Goal: Task Accomplishment & Management: Manage account settings

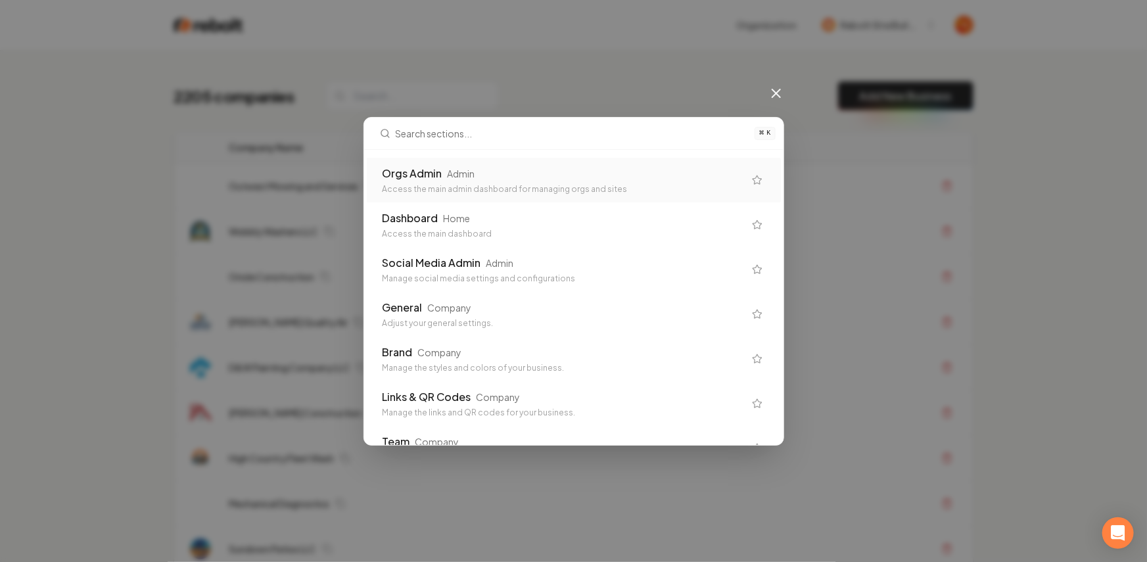
click at [550, 166] on div "Orgs Admin Admin" at bounding box center [564, 174] width 362 height 16
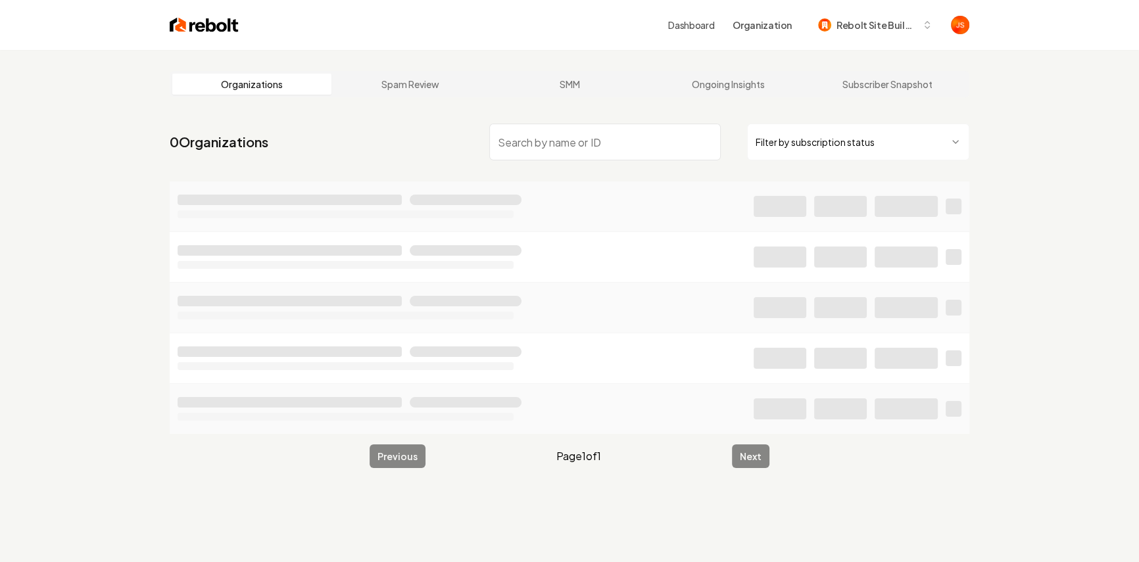
click at [866, 137] on html "Dashboard Organization Rebolt Site Builder Organizations Spam Review SMM Ongoin…" at bounding box center [569, 281] width 1139 height 562
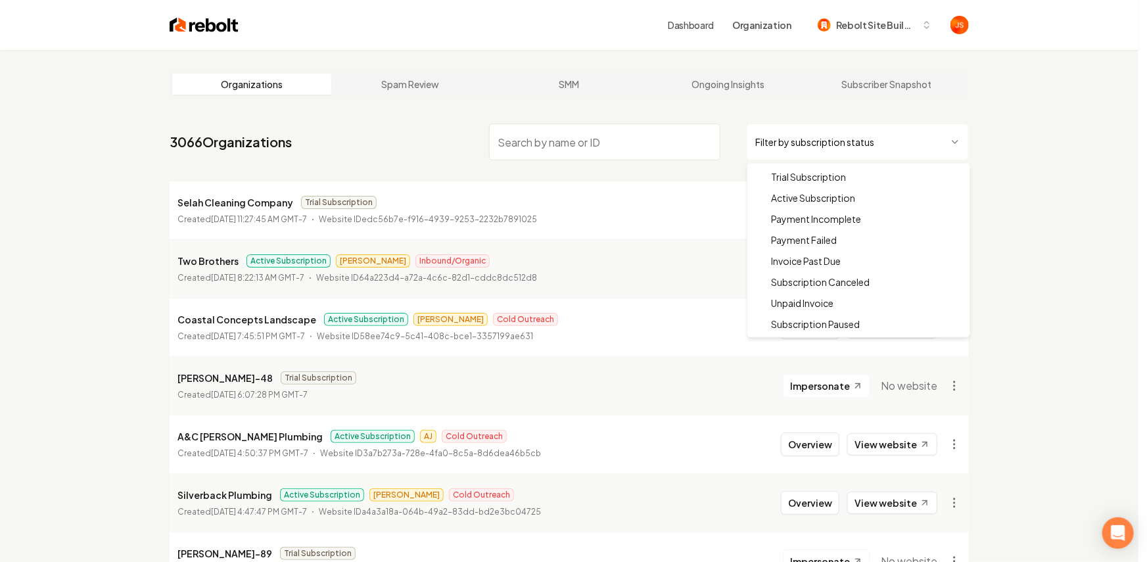
drag, startPoint x: 815, startPoint y: 202, endPoint x: 705, endPoint y: 156, distance: 118.2
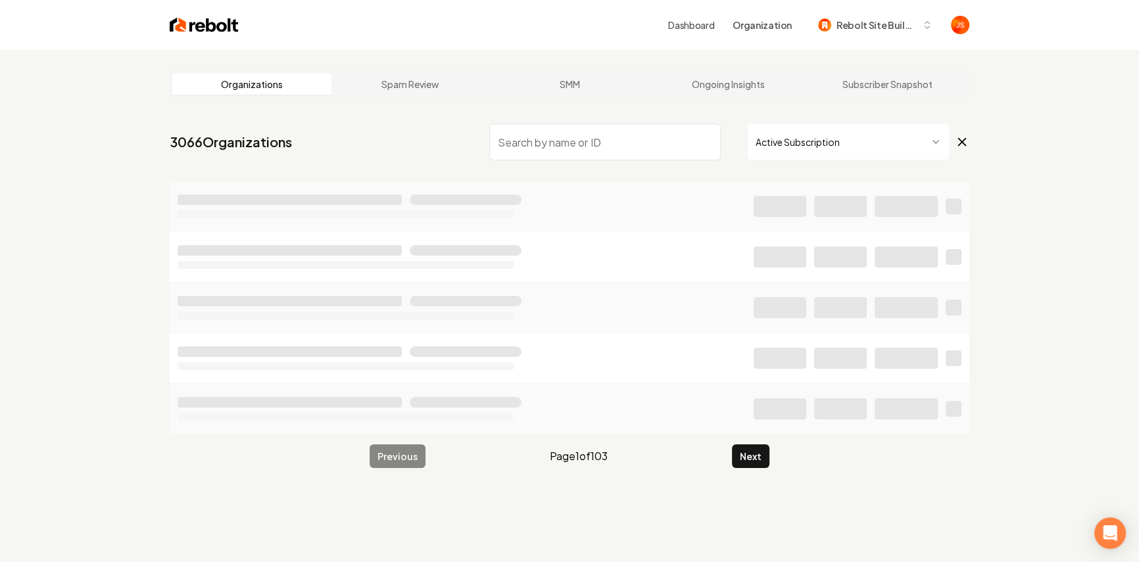
click at [674, 144] on input "search" at bounding box center [604, 142] width 231 height 37
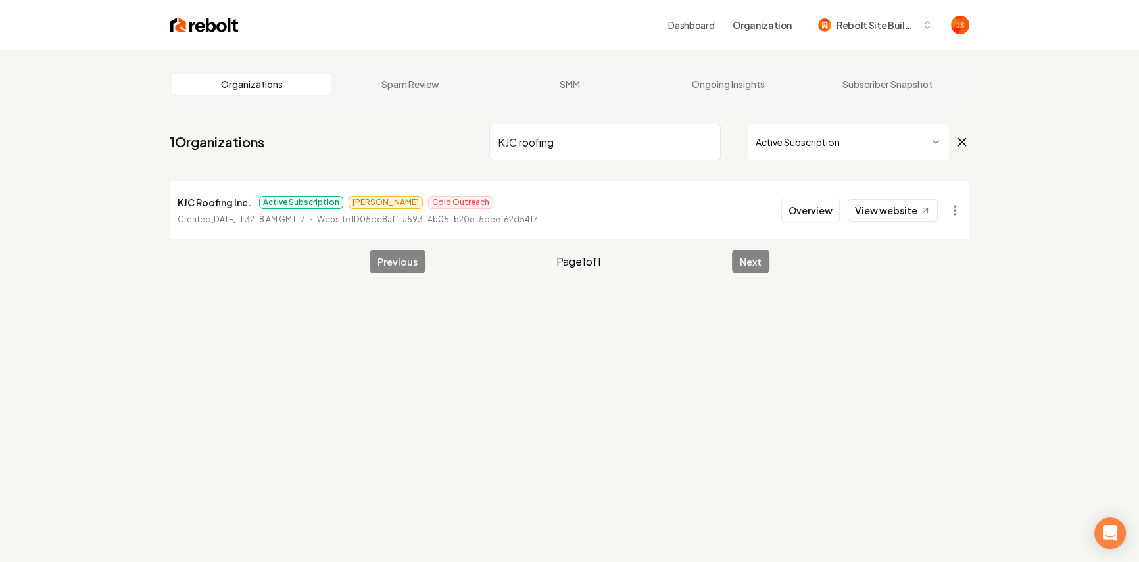
type input "KJC roofing"
click at [866, 212] on link "View website" at bounding box center [892, 210] width 90 height 22
click at [1001, 47] on header "Dashboard Organization Rebolt Site Builder" at bounding box center [569, 25] width 1139 height 50
click at [853, 26] on span "Rebolt Site Builder" at bounding box center [876, 25] width 80 height 14
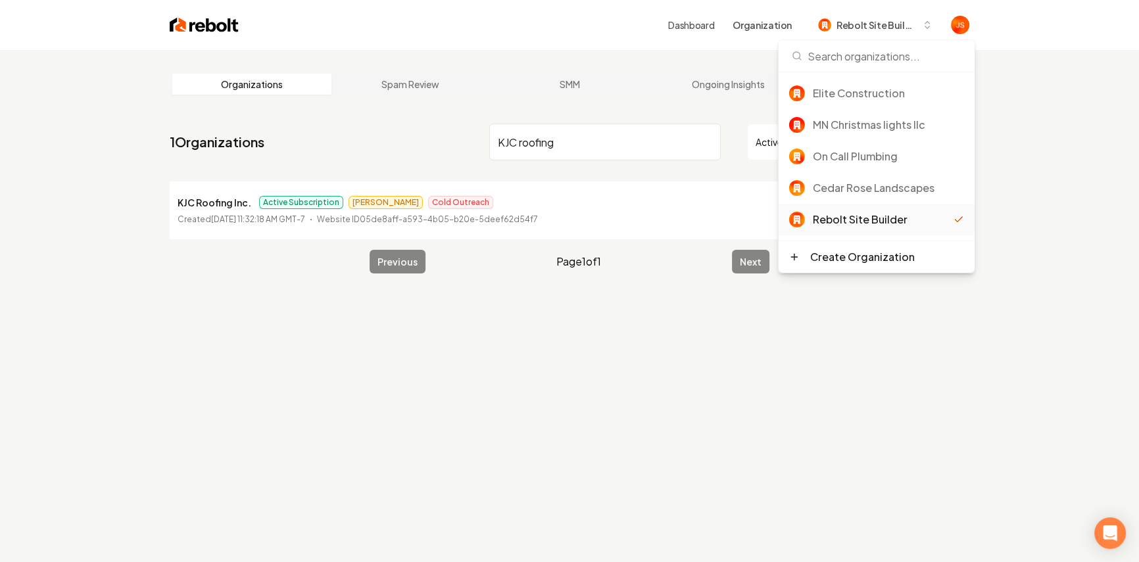
click at [1079, 97] on div "Organizations Spam Review SMM Ongoing Insights Subscriber Snapshot 1 Organizati…" at bounding box center [569, 331] width 1139 height 562
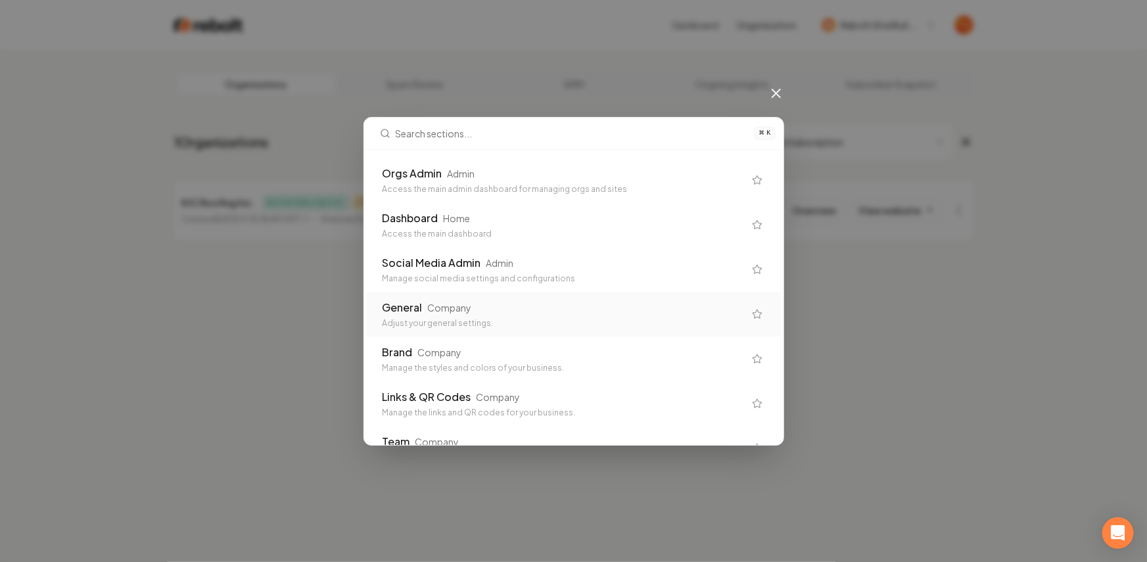
drag, startPoint x: 490, startPoint y: 210, endPoint x: 506, endPoint y: 306, distance: 97.3
click at [506, 306] on div "General Company" at bounding box center [564, 308] width 362 height 16
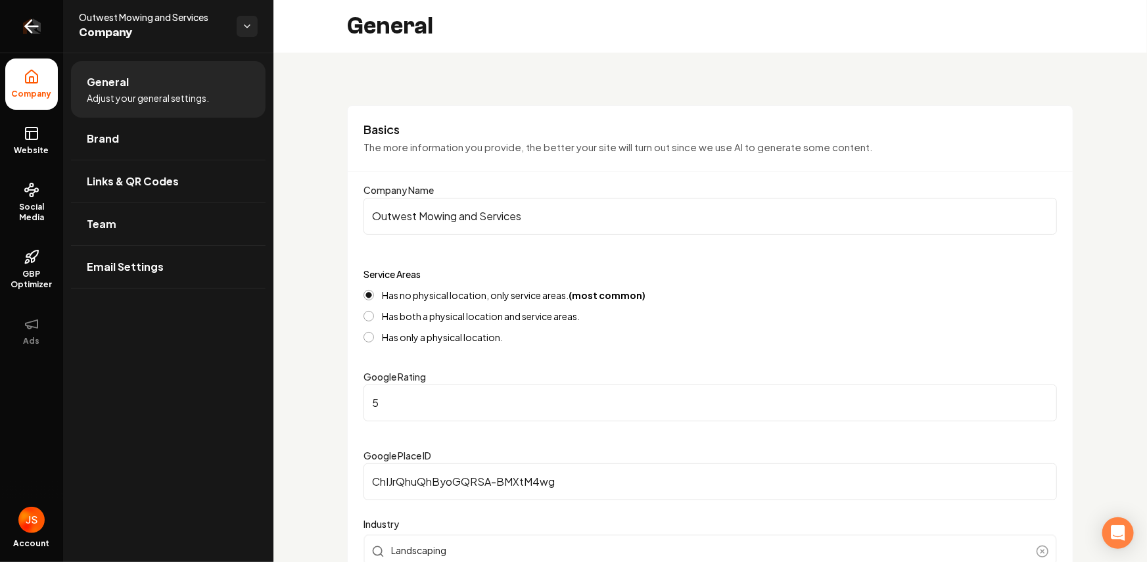
click at [14, 26] on link "Return to dashboard" at bounding box center [31, 26] width 63 height 53
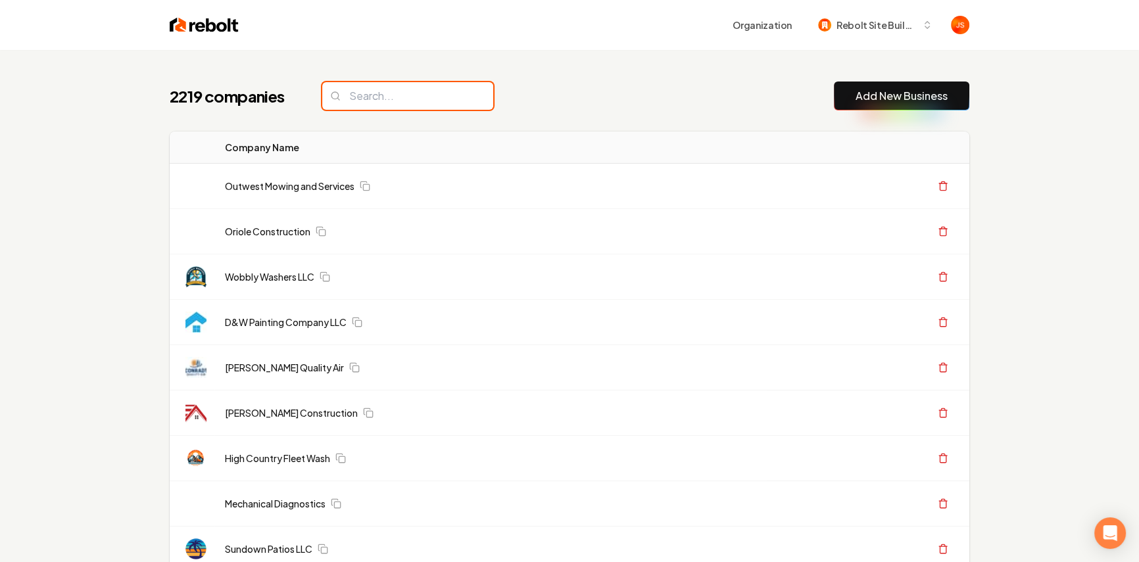
click at [372, 102] on input "search" at bounding box center [407, 96] width 171 height 28
paste input "Bauska & Sons"
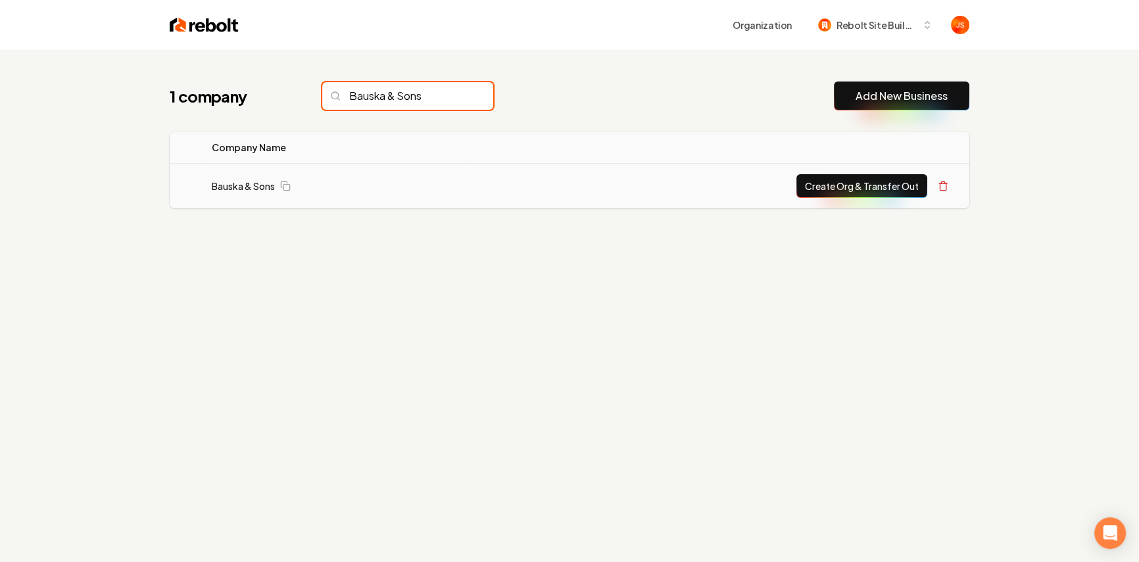
type input "Bauska & Sons"
click at [825, 190] on button "Create Org & Transfer Out" at bounding box center [861, 186] width 131 height 24
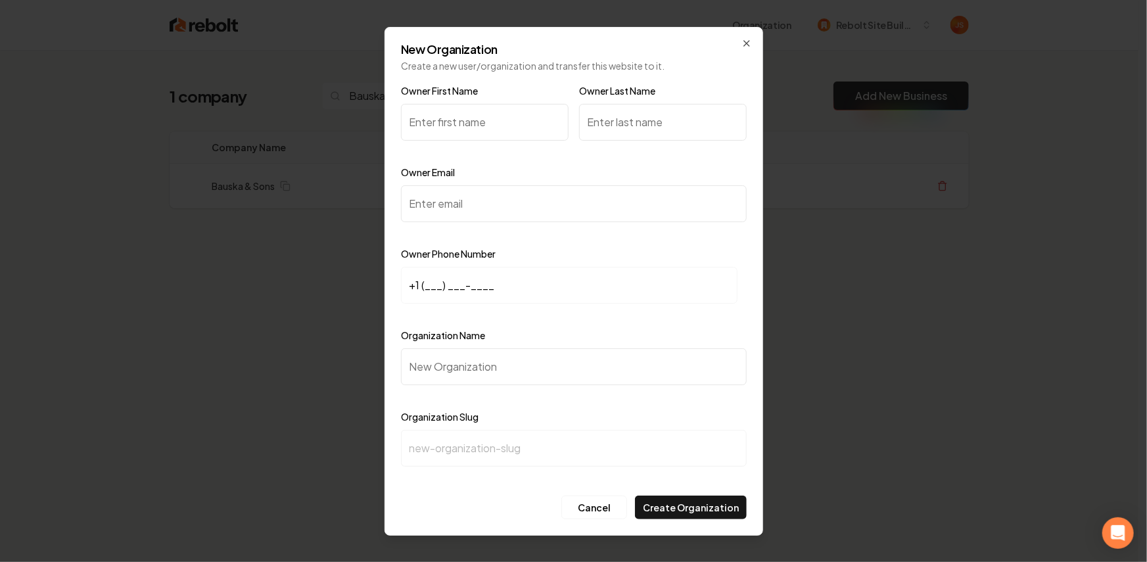
click at [498, 123] on input "Owner First Name" at bounding box center [485, 122] width 168 height 37
type input "Will"
click at [637, 122] on input "Owner Last Name" at bounding box center [663, 122] width 168 height 37
type input "Bauska"
click at [479, 197] on input "Owner Email" at bounding box center [574, 203] width 346 height 37
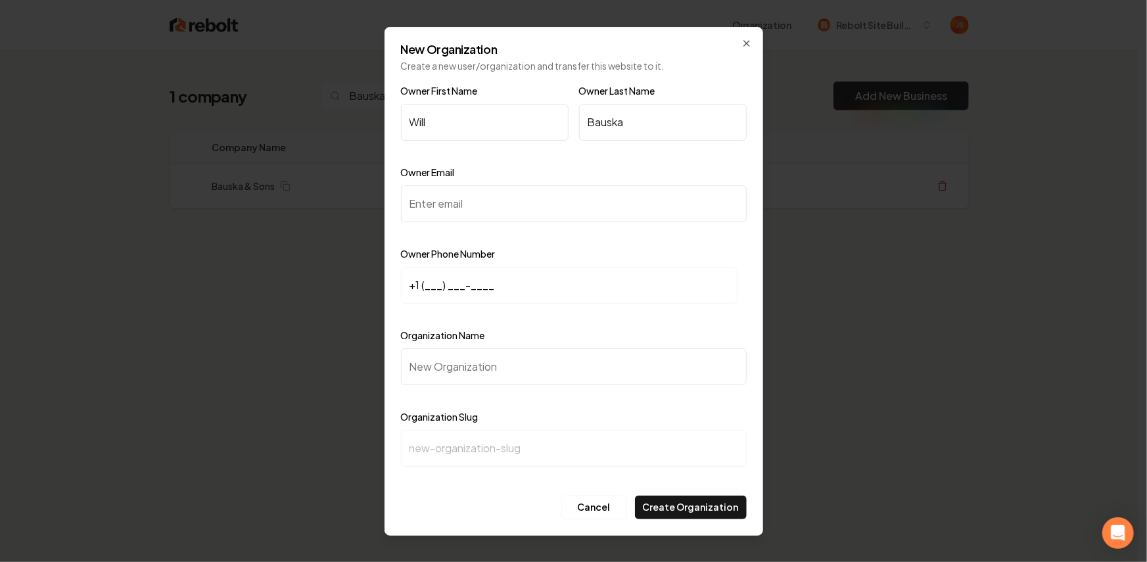
paste input "bauskaandsons@gmail.com"
type input "bauskaandsons@gmail.com"
click at [431, 283] on input "+1 (___) ___-____" at bounding box center [569, 285] width 337 height 37
paste input "360) 703-2109"
type input "+1 (360) 703-2109"
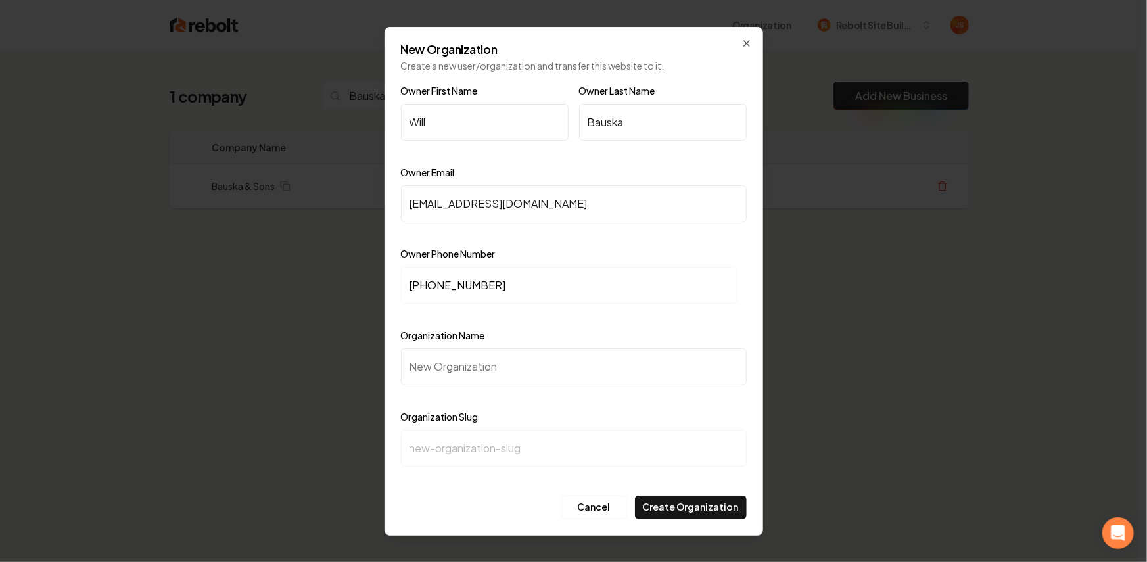
click at [463, 374] on input "Organization Name" at bounding box center [574, 366] width 346 height 37
type input "B"
type input "b"
type input "Ba"
type input "ba"
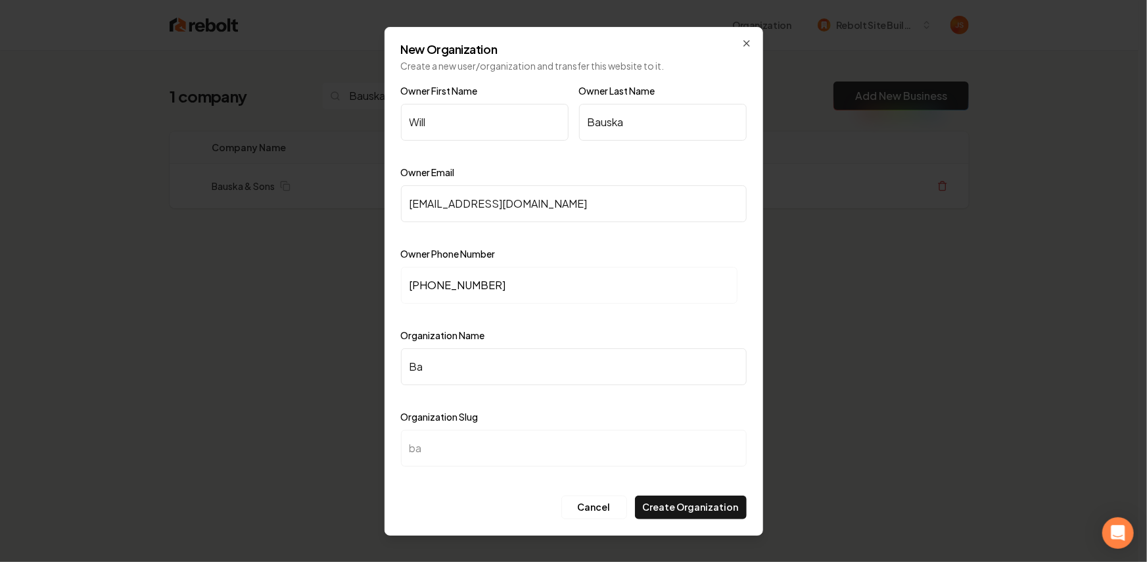
type input "Bau"
type input "bau"
type input "Baus"
type input "baus"
type input "Bausk"
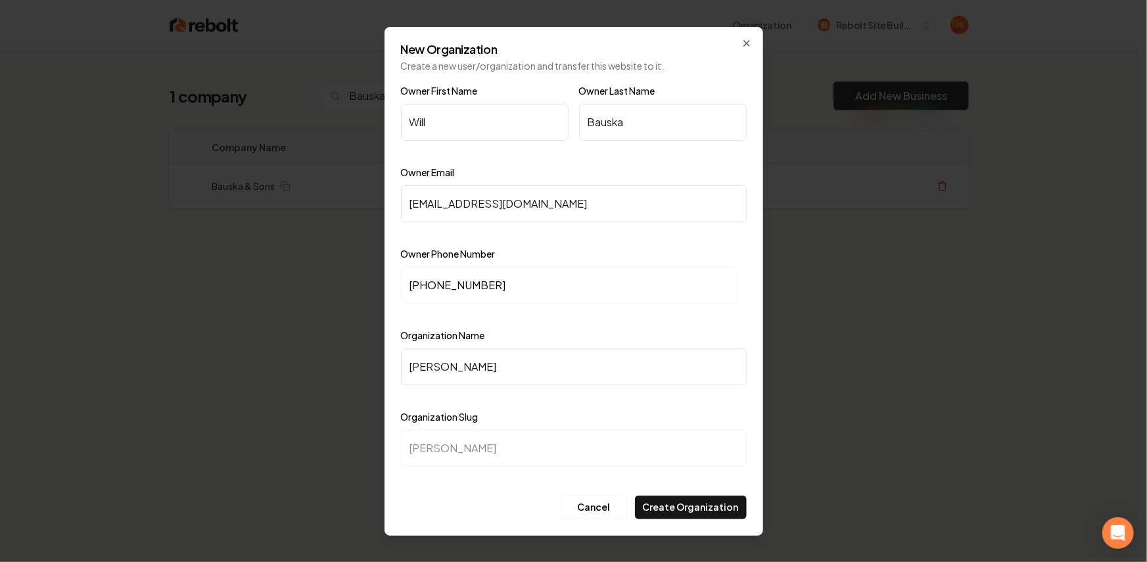
type input "bausk"
type input "Bauska"
type input "bauska"
type input "Bauska &"
type input "bauska-"
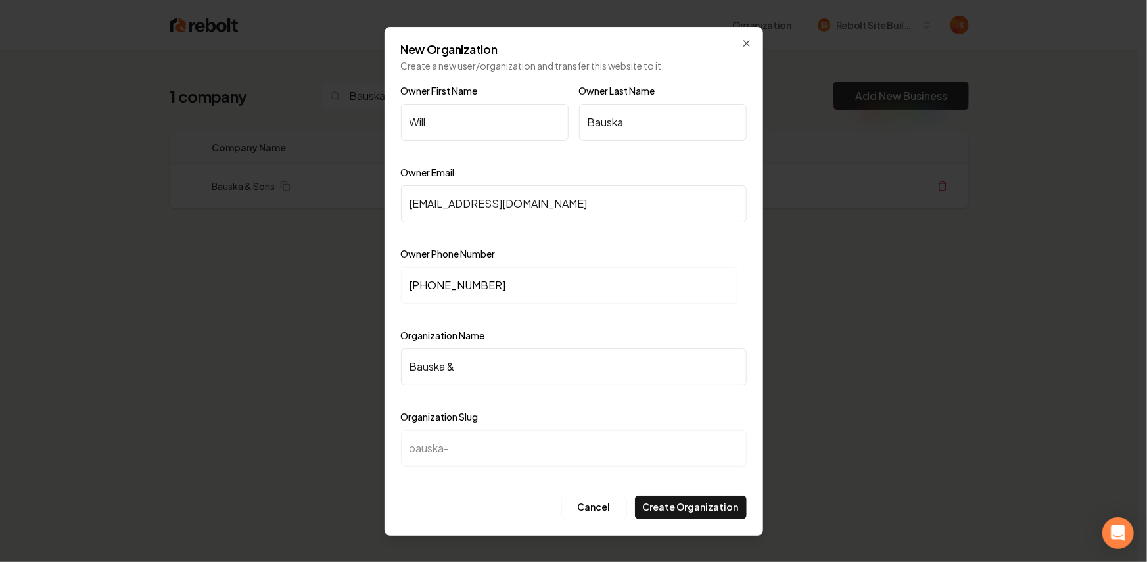
type input "Bauska & S"
type input "bauska-s"
type input "Bauska & So"
type input "bauska-so"
type input "Bauska & Son"
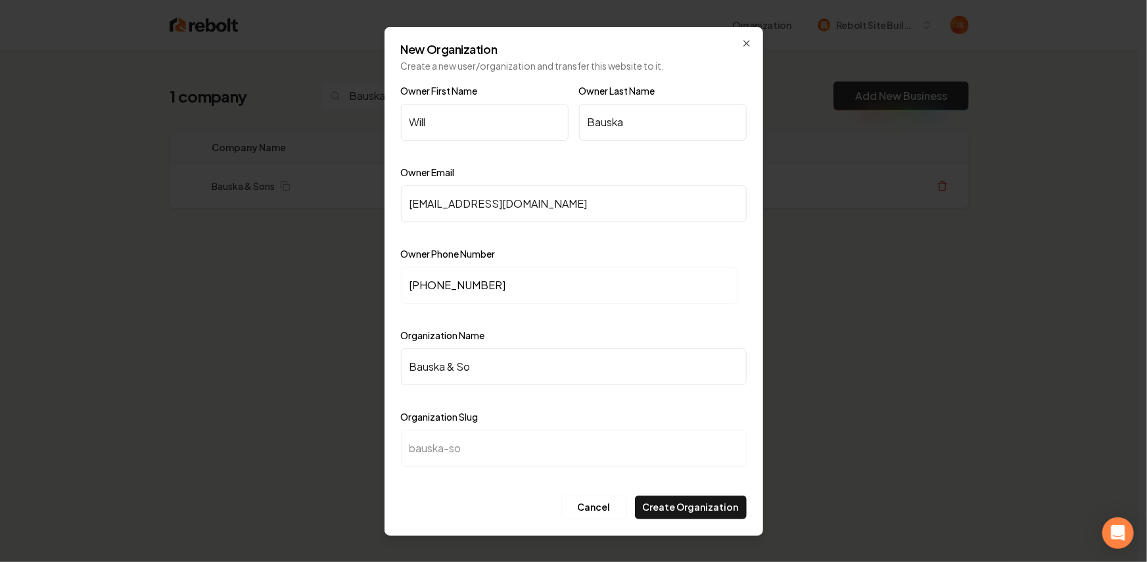
type input "bauska-son"
type input "Bauska & Sons"
type input "bauska-sons"
type input "Bauska & Sons"
click at [682, 502] on button "Create Organization" at bounding box center [691, 508] width 112 height 24
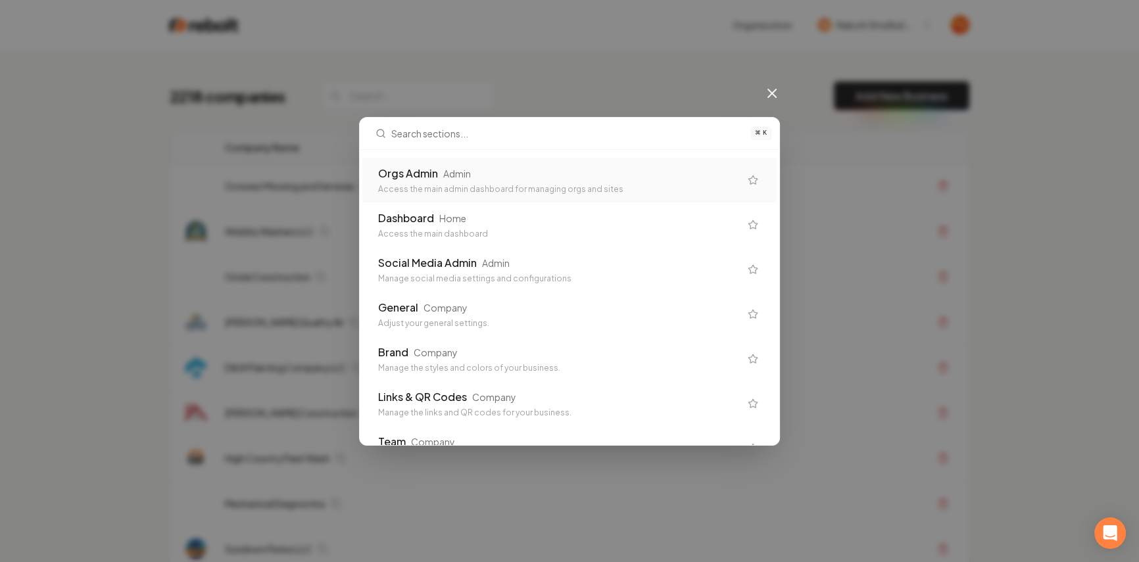
click at [492, 166] on div "Orgs Admin Admin" at bounding box center [559, 174] width 362 height 16
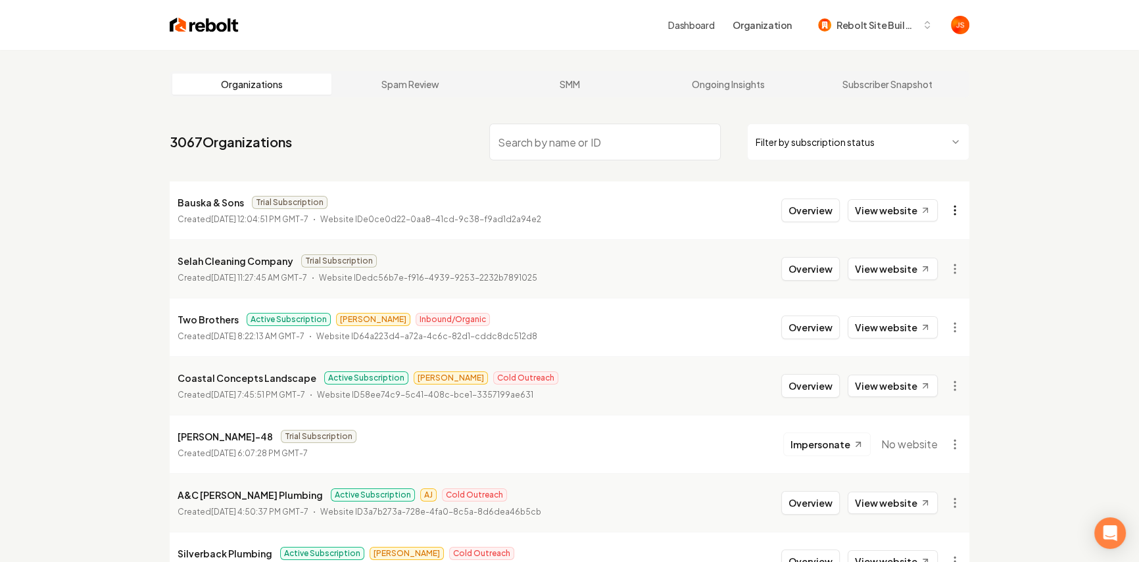
click at [959, 208] on html "Dashboard Organization Rebolt Site Builder Organizations Spam Review SMM Ongoin…" at bounding box center [569, 281] width 1139 height 562
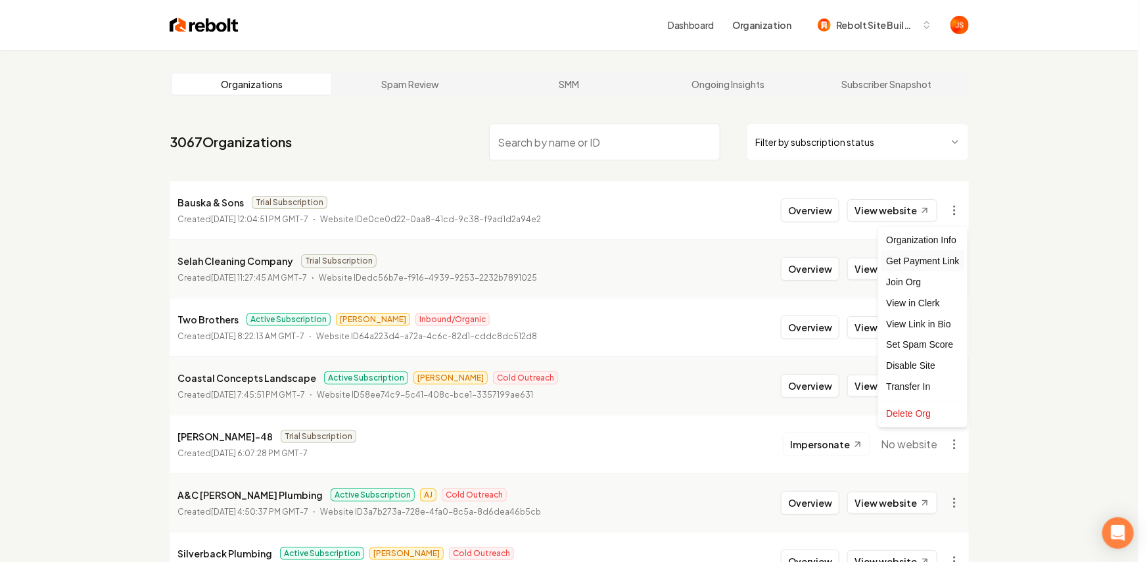
click at [916, 259] on div "Get Payment Link" at bounding box center [922, 260] width 83 height 21
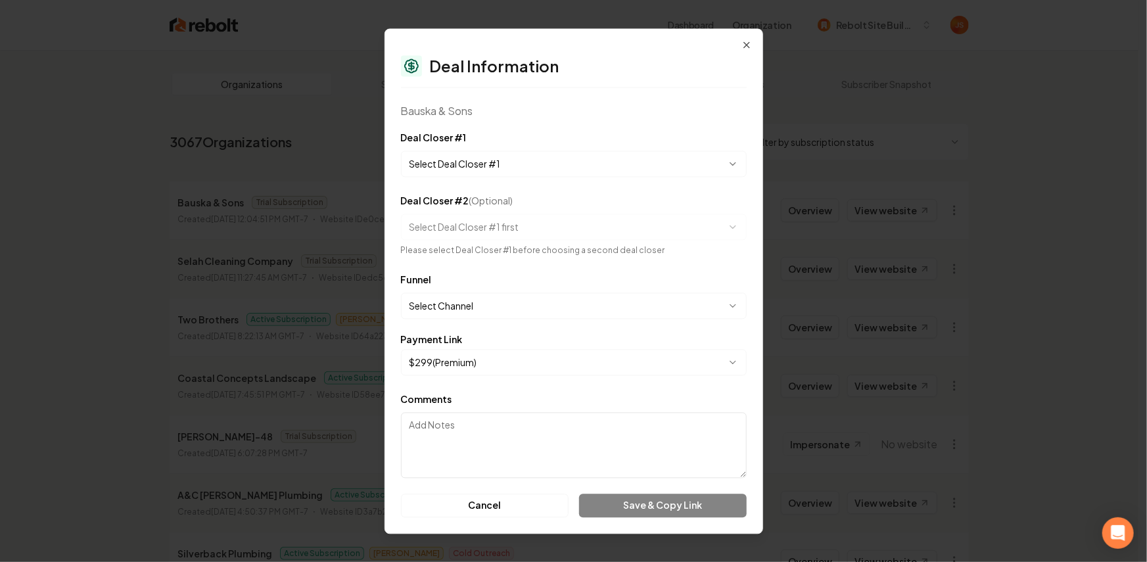
click at [613, 161] on body "Dashboard Organization Rebolt Site Builder Organizations Spam Review SMM Ongoin…" at bounding box center [569, 281] width 1139 height 562
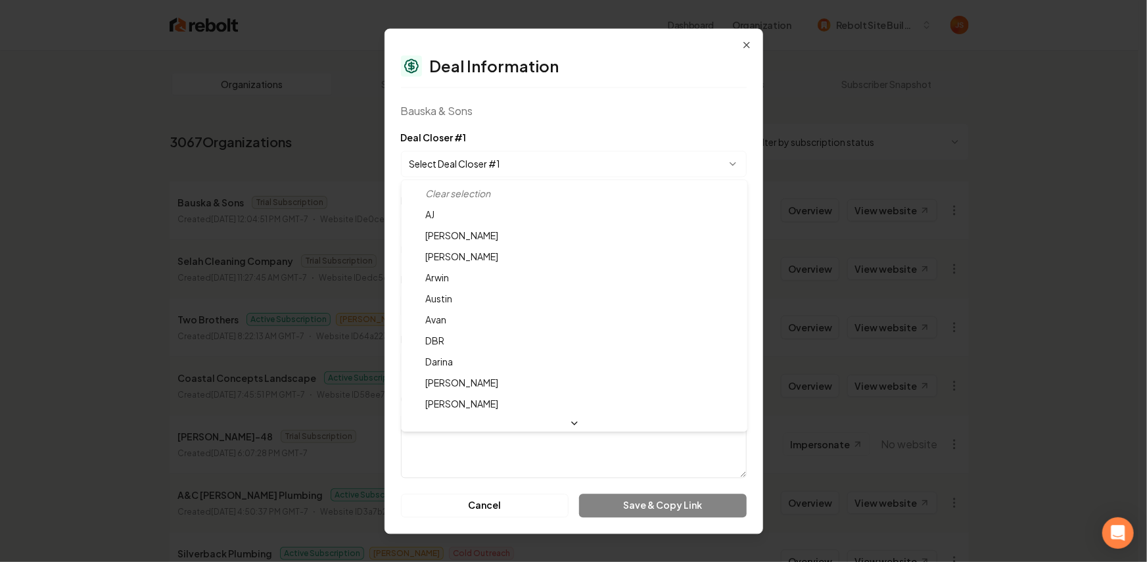
select select "**********"
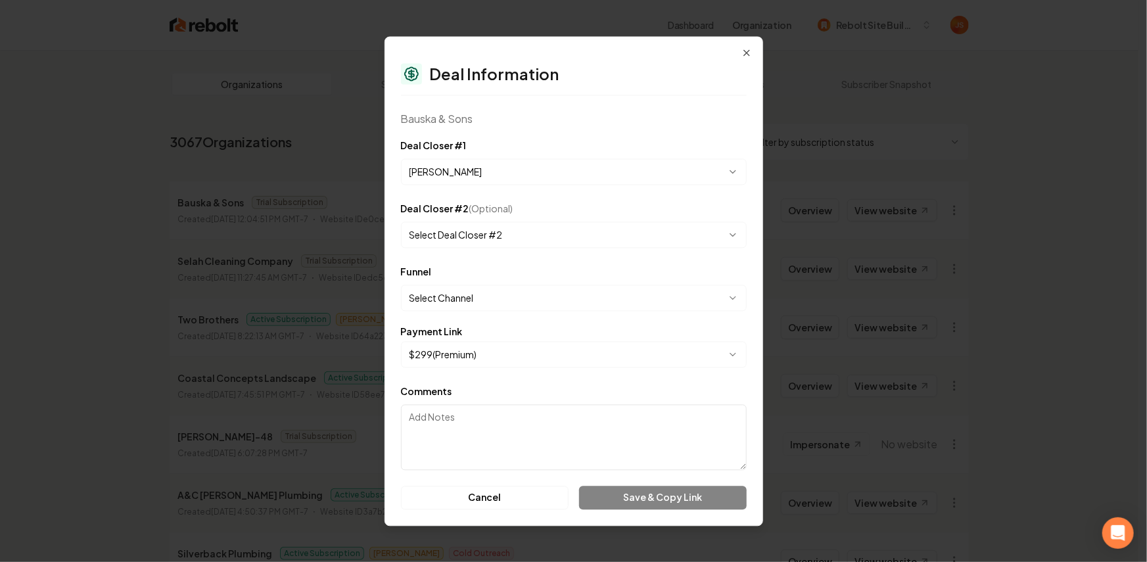
click at [482, 262] on form "**********" at bounding box center [574, 323] width 346 height 372
click at [471, 253] on form "**********" at bounding box center [574, 323] width 346 height 372
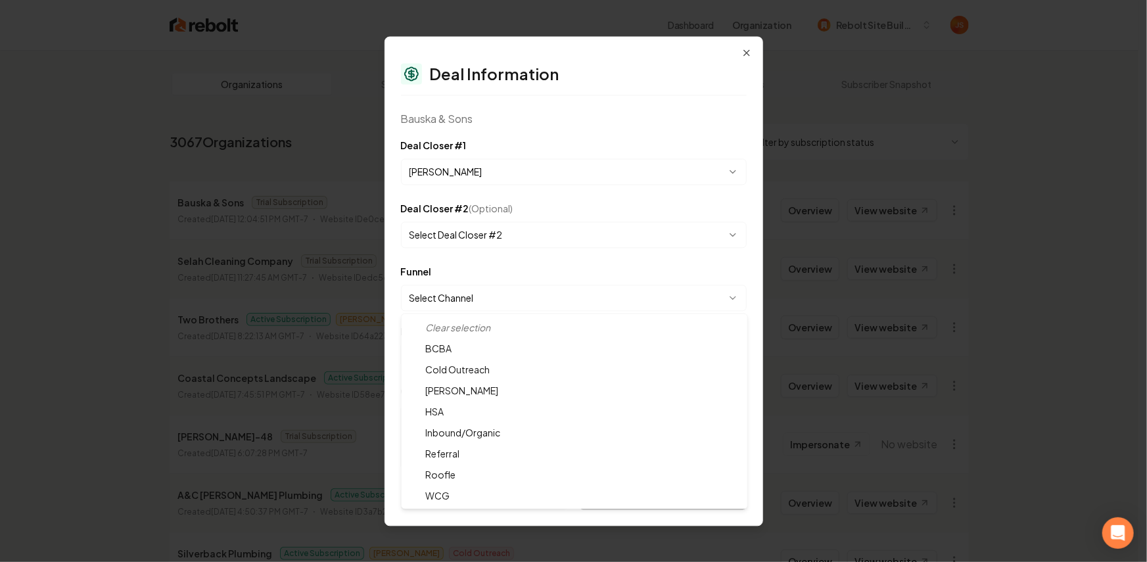
click at [460, 300] on body "Dashboard Organization Rebolt Site Builder Organizations Spam Review SMM Ongoin…" at bounding box center [569, 281] width 1139 height 562
select select "**********"
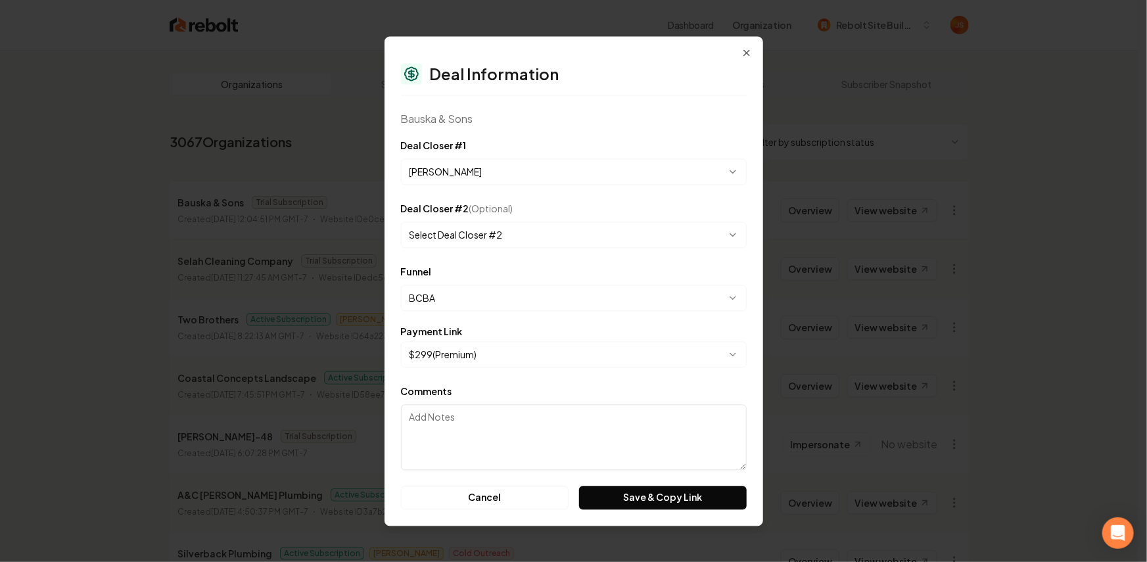
click at [515, 344] on body "Dashboard Organization Rebolt Site Builder Organizations Spam Review SMM Ongoin…" at bounding box center [569, 281] width 1139 height 562
click at [623, 506] on button "Save & Copy Link" at bounding box center [662, 498] width 167 height 24
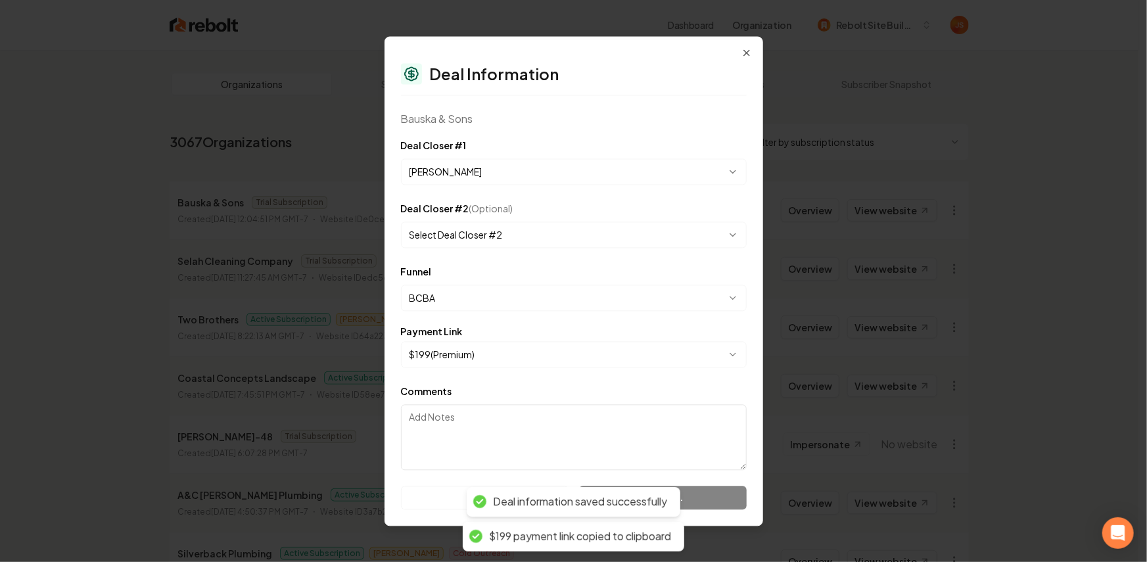
select select "**********"
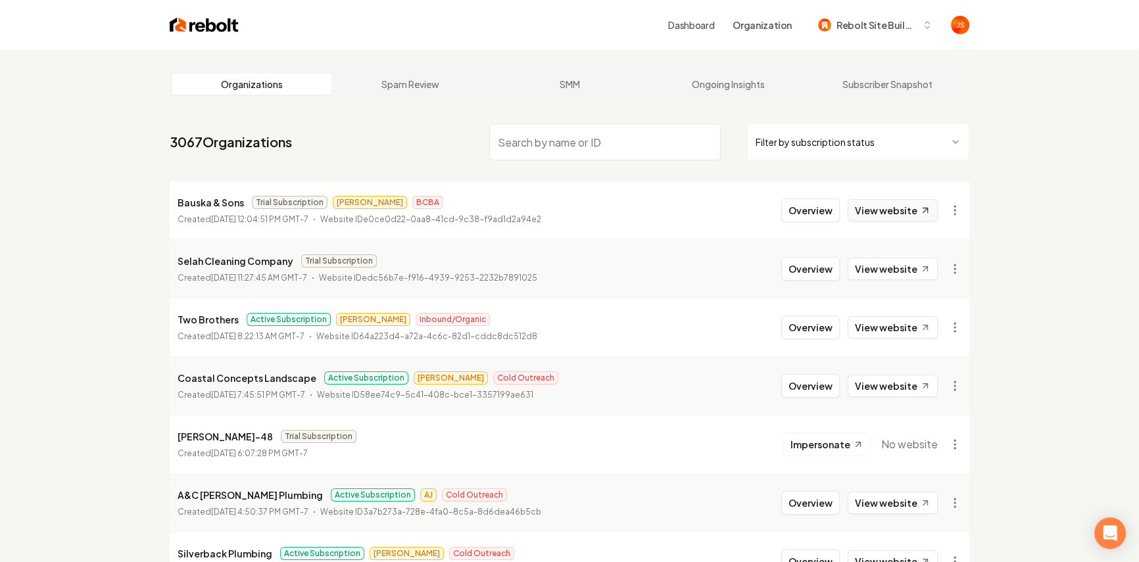
click at [870, 202] on link "View website" at bounding box center [892, 210] width 90 height 22
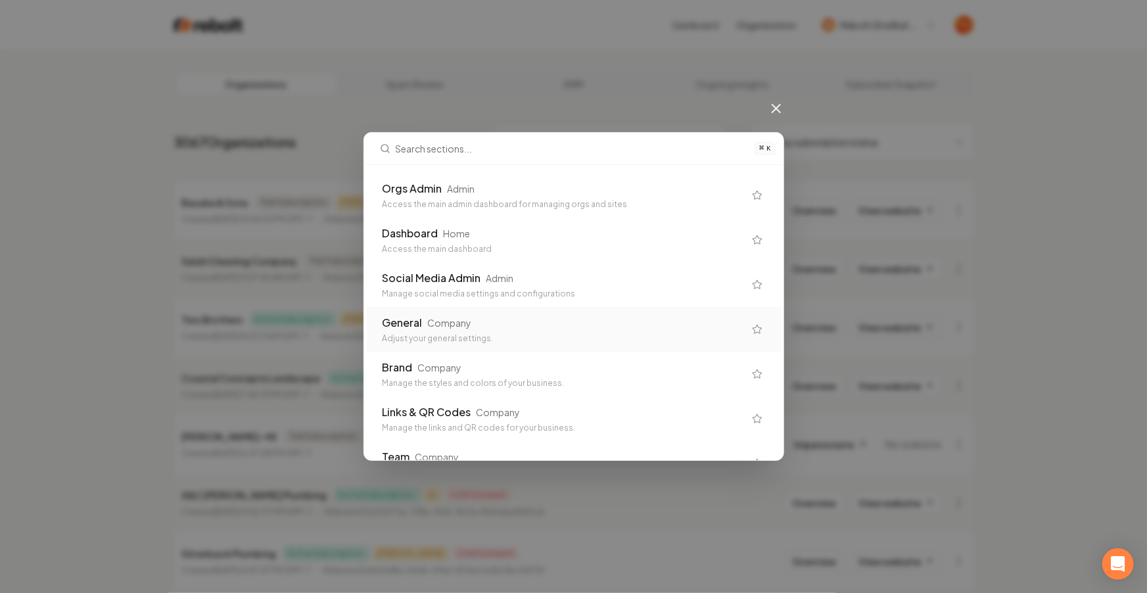
click at [428, 344] on div "General Company Adjust your general settings." at bounding box center [574, 329] width 414 height 45
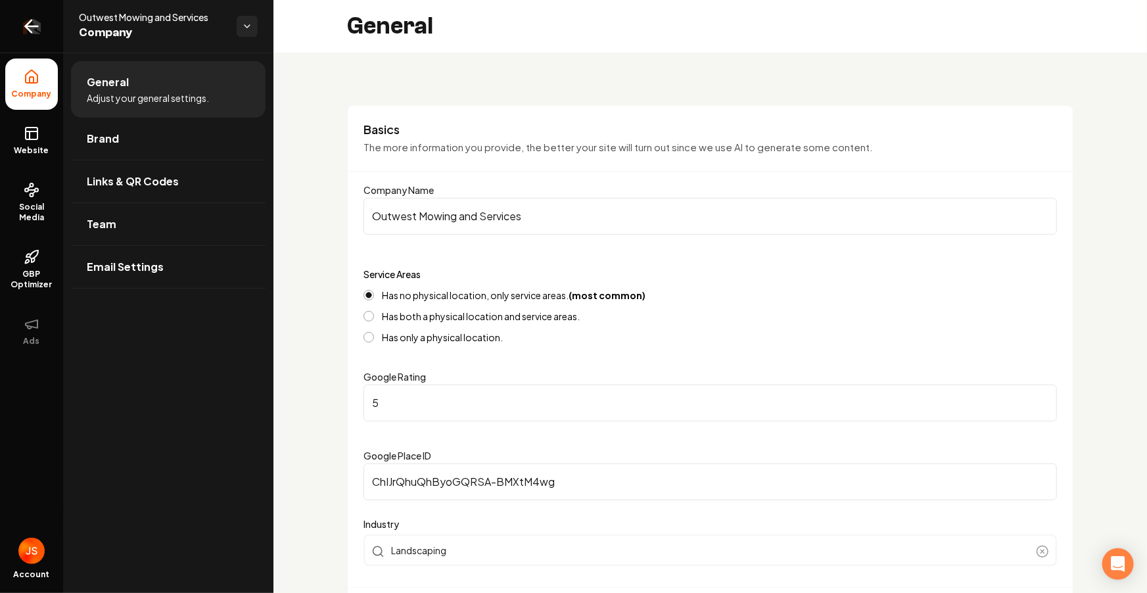
click at [47, 32] on link "Return to dashboard" at bounding box center [31, 26] width 63 height 53
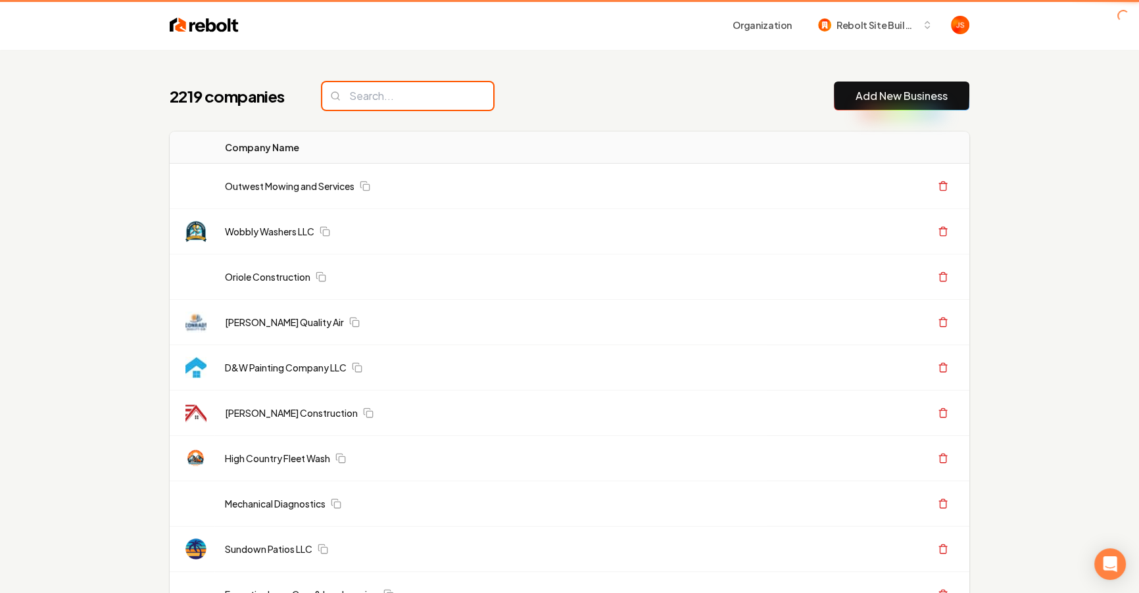
click at [411, 106] on input "search" at bounding box center [407, 96] width 171 height 28
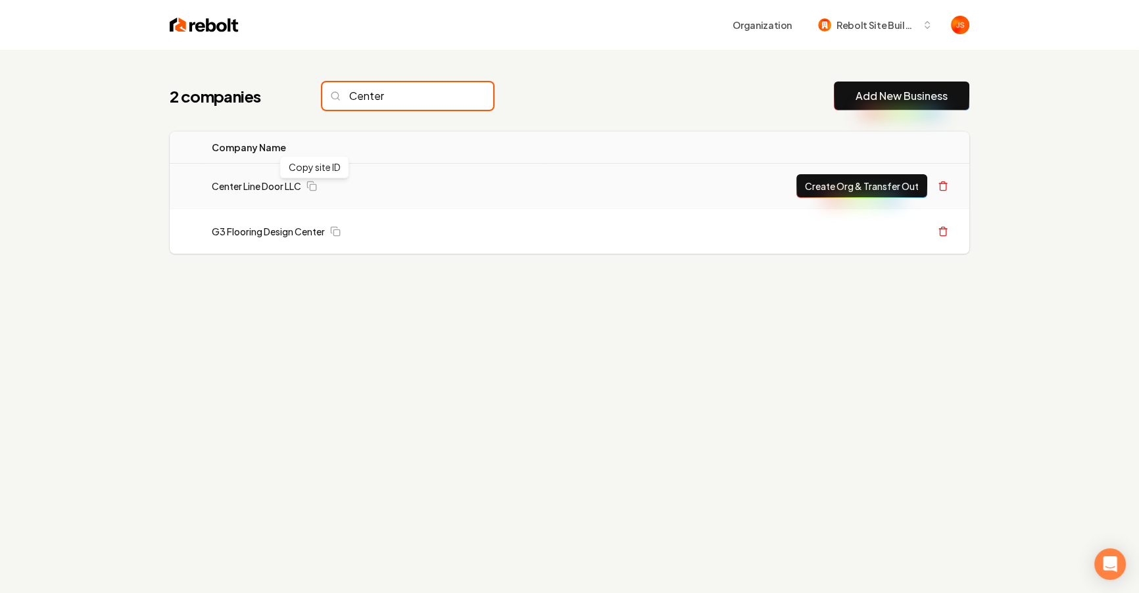
type input "Center"
click at [261, 194] on td "Center Line Door LLC Copy site ID Copy site ID" at bounding box center [373, 186] width 344 height 45
click at [259, 187] on link "Center Line Door LLC" at bounding box center [256, 185] width 89 height 13
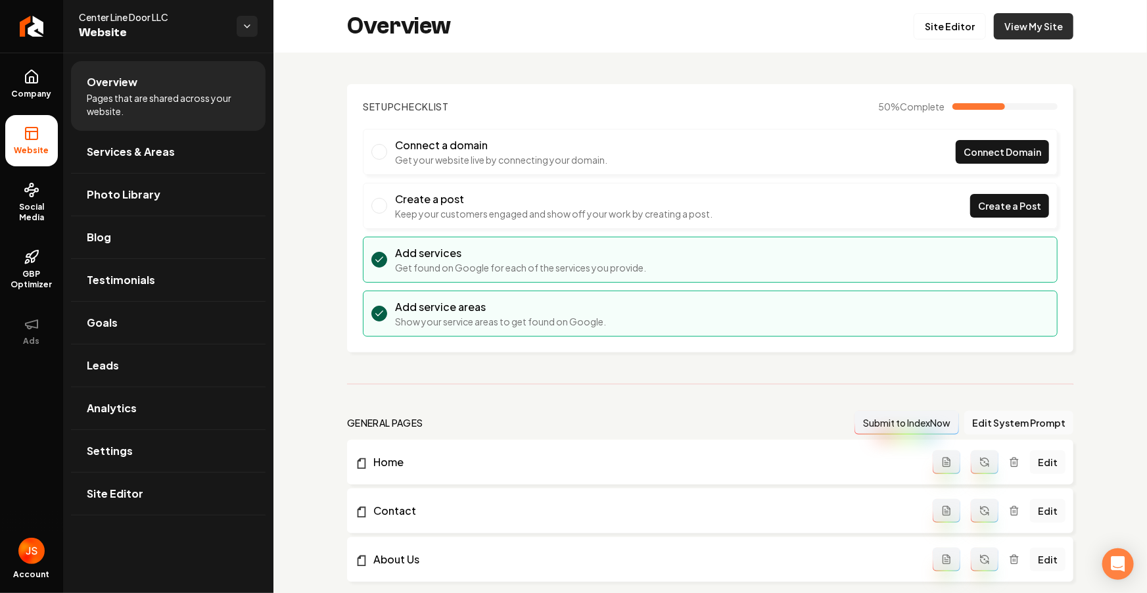
click at [1018, 32] on link "View My Site" at bounding box center [1034, 26] width 80 height 26
click at [951, 28] on link "Site Editor" at bounding box center [950, 26] width 72 height 26
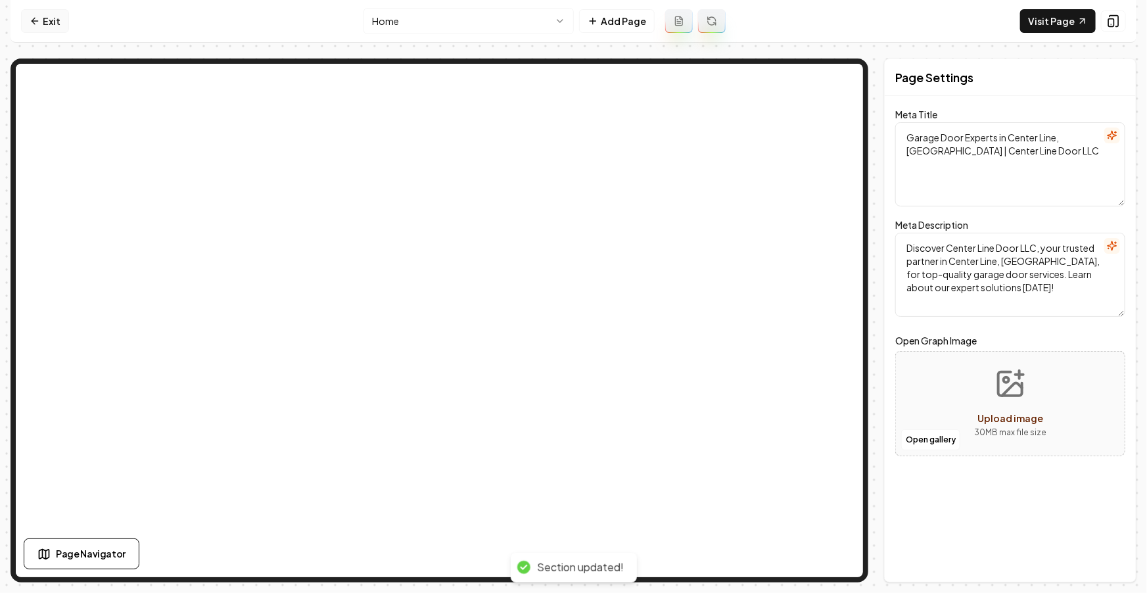
click at [53, 19] on link "Exit" at bounding box center [45, 21] width 48 height 24
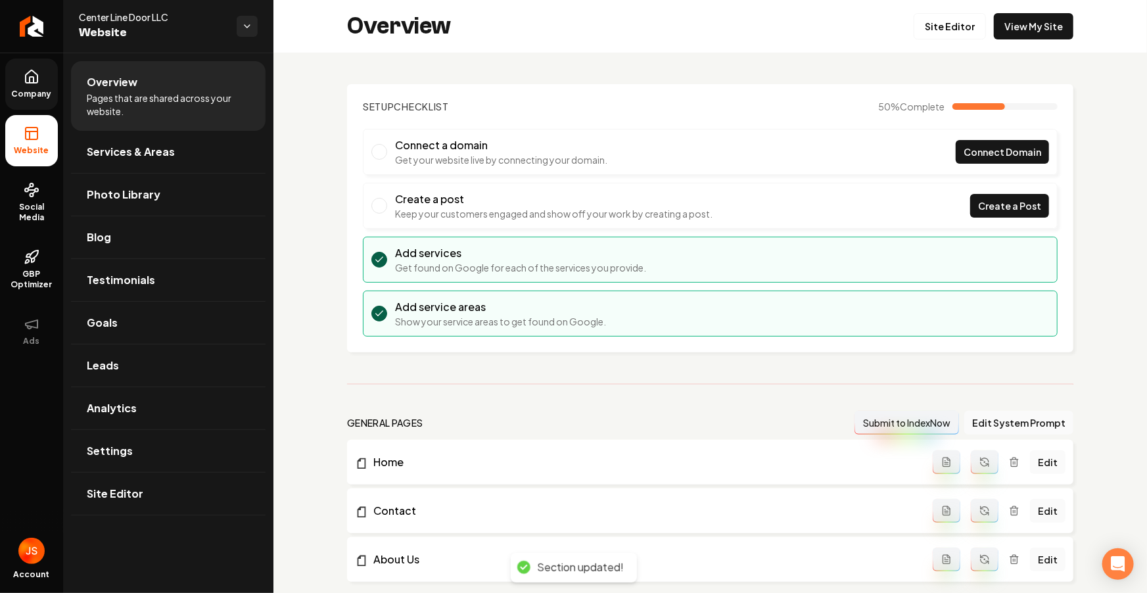
click at [24, 70] on icon at bounding box center [32, 77] width 16 height 16
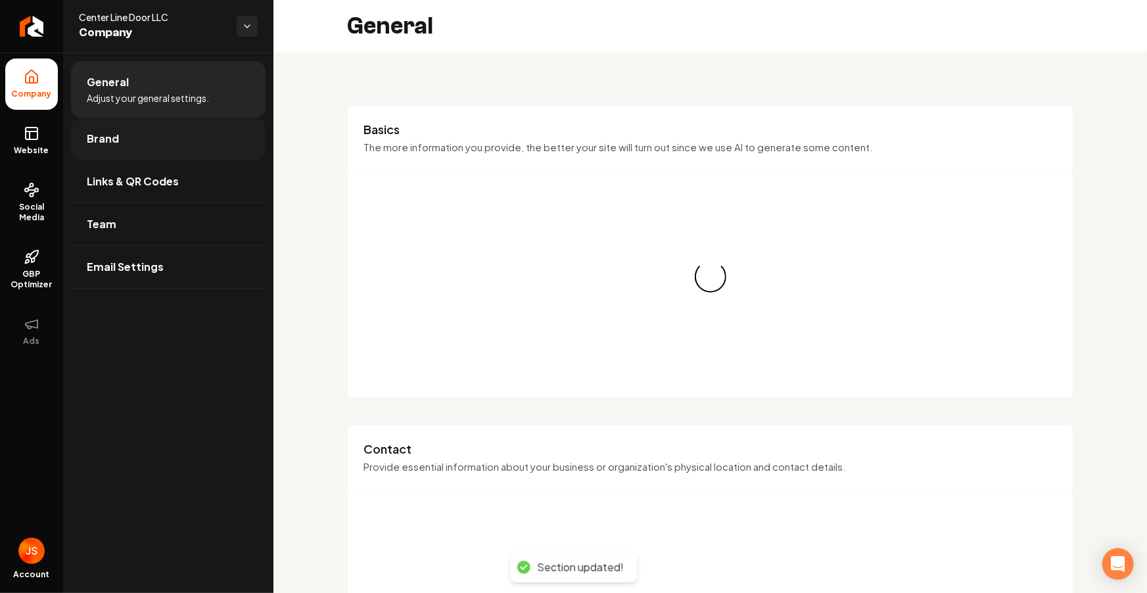
click at [87, 137] on span "Brand" at bounding box center [103, 139] width 32 height 16
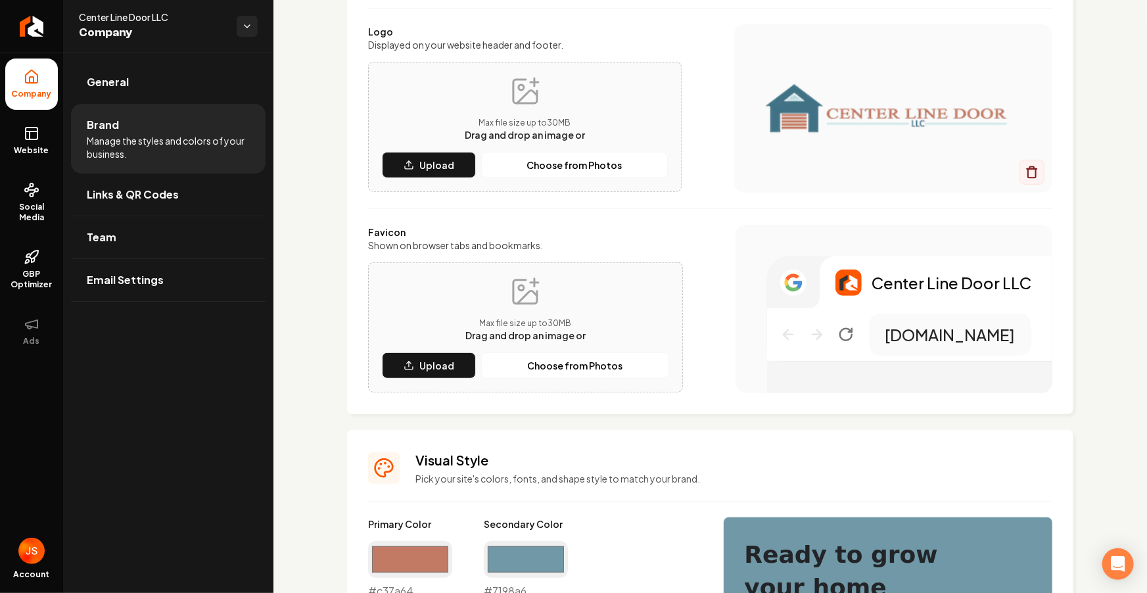
scroll to position [145, 0]
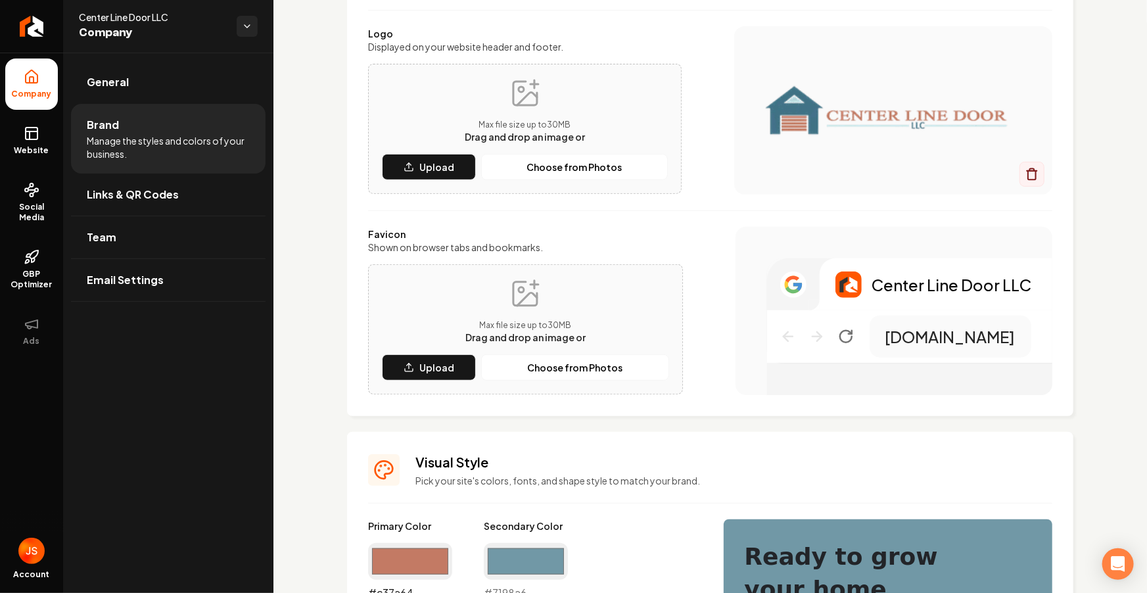
click at [409, 553] on input "#c37a64" at bounding box center [410, 561] width 84 height 37
type input "#417385"
click at [713, 230] on div "Favicon Shown on browser tabs and bookmarks. Max file size up to 30 MB Drag and…" at bounding box center [710, 311] width 684 height 168
click at [544, 561] on input "#7198a6" at bounding box center [526, 561] width 84 height 37
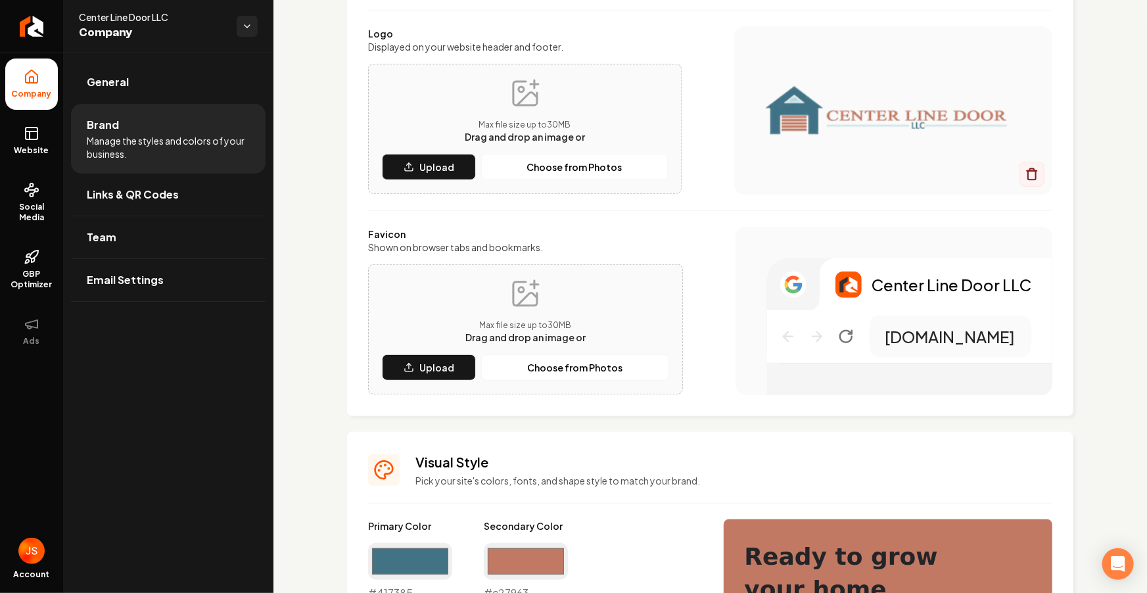
type input "#c27963"
click at [760, 350] on div "Center Line Door LLC center-line-door-llc-q3pz.builtright.app" at bounding box center [894, 311] width 317 height 168
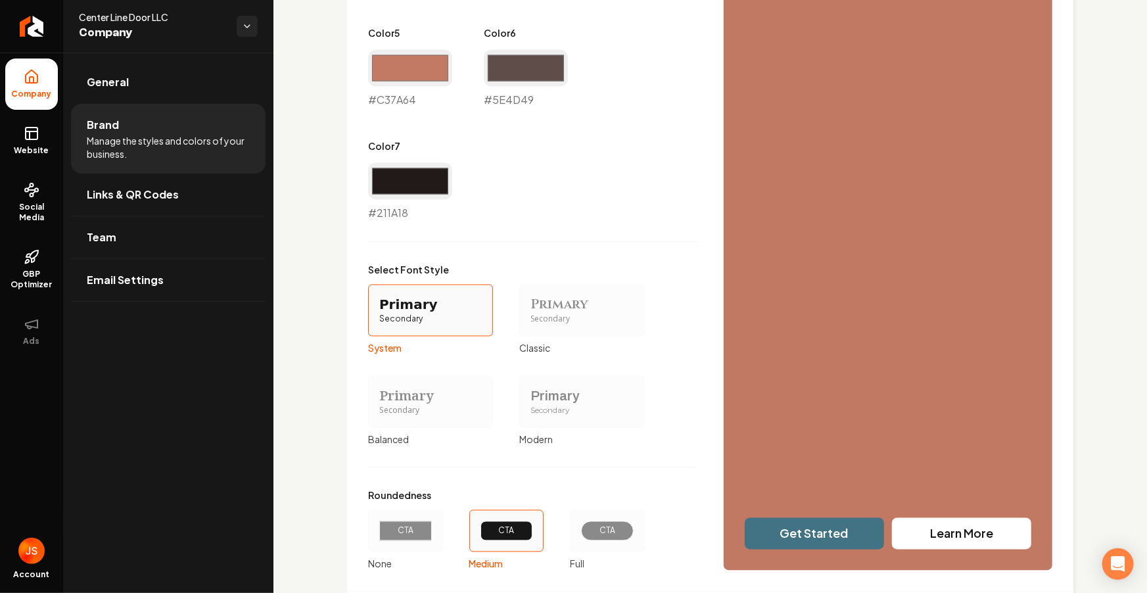
scroll to position [1089, 0]
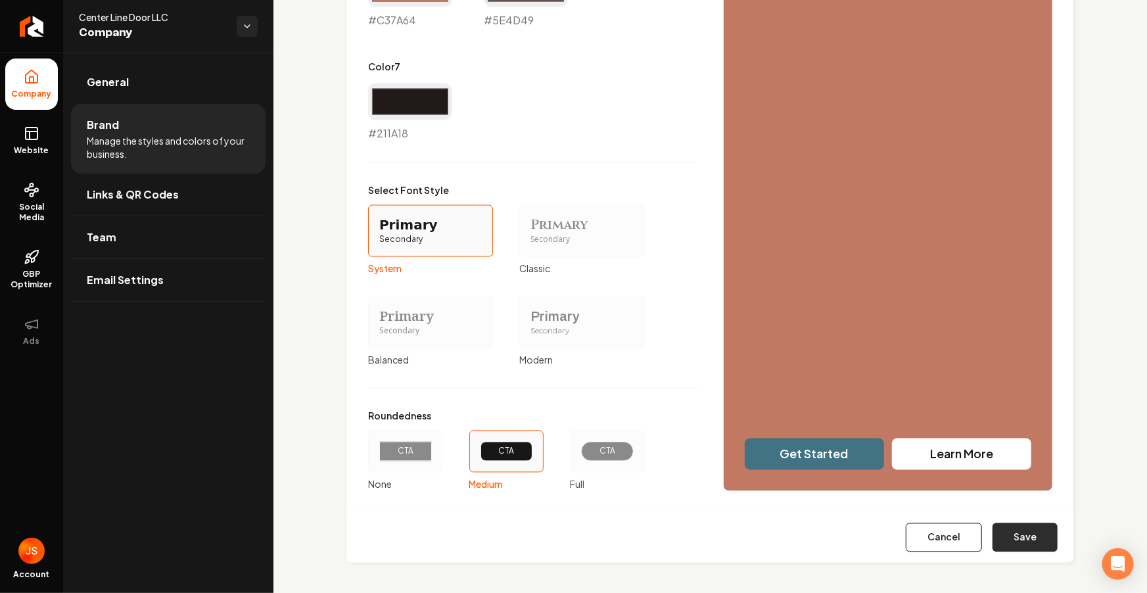
click at [1010, 531] on button "Save" at bounding box center [1025, 537] width 65 height 29
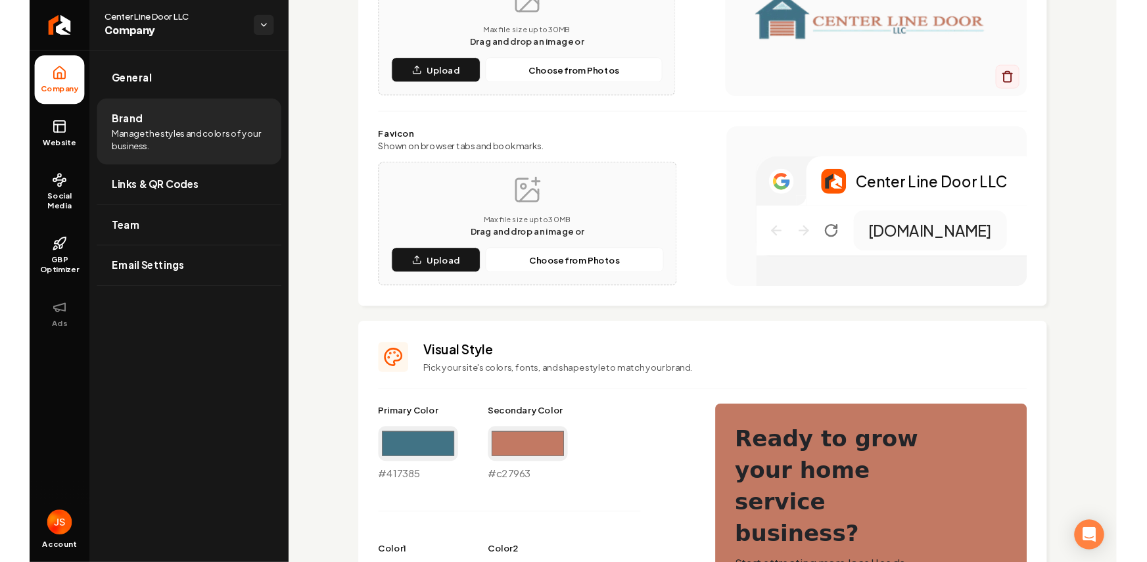
scroll to position [0, 0]
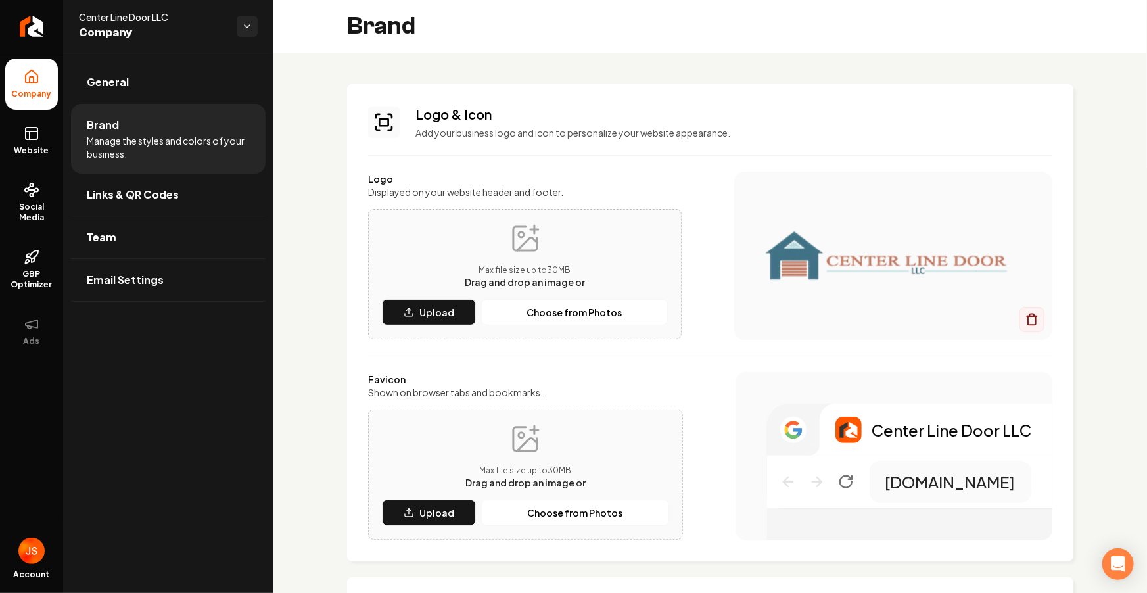
type input "#faf8f8"
type input "#efe7e7"
type input "#dcd2d0"
type input "#b6a29d"
type input "#c37a64"
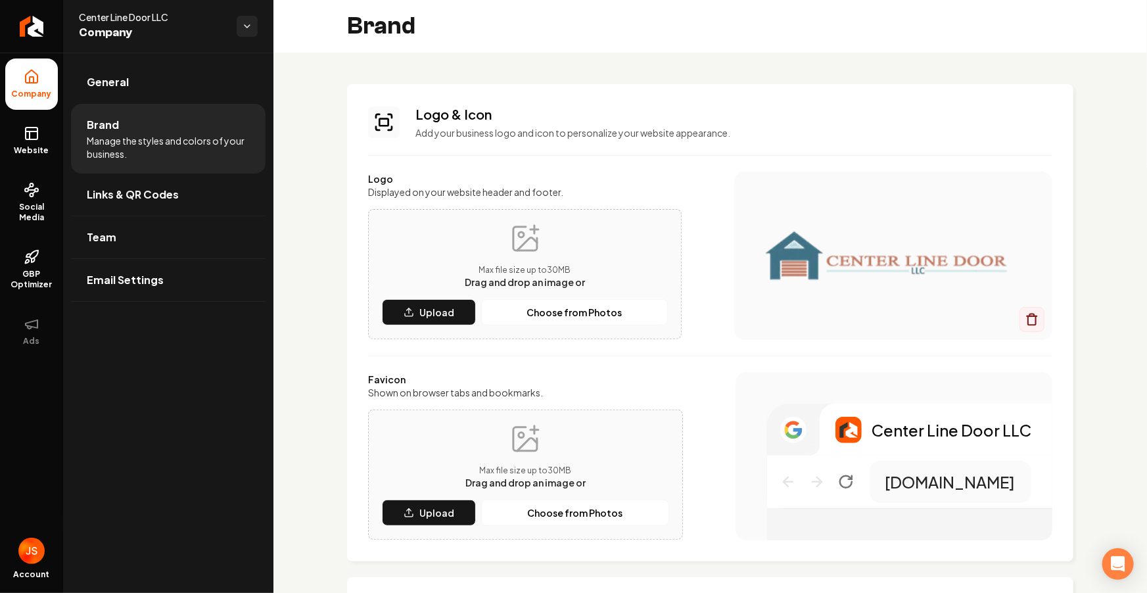
type input "#5e4d49"
type input "#211a18"
click at [51, 145] on span "Website" at bounding box center [31, 150] width 45 height 11
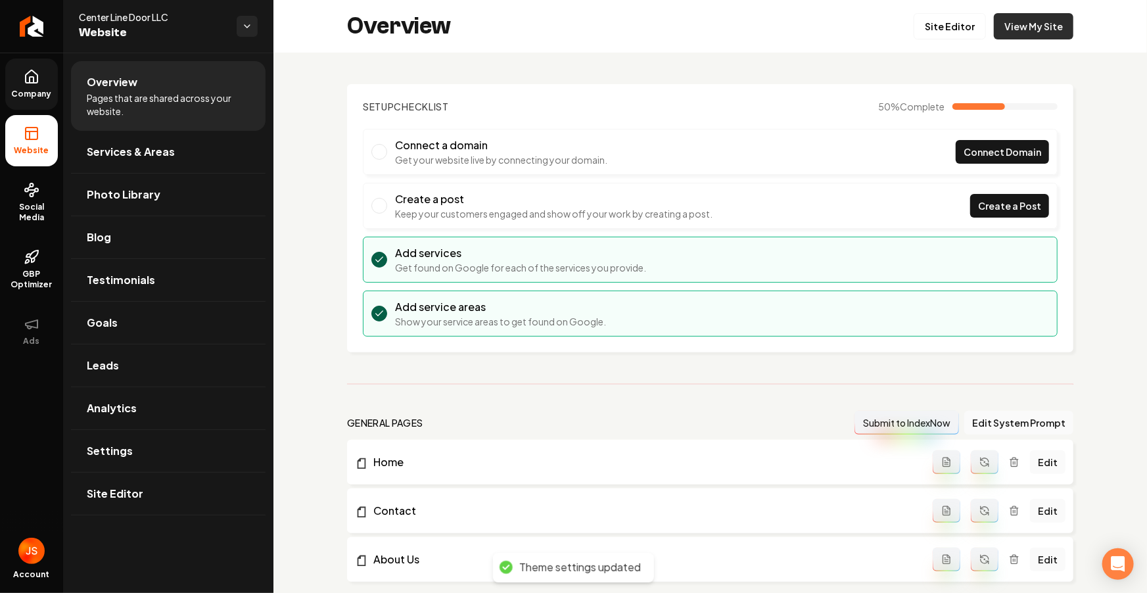
click at [1007, 24] on link "View My Site" at bounding box center [1034, 26] width 80 height 26
click at [953, 34] on link "Site Editor" at bounding box center [950, 26] width 72 height 26
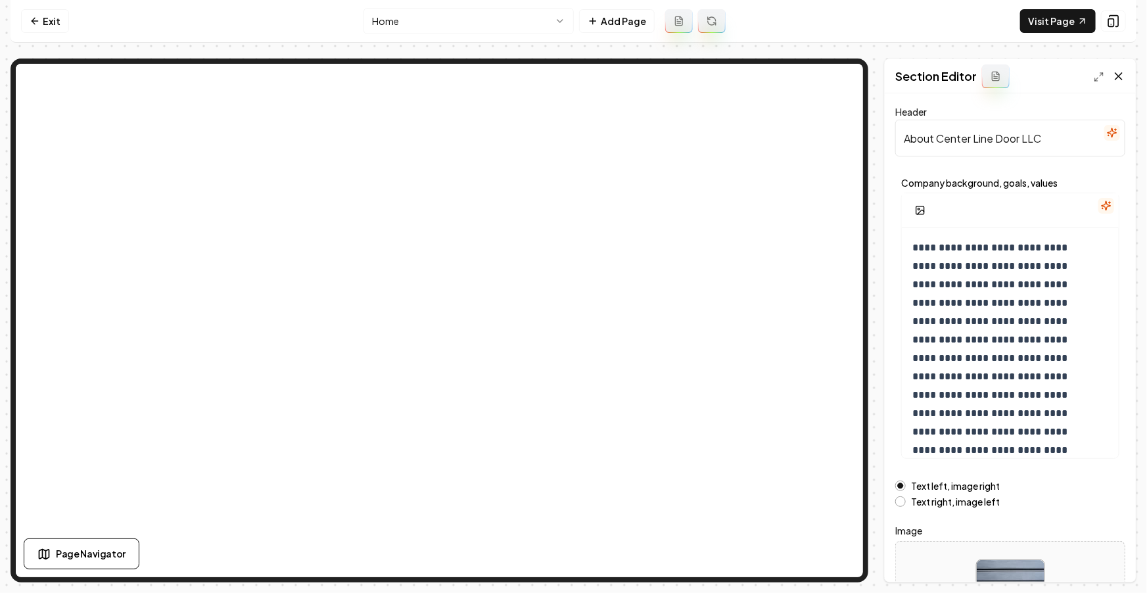
click at [1118, 78] on icon at bounding box center [1118, 76] width 13 height 13
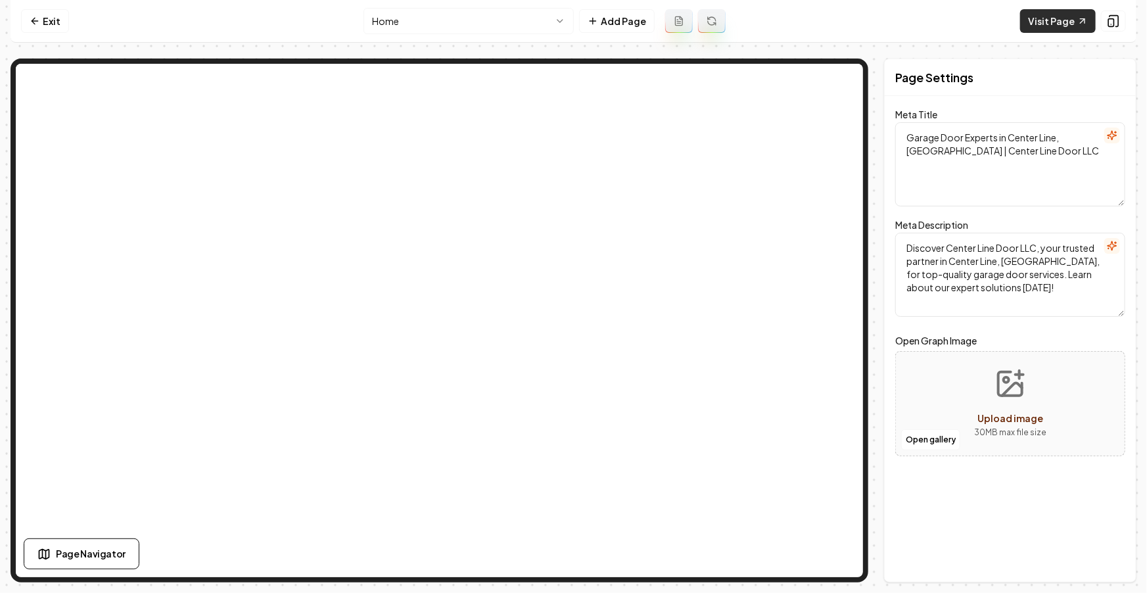
click at [1062, 29] on link "Visit Page" at bounding box center [1058, 21] width 76 height 24
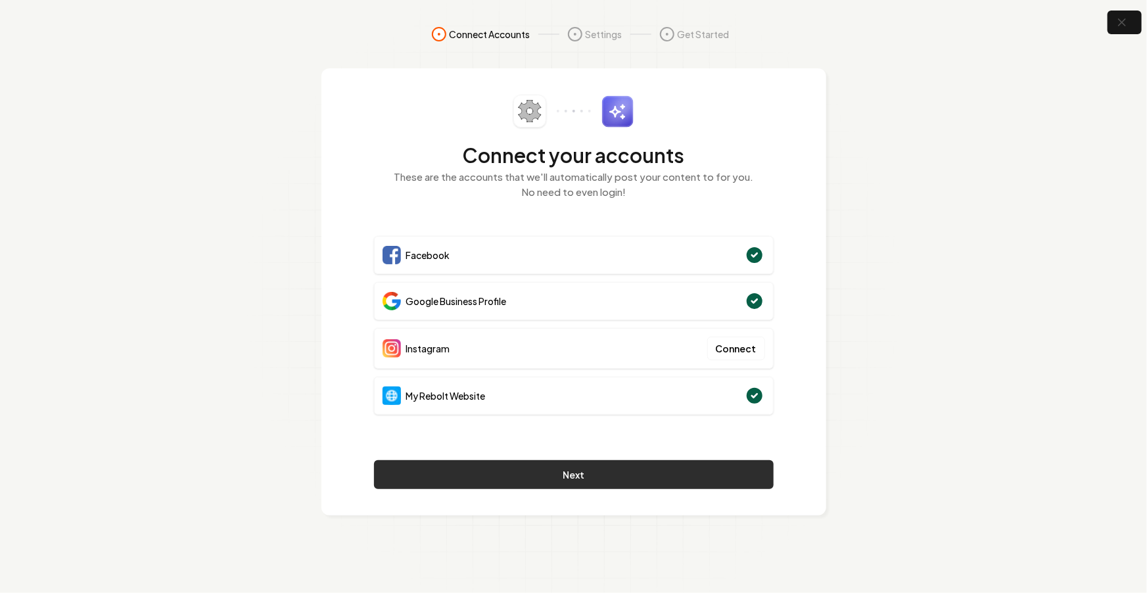
click at [493, 471] on button "Next" at bounding box center [574, 474] width 400 height 29
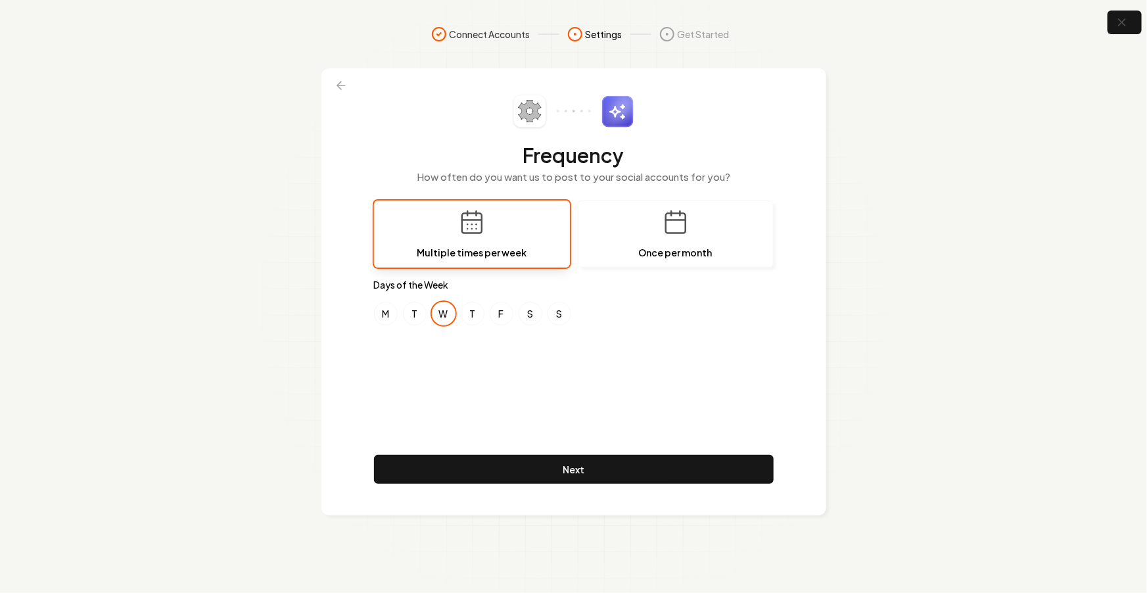
click at [883, 186] on section "Connect Accounts Settings Get Started Frequency How often do you want us to pos…" at bounding box center [573, 296] width 1147 height 593
click at [805, 300] on div "Frequency How often do you want us to post to your social accounts for you? Mul…" at bounding box center [573, 291] width 505 height 447
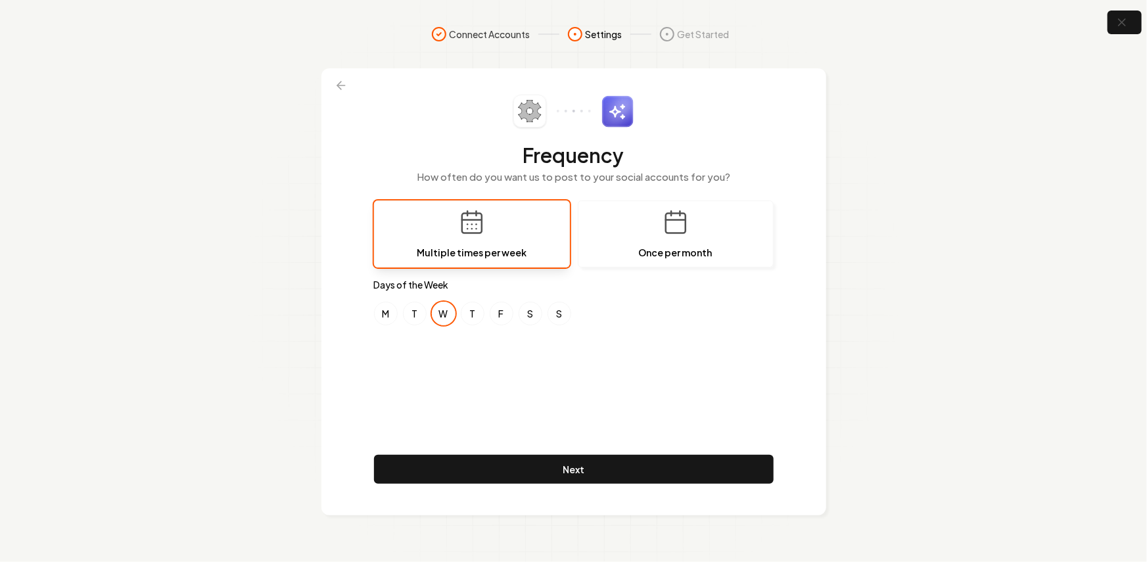
drag, startPoint x: 704, startPoint y: 373, endPoint x: 642, endPoint y: 362, distance: 63.4
click at [680, 369] on div "Frequency How often do you want us to post to your social accounts for you? Mul…" at bounding box center [574, 292] width 400 height 394
click at [377, 317] on button "M" at bounding box center [386, 314] width 24 height 24
drag, startPoint x: 502, startPoint y: 309, endPoint x: 529, endPoint y: 325, distance: 31.0
click at [502, 310] on button "F" at bounding box center [502, 314] width 24 height 24
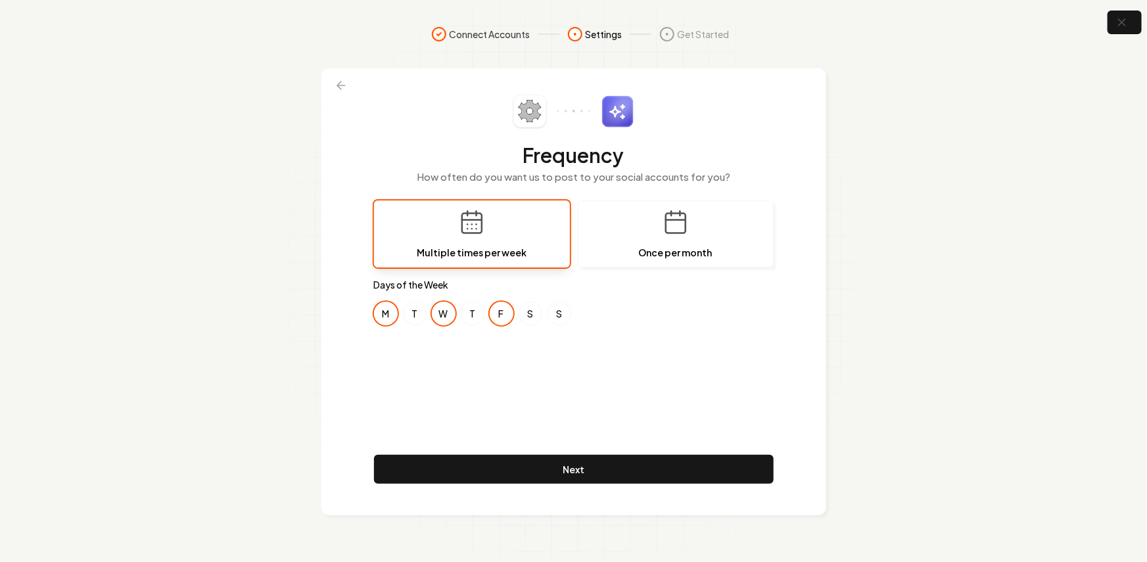
click at [619, 378] on div "Frequency How often do you want us to post to your social accounts for you? Mul…" at bounding box center [574, 292] width 400 height 394
click at [431, 364] on div "Frequency How often do you want us to post to your social accounts for you? Mul…" at bounding box center [574, 292] width 400 height 394
click at [555, 391] on div "Frequency How often do you want us to post to your social accounts for you? Mul…" at bounding box center [574, 292] width 400 height 394
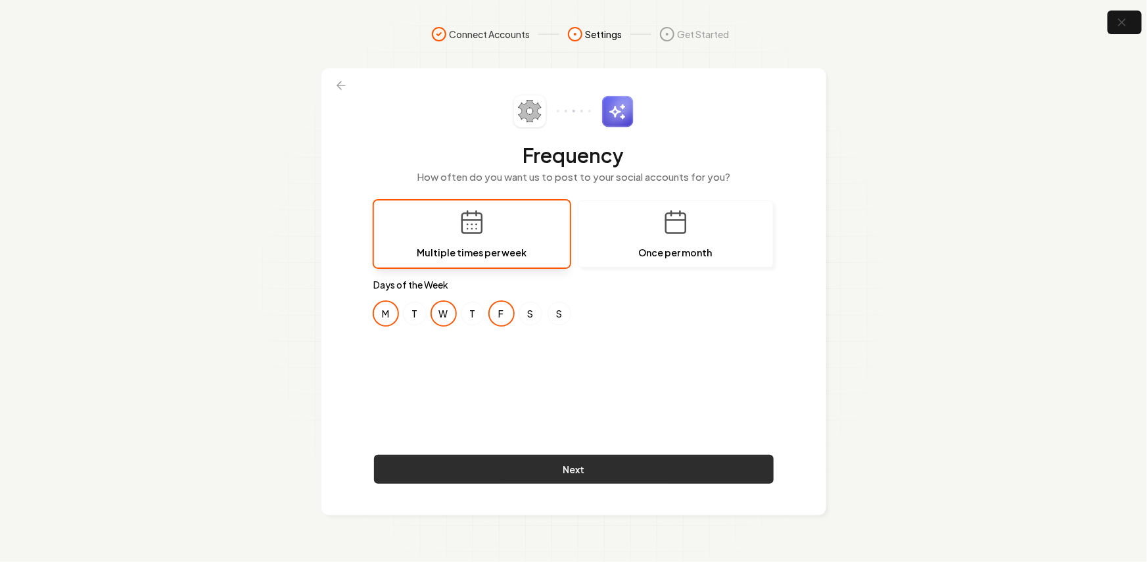
click at [565, 474] on button "Next" at bounding box center [574, 469] width 400 height 29
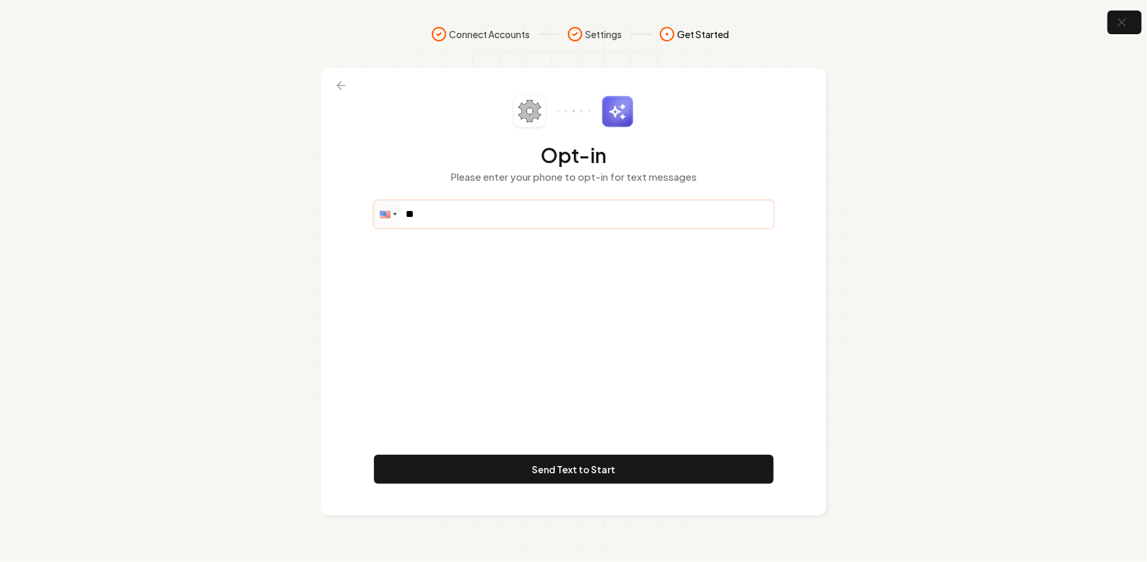
click at [529, 221] on input "**" at bounding box center [574, 214] width 398 height 26
paste input "**********"
type input "**********"
drag, startPoint x: 494, startPoint y: 272, endPoint x: 509, endPoint y: 337, distance: 66.7
click at [498, 271] on div "**********" at bounding box center [574, 292] width 400 height 394
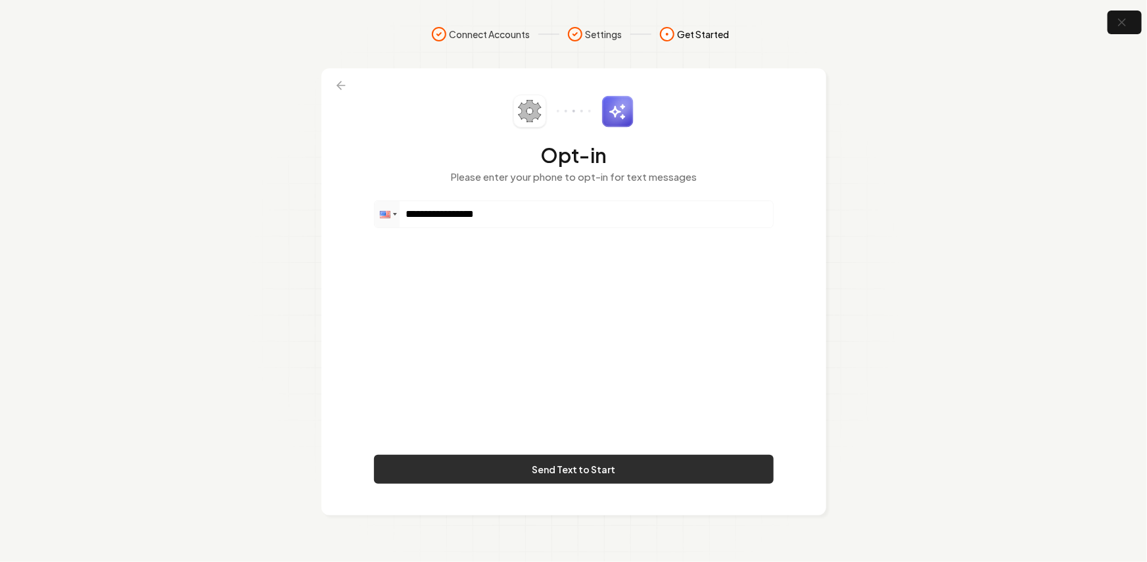
click at [540, 467] on button "Send Text to Start" at bounding box center [574, 469] width 400 height 29
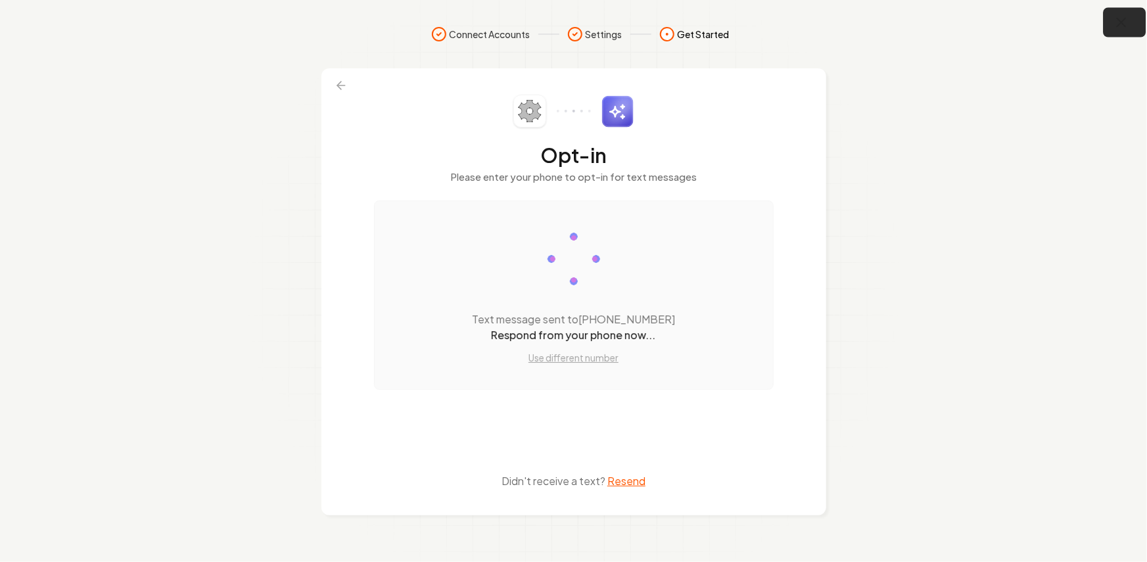
click at [1118, 22] on icon "button" at bounding box center [1122, 22] width 16 height 16
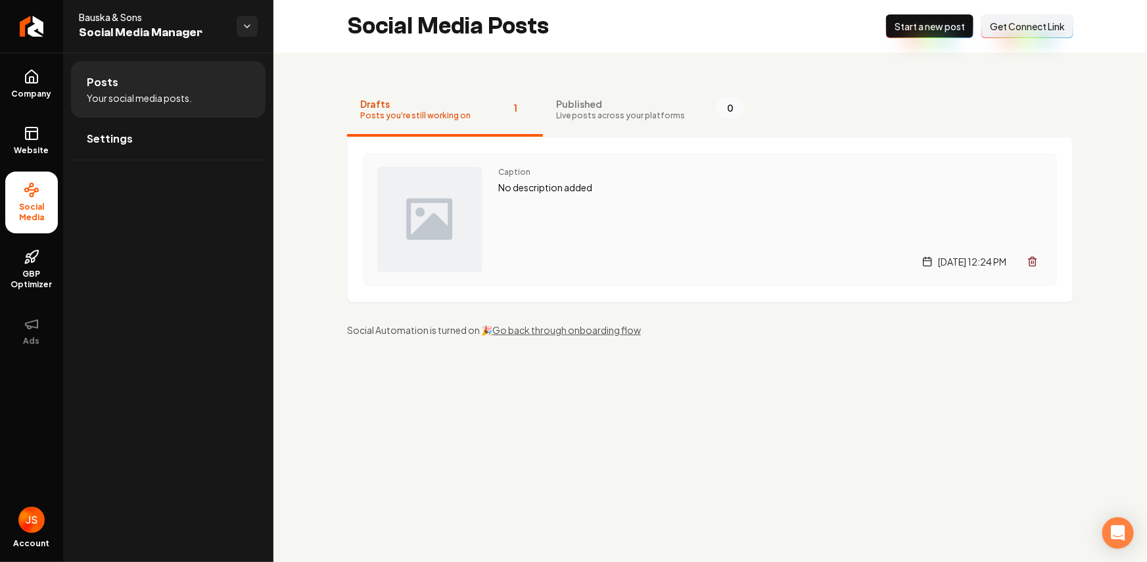
click at [494, 185] on div "Caption No description added Wednesday, September 3, 2025 | 12:24 PM" at bounding box center [711, 219] width 694 height 133
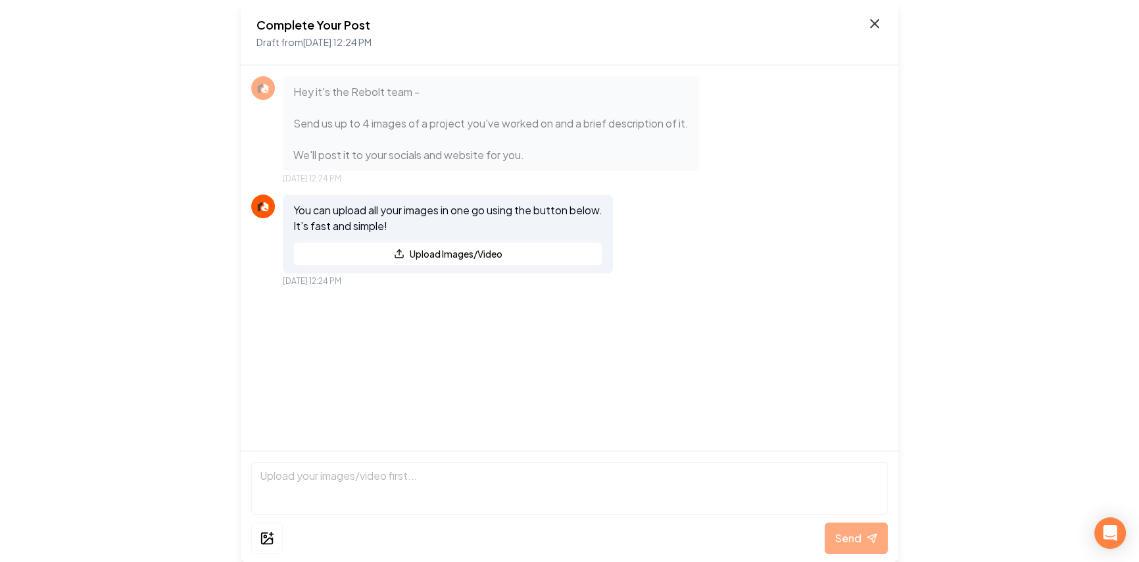
click at [871, 23] on icon at bounding box center [874, 24] width 16 height 16
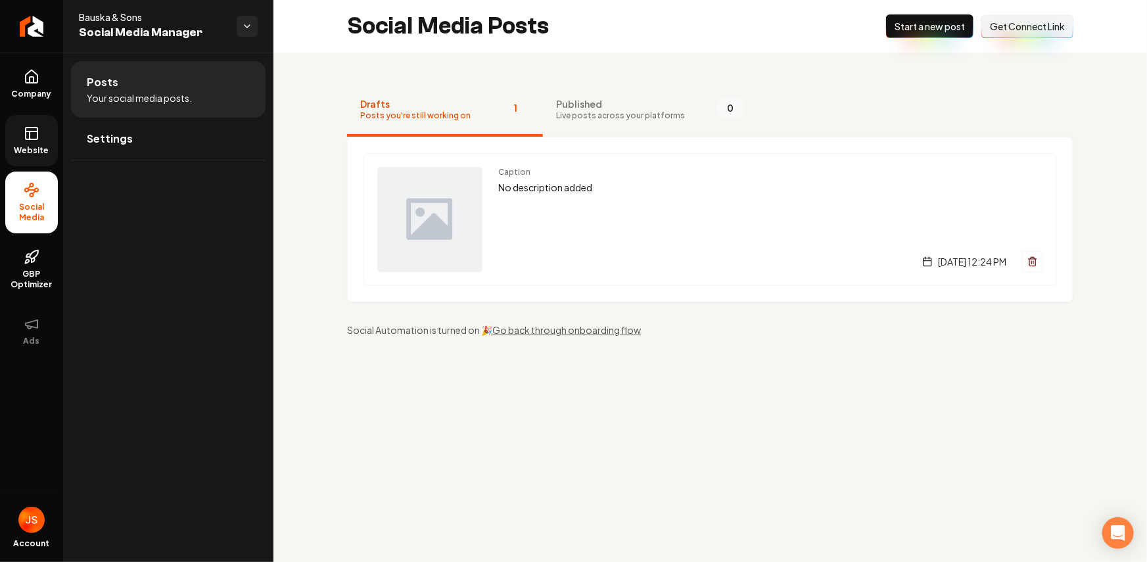
click at [45, 128] on link "Website" at bounding box center [31, 140] width 53 height 51
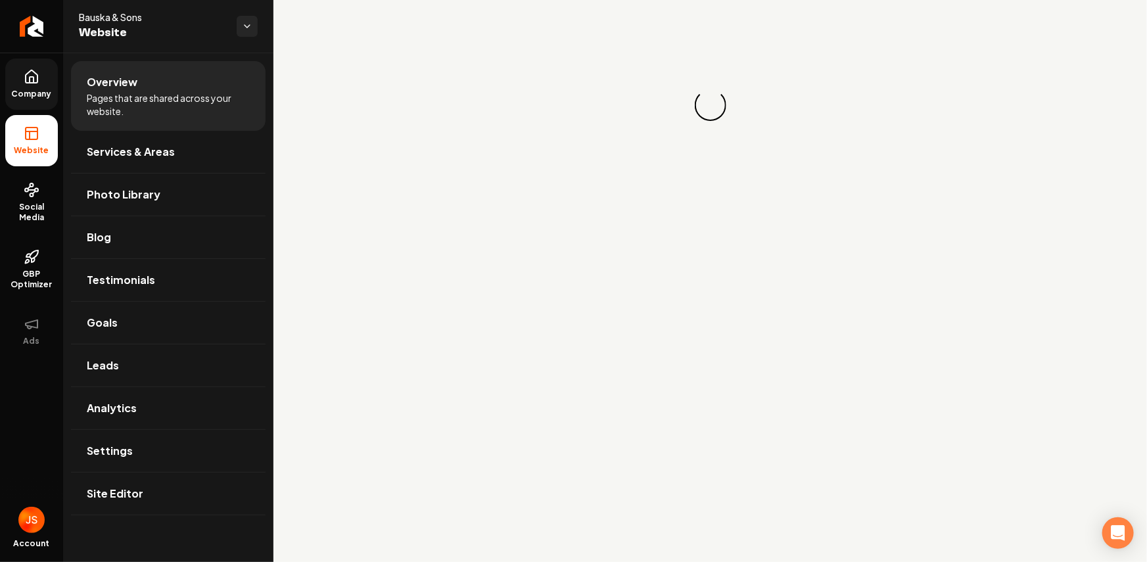
click at [34, 70] on icon at bounding box center [32, 76] width 12 height 12
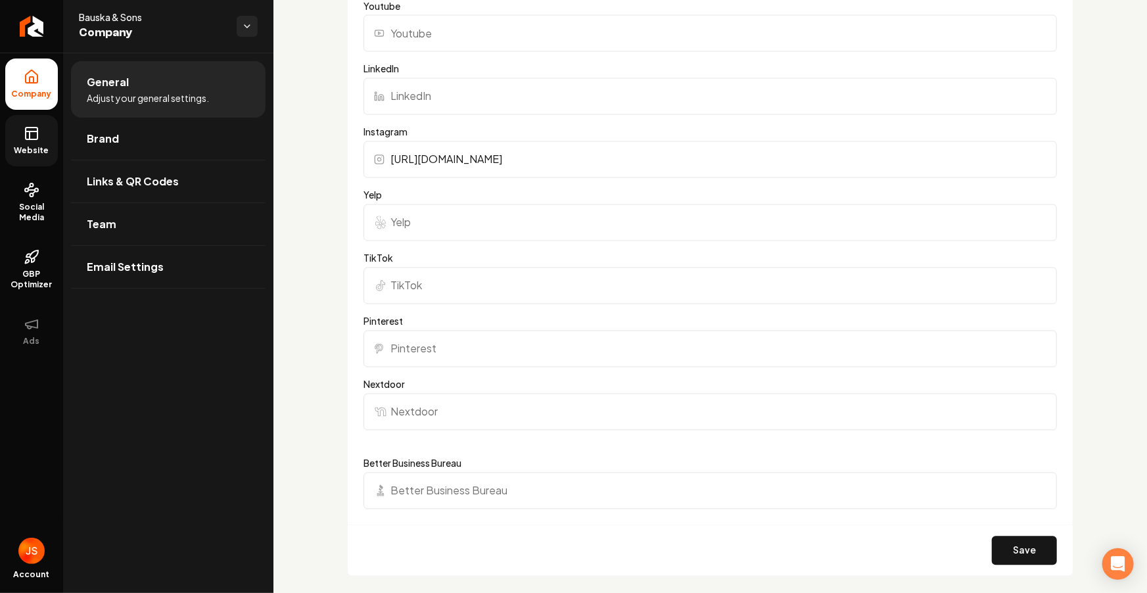
scroll to position [953, 0]
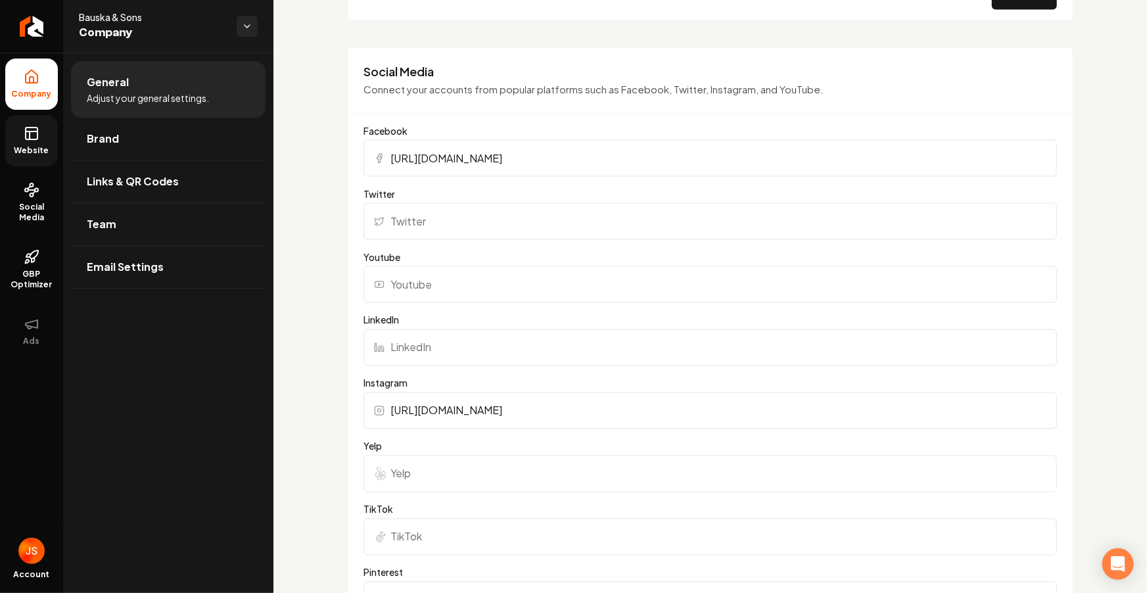
click at [38, 144] on link "Website" at bounding box center [31, 140] width 53 height 51
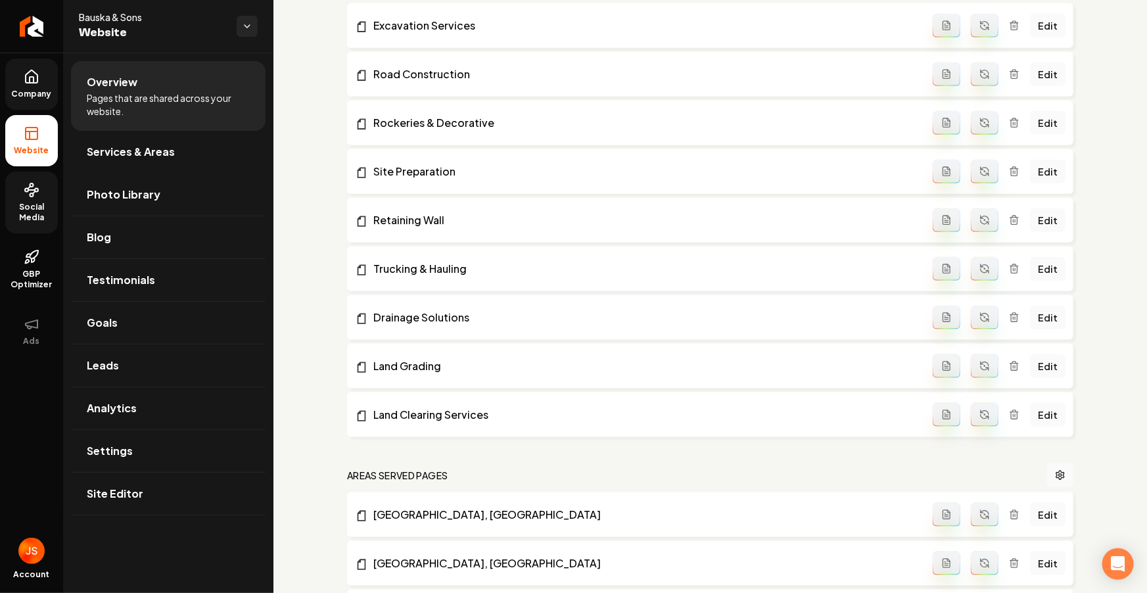
scroll to position [427, 0]
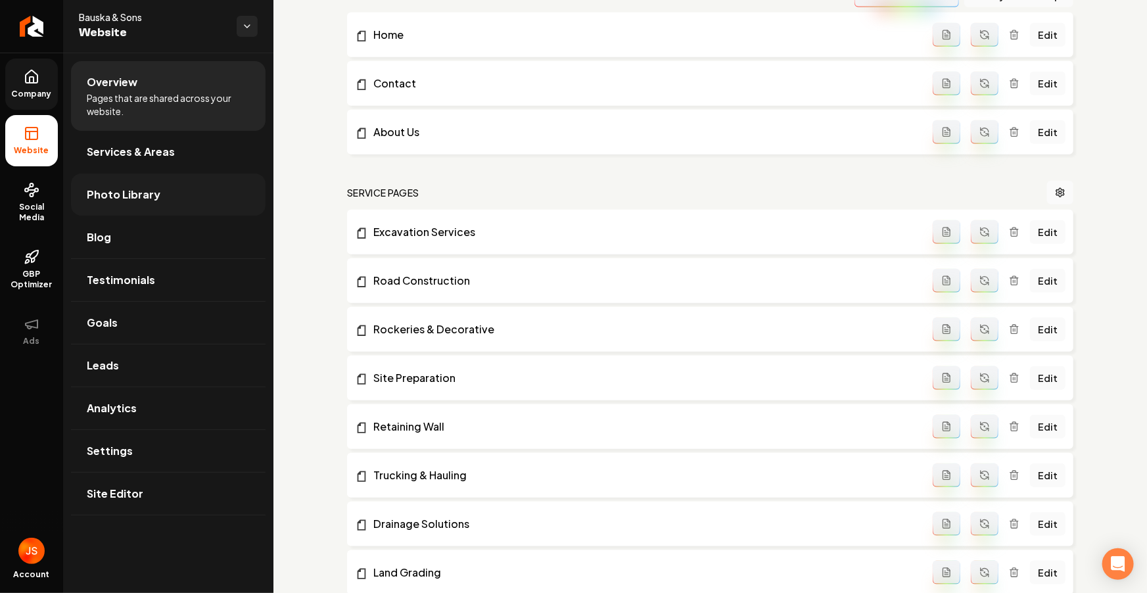
click at [105, 194] on span "Photo Library" at bounding box center [124, 195] width 74 height 16
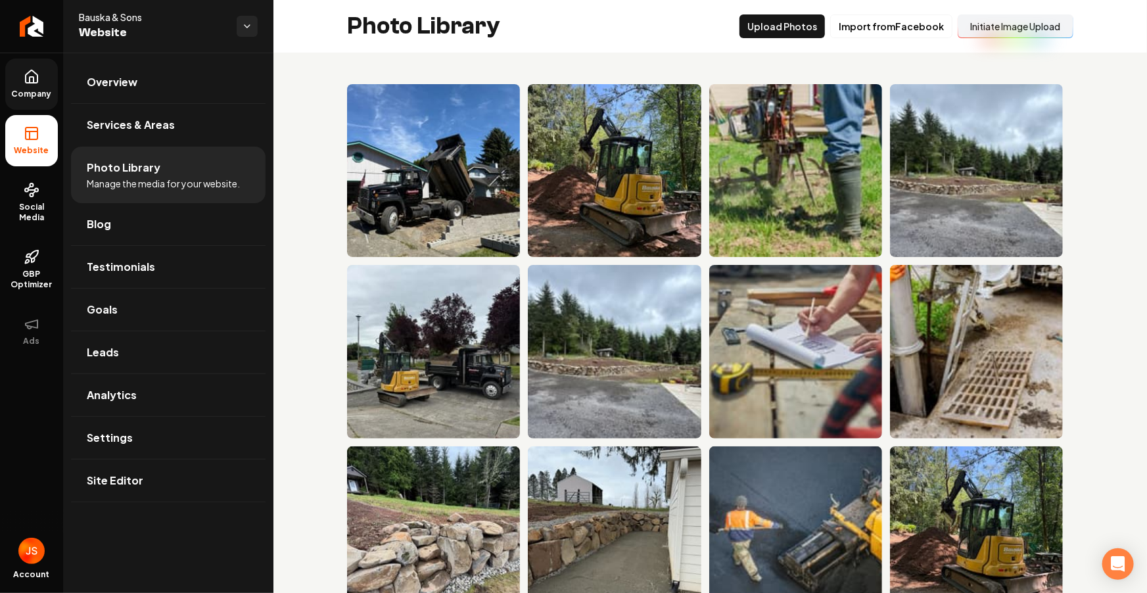
click at [1010, 26] on button "Initiate Image Upload" at bounding box center [1016, 26] width 116 height 24
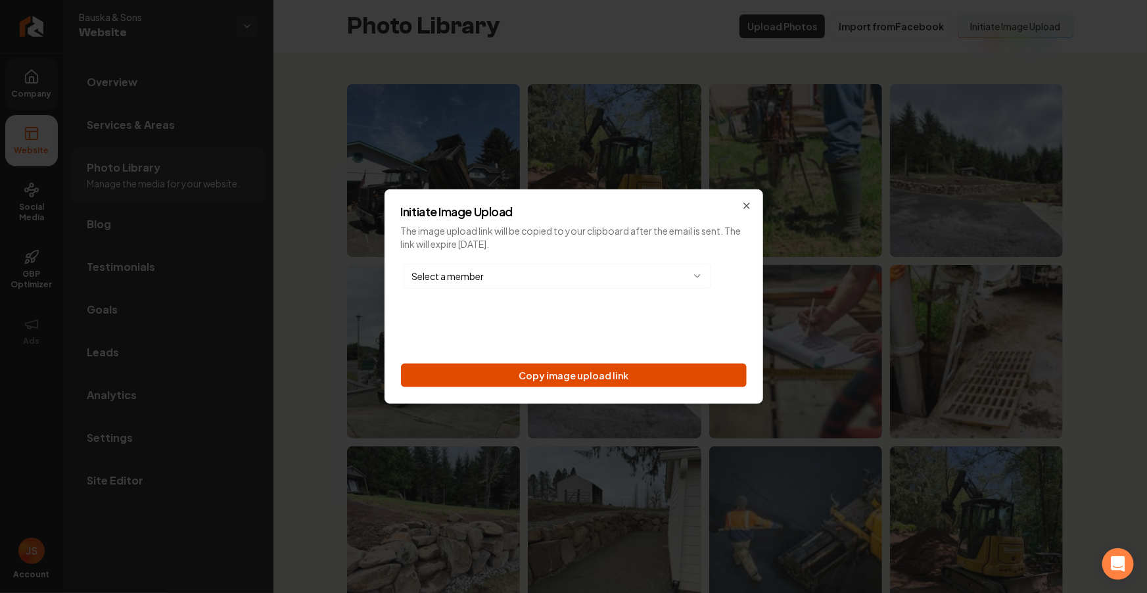
click at [630, 367] on button "Copy image upload link" at bounding box center [574, 376] width 346 height 24
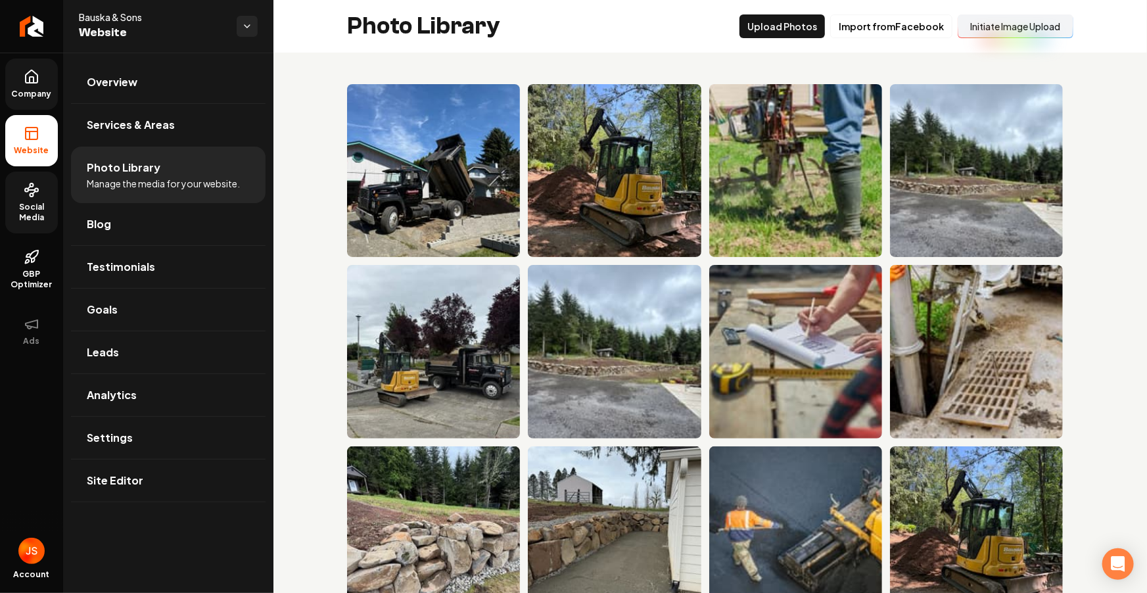
click at [41, 196] on link "Social Media" at bounding box center [31, 203] width 53 height 62
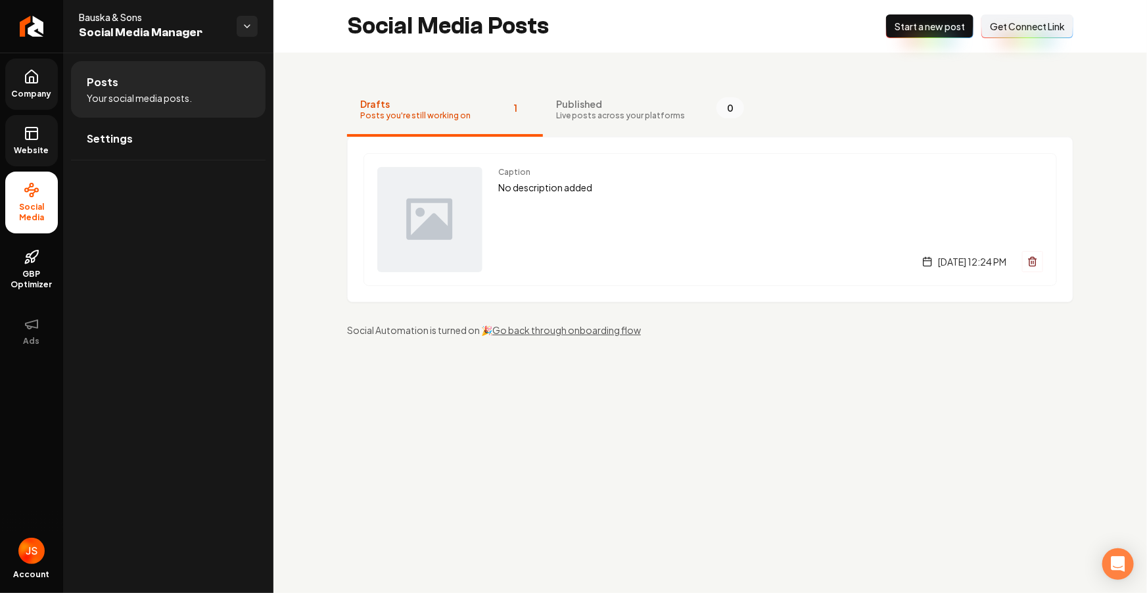
click at [1020, 24] on span "Get Connect Link" at bounding box center [1027, 26] width 75 height 13
click at [8, 149] on link "Website" at bounding box center [31, 140] width 53 height 51
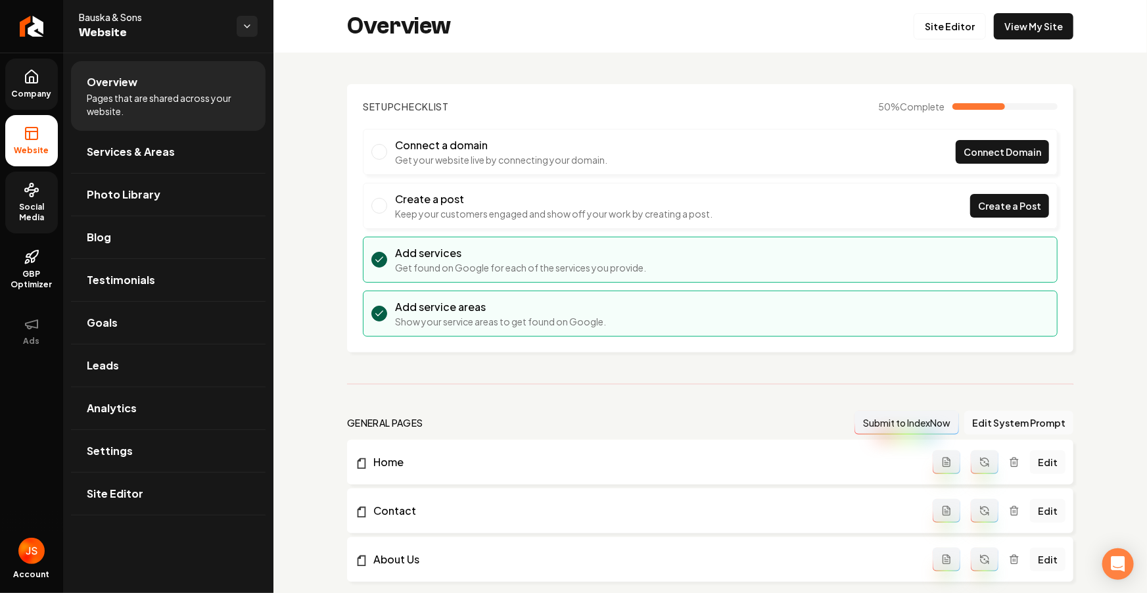
click at [55, 117] on ul "Company Website Social Media GBP Optimizer Ads" at bounding box center [31, 208] width 63 height 310
click at [36, 91] on span "Company" at bounding box center [32, 94] width 51 height 11
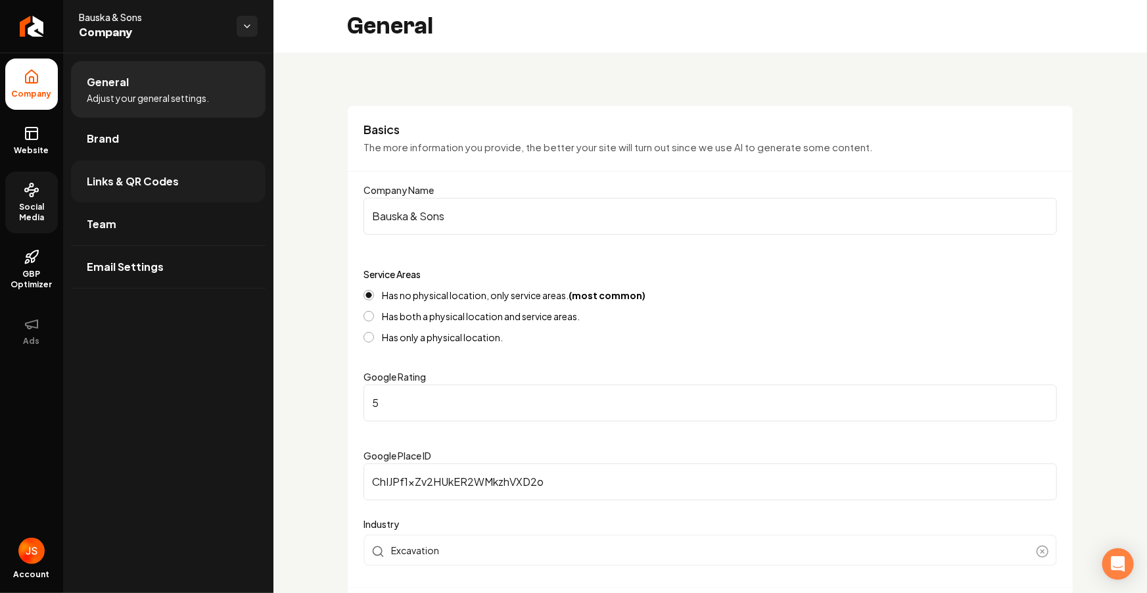
click at [133, 183] on span "Links & QR Codes" at bounding box center [133, 182] width 92 height 16
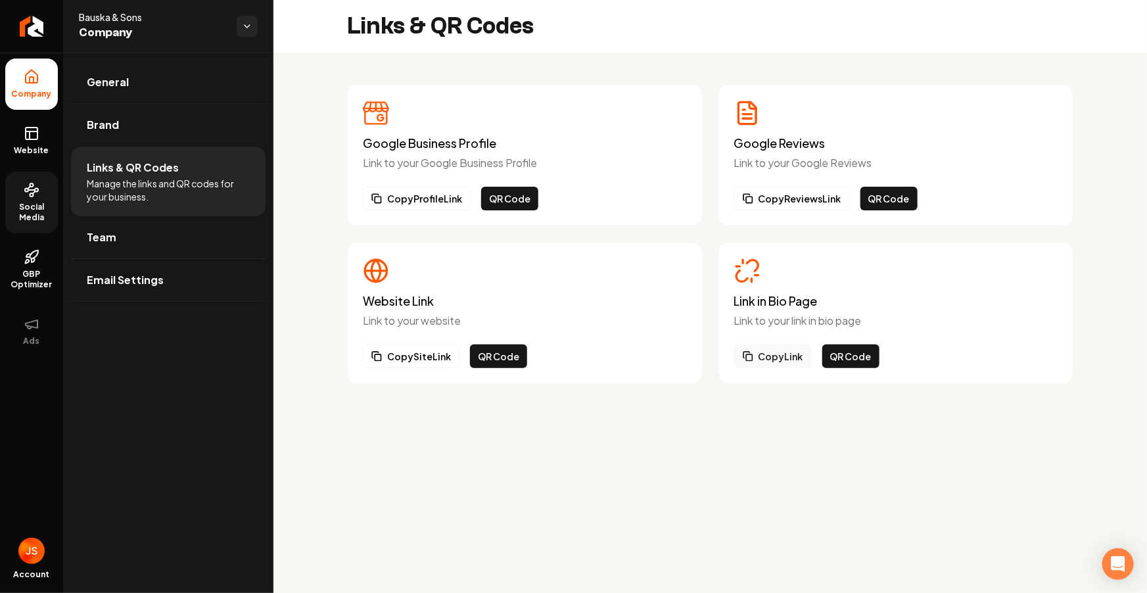
click at [775, 355] on button "Copy Link" at bounding box center [773, 356] width 78 height 24
click at [838, 357] on button "QR Code" at bounding box center [850, 356] width 57 height 24
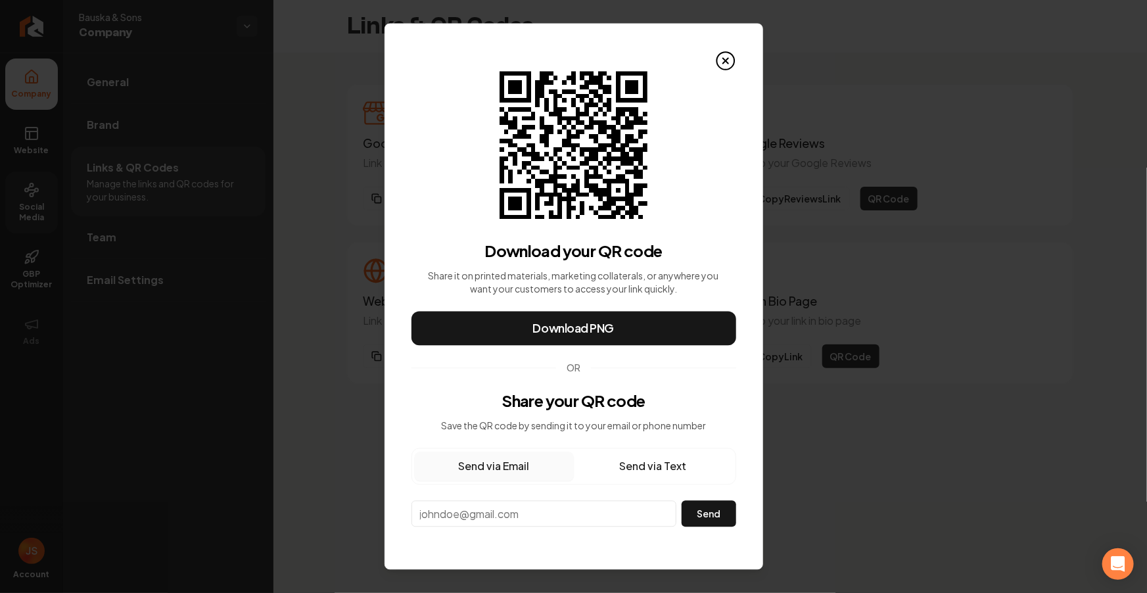
click at [575, 523] on input "email" at bounding box center [545, 514] width 266 height 26
paste input "bauskaandsons@gmail.com"
type input "bauskaandsons@gmail.com"
click at [698, 514] on button "Send" at bounding box center [709, 514] width 54 height 26
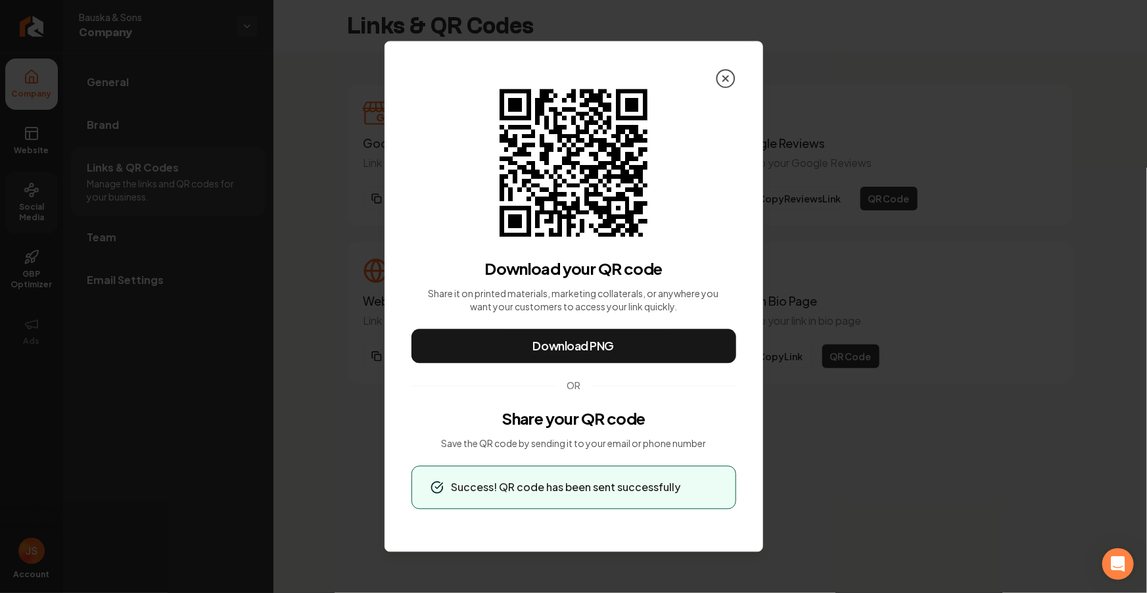
click at [726, 75] on icon at bounding box center [725, 78] width 21 height 21
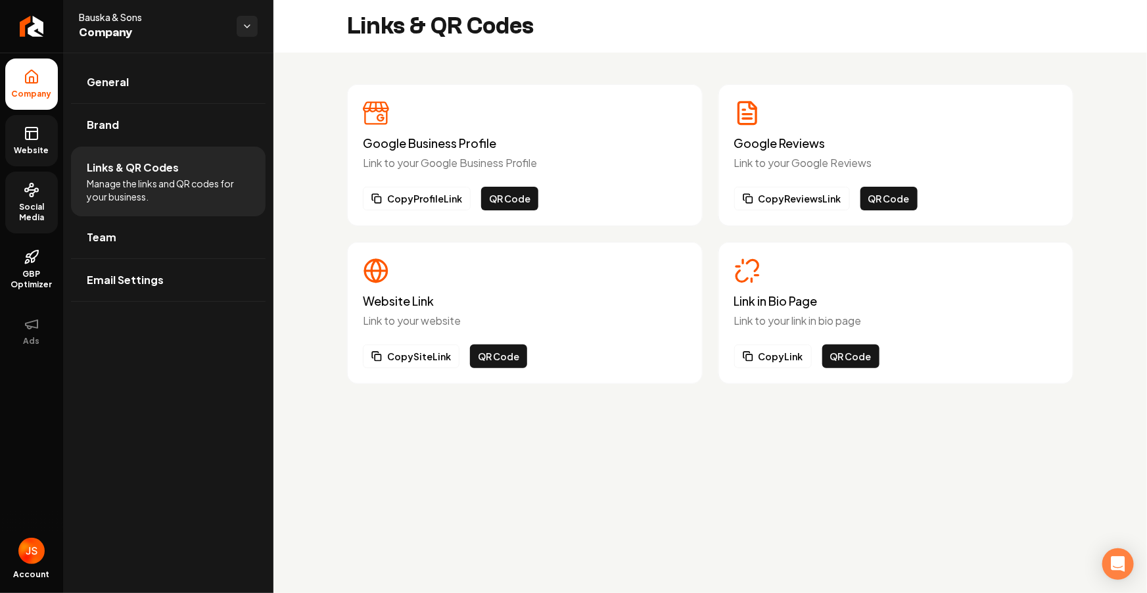
click at [16, 140] on link "Website" at bounding box center [31, 140] width 53 height 51
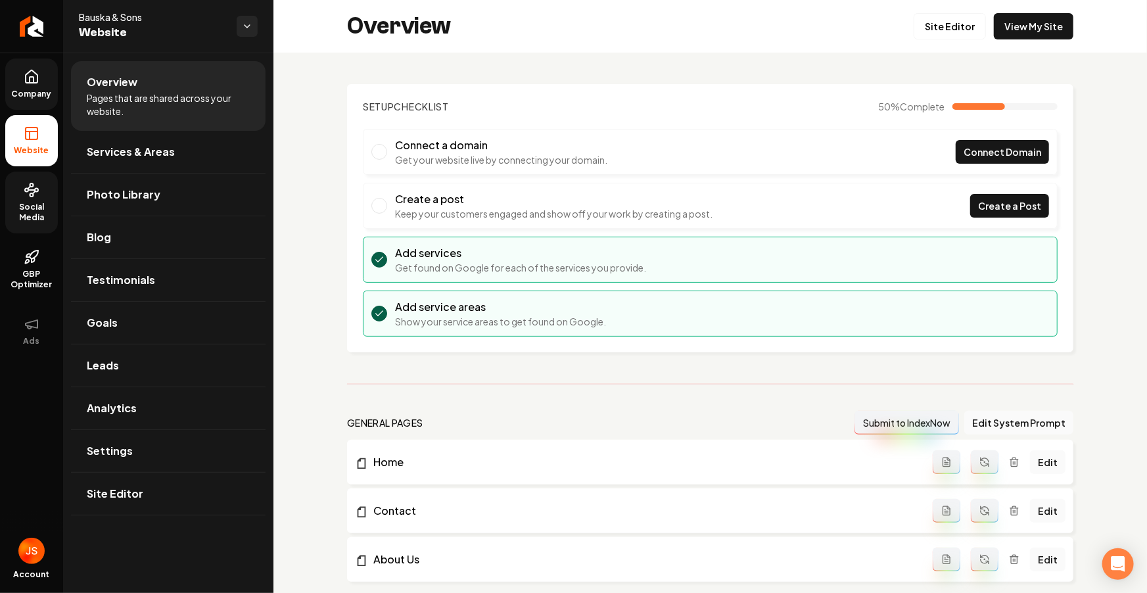
click at [22, 80] on link "Company" at bounding box center [31, 84] width 53 height 51
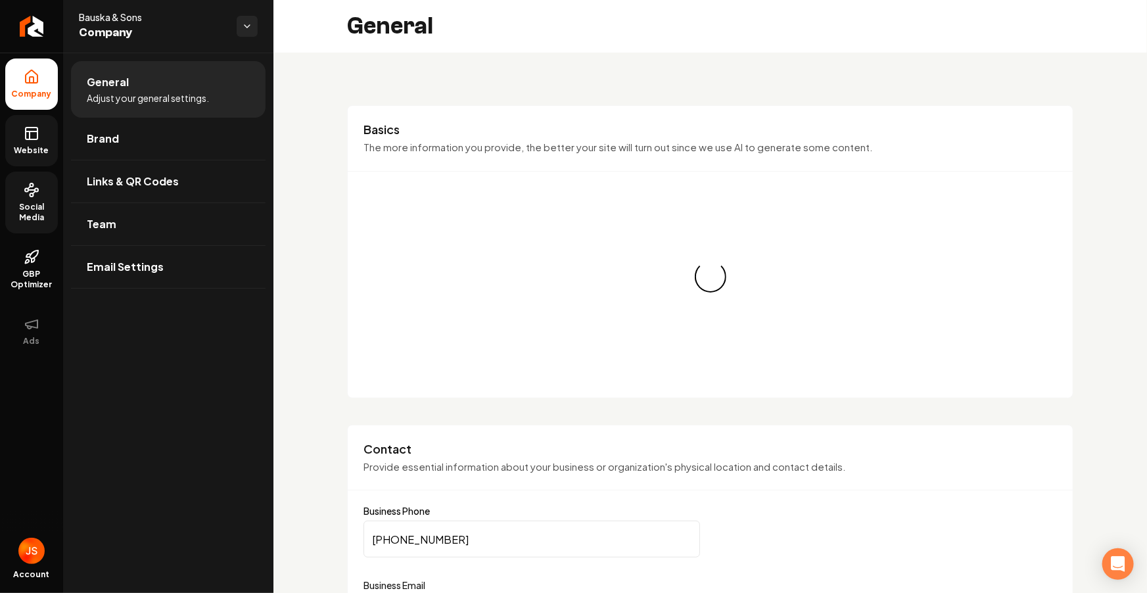
click at [30, 155] on span "Website" at bounding box center [31, 150] width 45 height 11
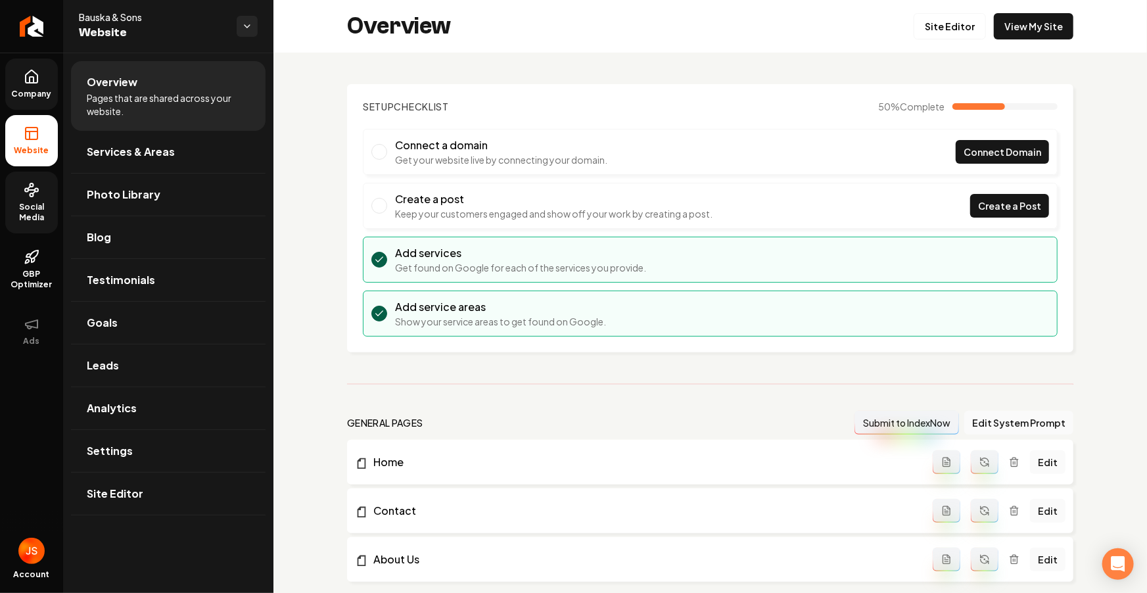
click at [36, 95] on span "Company" at bounding box center [32, 94] width 51 height 11
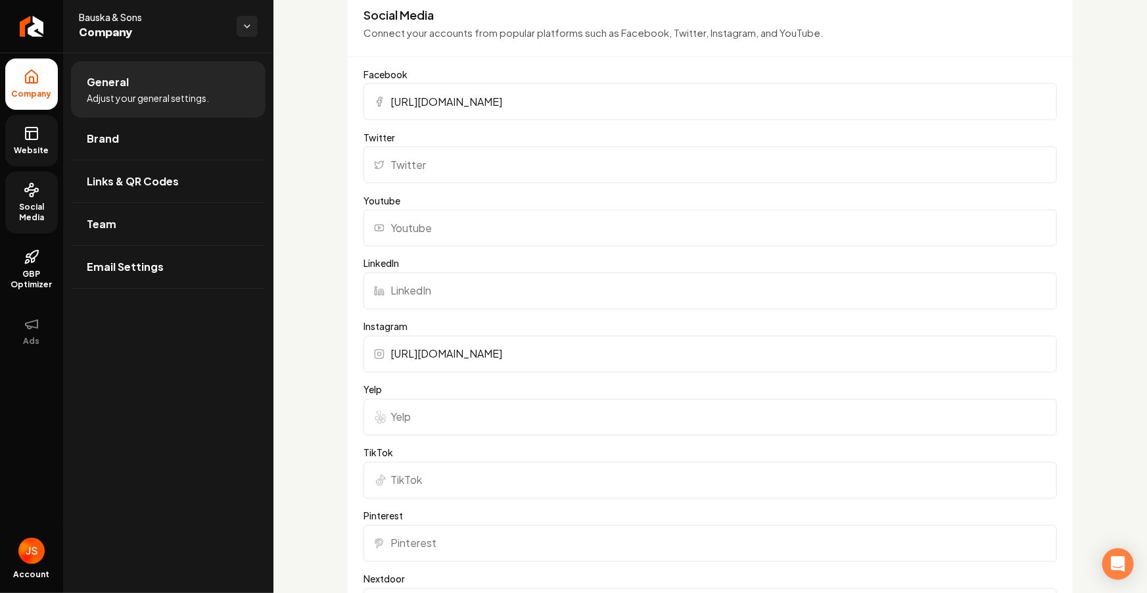
scroll to position [757, 0]
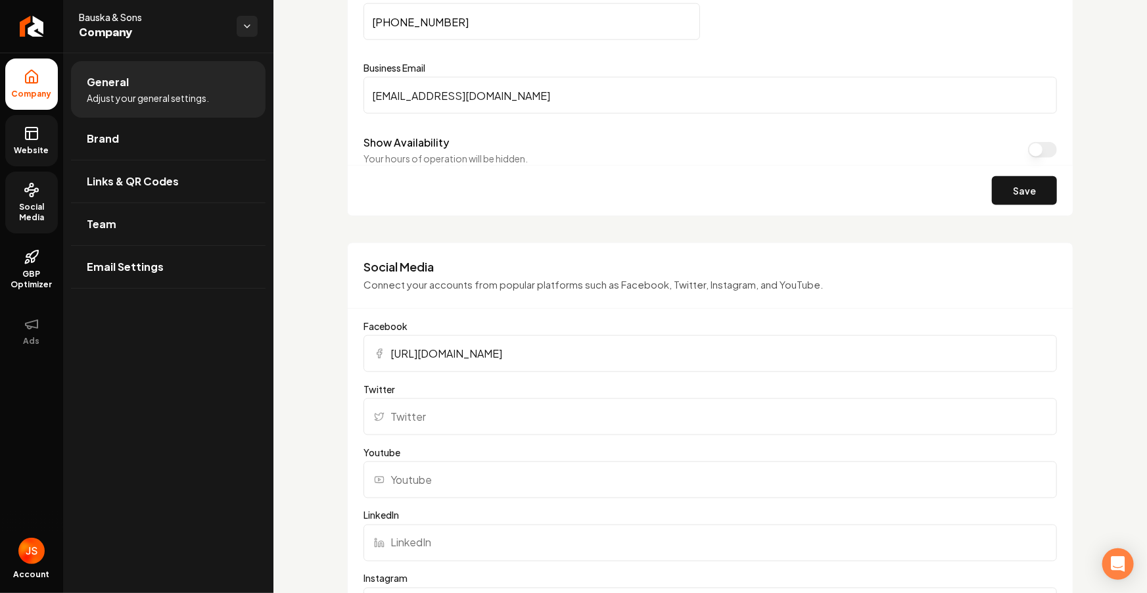
click at [78, 24] on div "Bauska & Sons Company" at bounding box center [168, 26] width 210 height 53
click at [51, 32] on link "Return to dashboard" at bounding box center [31, 26] width 63 height 53
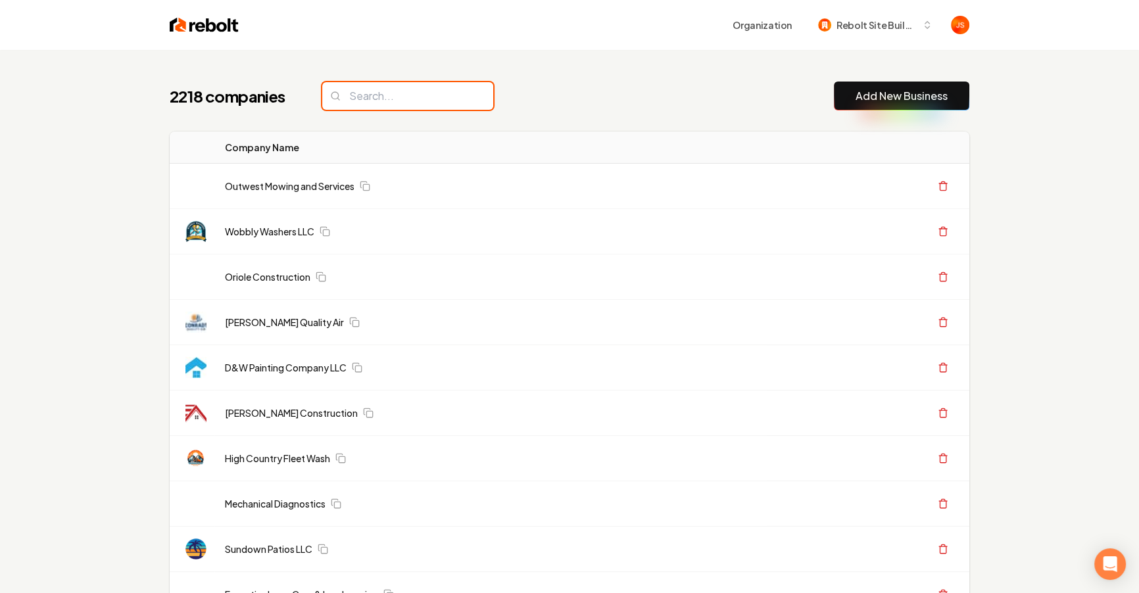
click at [371, 109] on input "search" at bounding box center [407, 96] width 171 height 28
click at [373, 102] on input "search" at bounding box center [407, 96] width 171 height 28
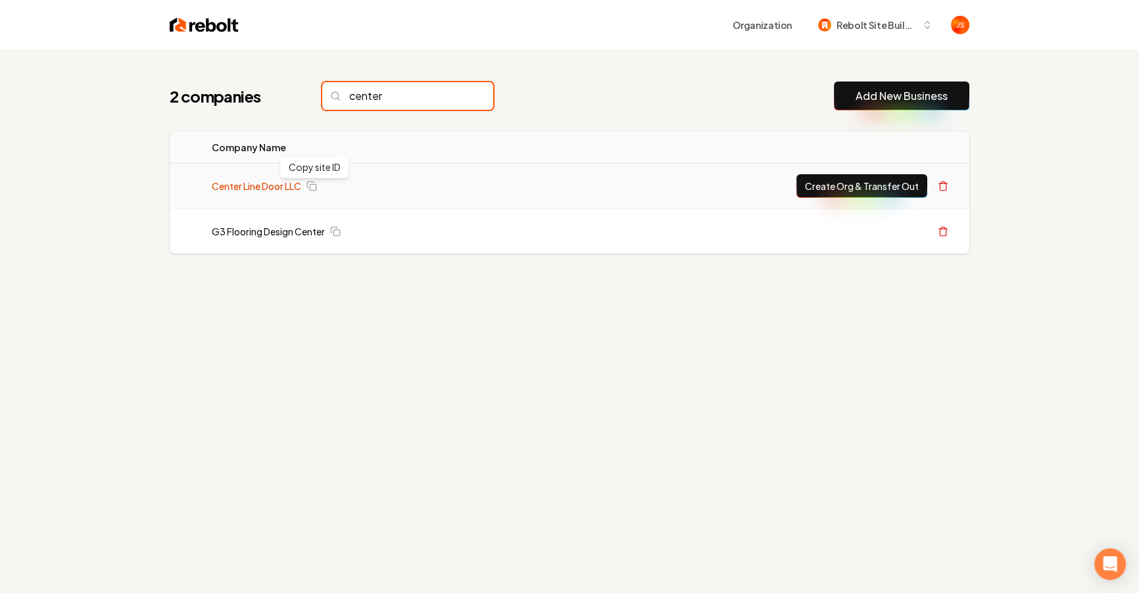
type input "center"
click at [259, 182] on link "Center Line Door LLC" at bounding box center [256, 185] width 89 height 13
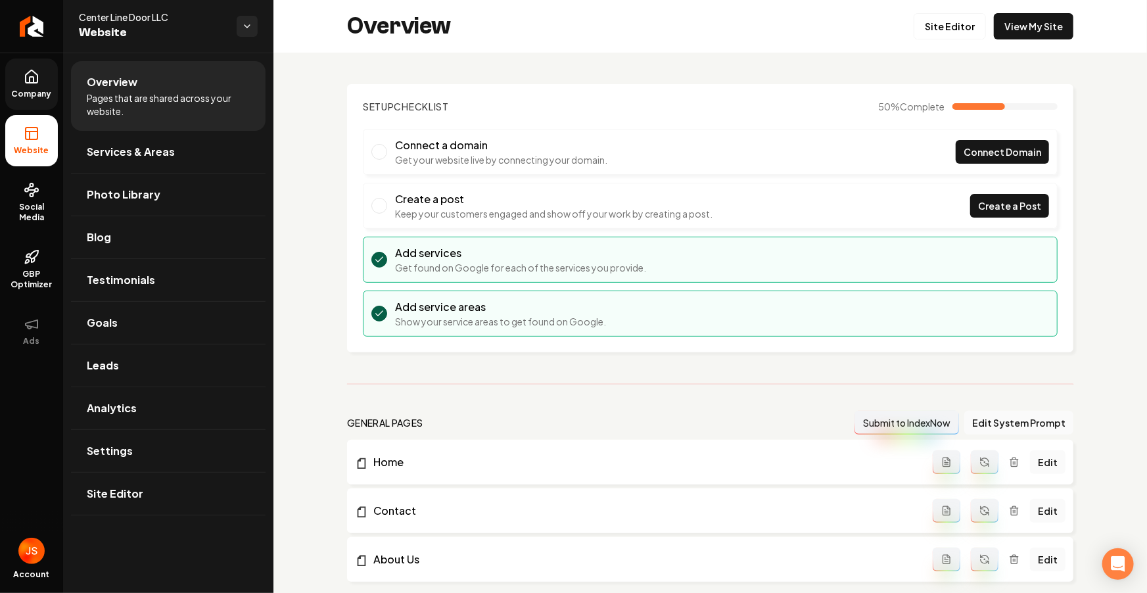
click at [33, 87] on link "Company" at bounding box center [31, 84] width 53 height 51
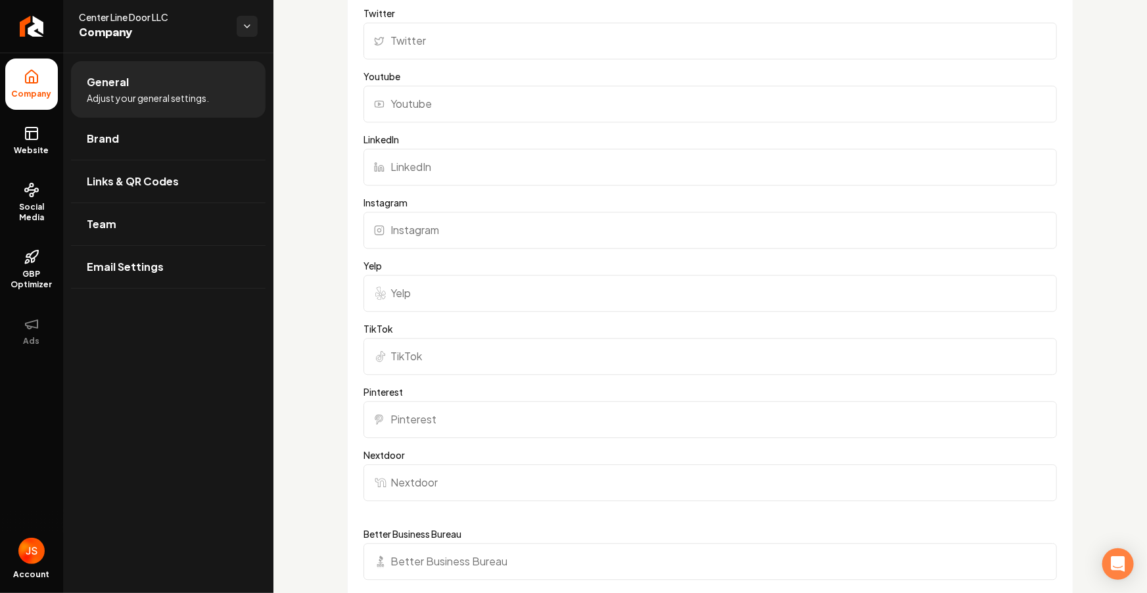
scroll to position [1426, 0]
click at [425, 304] on input "Yelp" at bounding box center [711, 290] width 694 height 37
paste input "https://www.yelp.com/biz/center-line-door-center-line-3"
type input "https://www.yelp.com/biz/center-line-door-center-line-3"
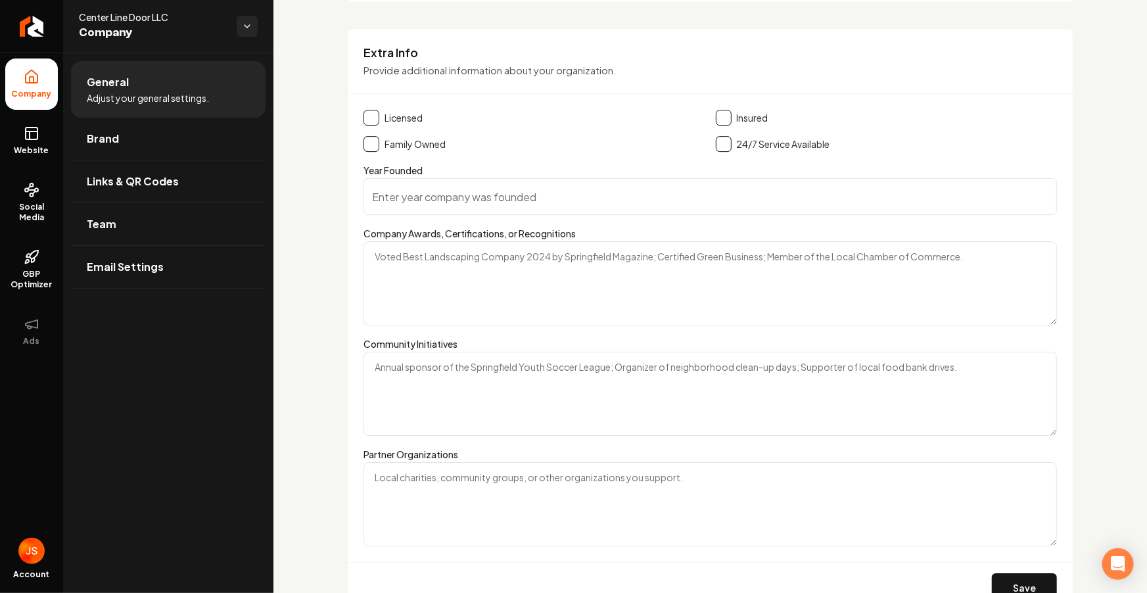
scroll to position [1653, 0]
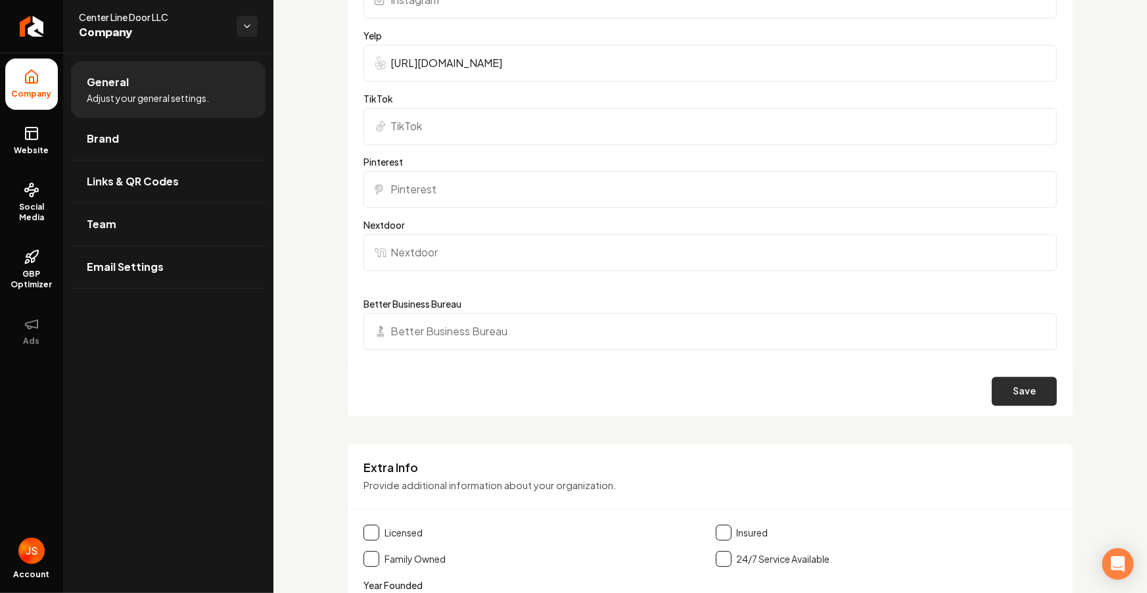
click at [995, 387] on button "Save" at bounding box center [1024, 391] width 65 height 29
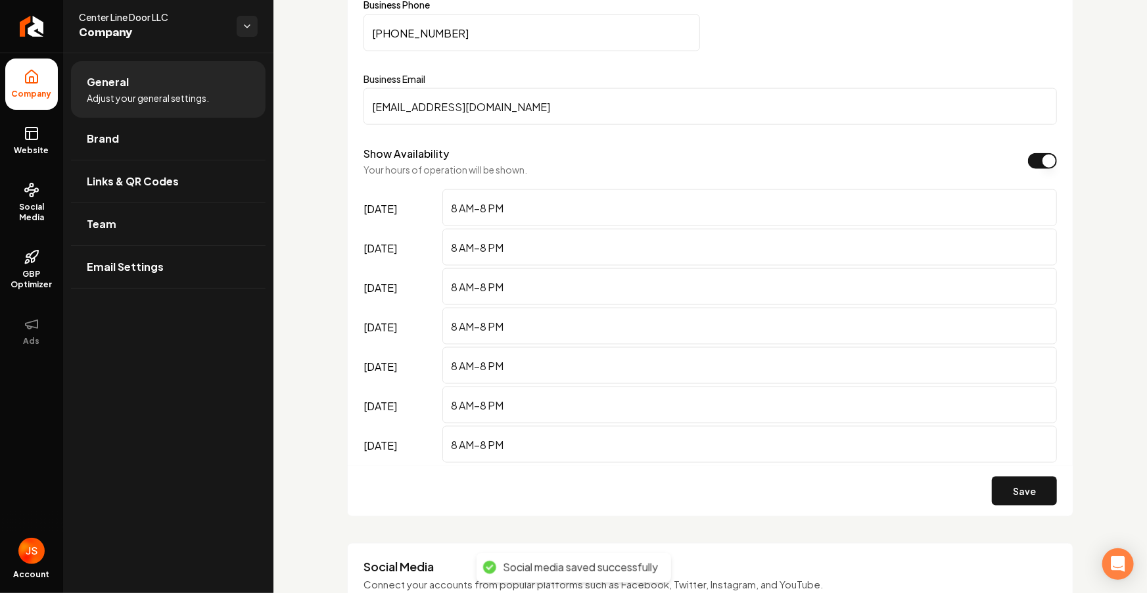
scroll to position [217, 0]
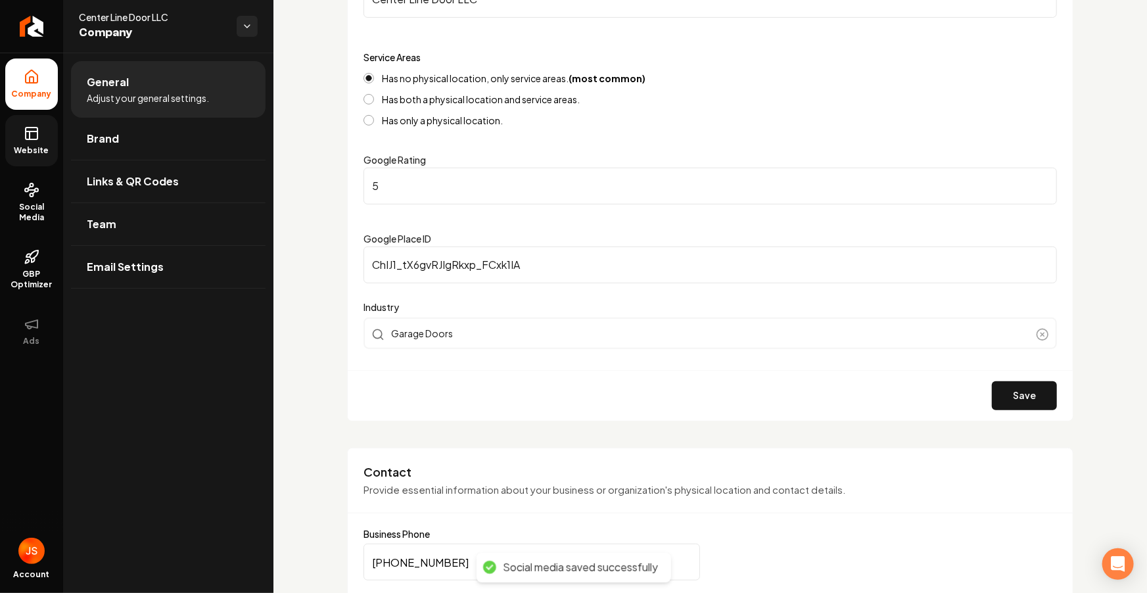
click at [39, 135] on icon at bounding box center [32, 134] width 16 height 16
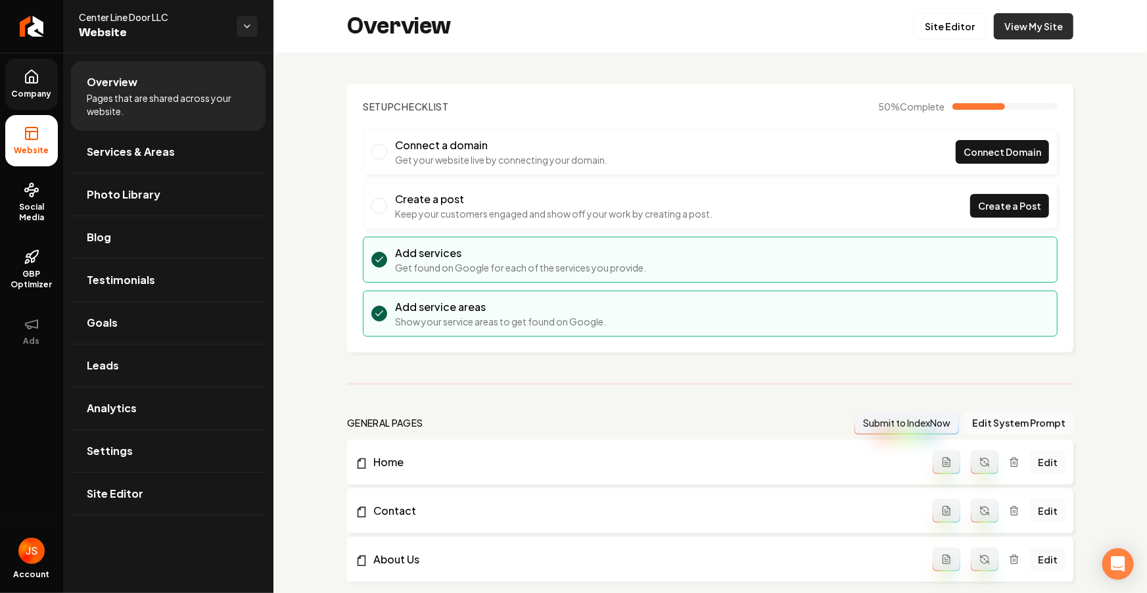
click at [1027, 22] on link "View My Site" at bounding box center [1034, 26] width 80 height 26
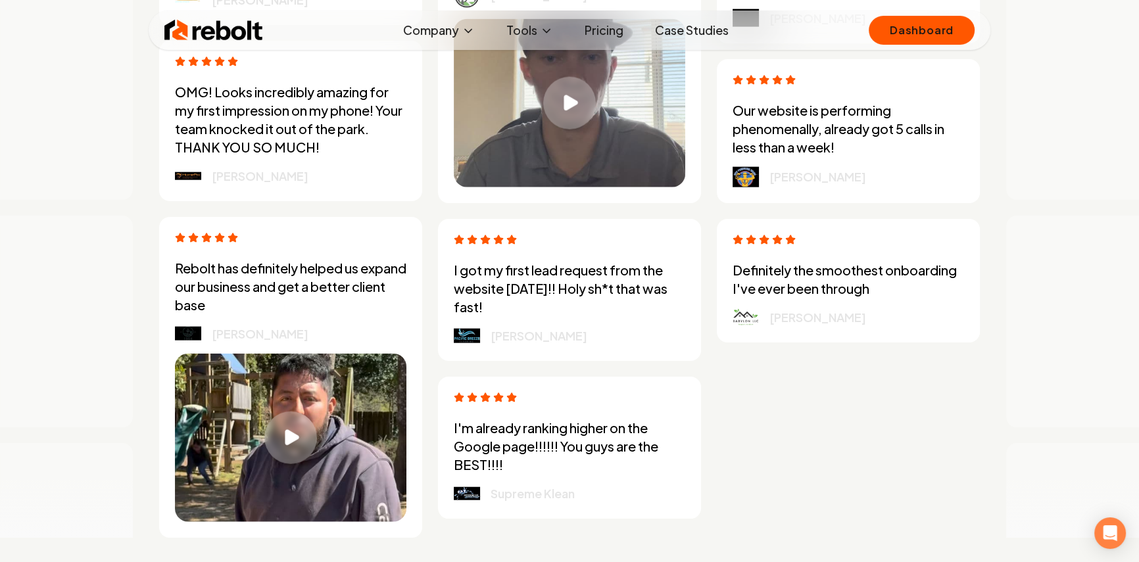
scroll to position [3774, 0]
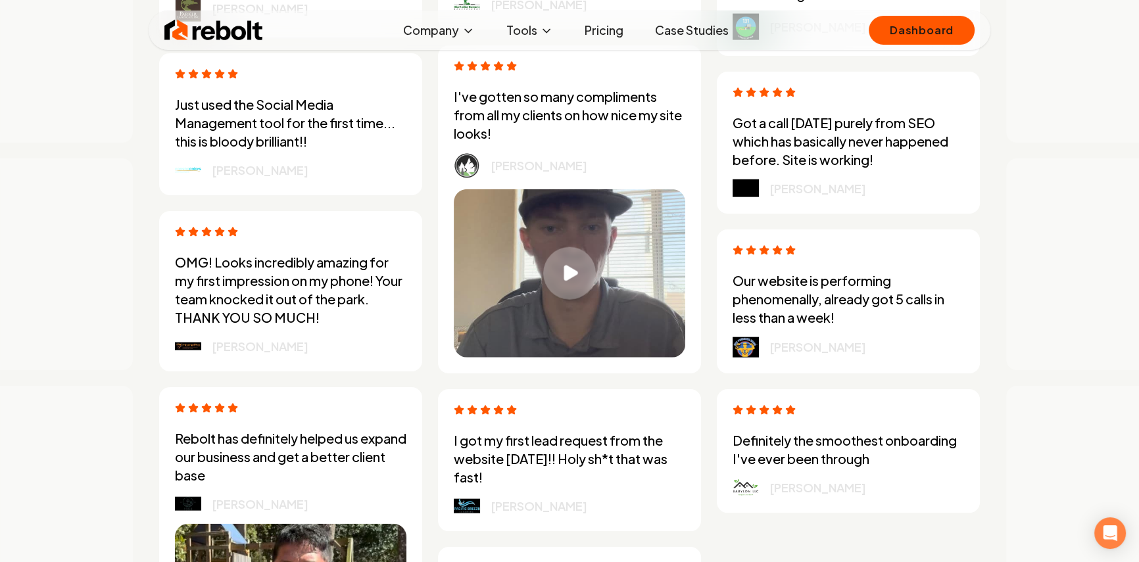
click at [675, 30] on link "Case Studies" at bounding box center [691, 30] width 95 height 26
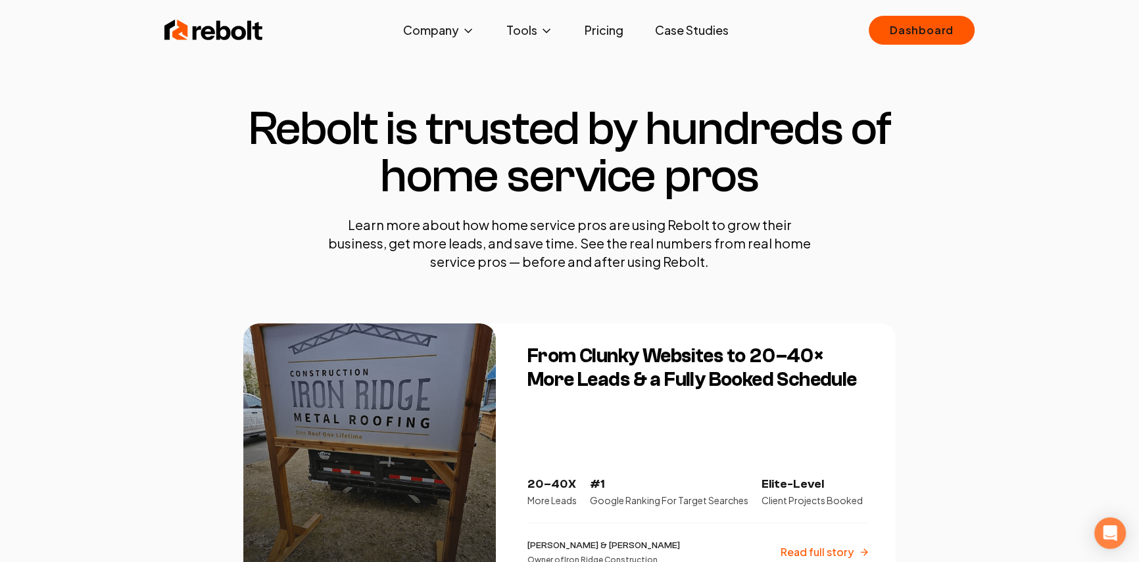
click at [193, 25] on img at bounding box center [213, 30] width 99 height 26
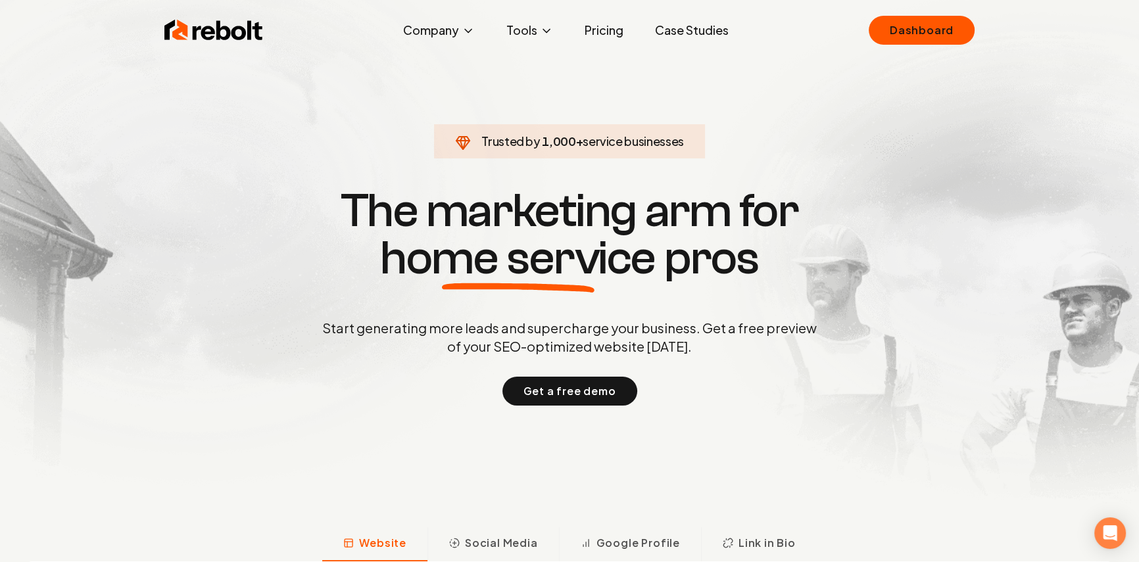
click at [706, 105] on section "Trusted by 1,000 + service businesses The marketing arm for home service pros S…" at bounding box center [569, 295] width 652 height 506
click at [615, 91] on section "Trusted by 1,000 + service businesses The marketing arm for home service pros S…" at bounding box center [569, 295] width 652 height 506
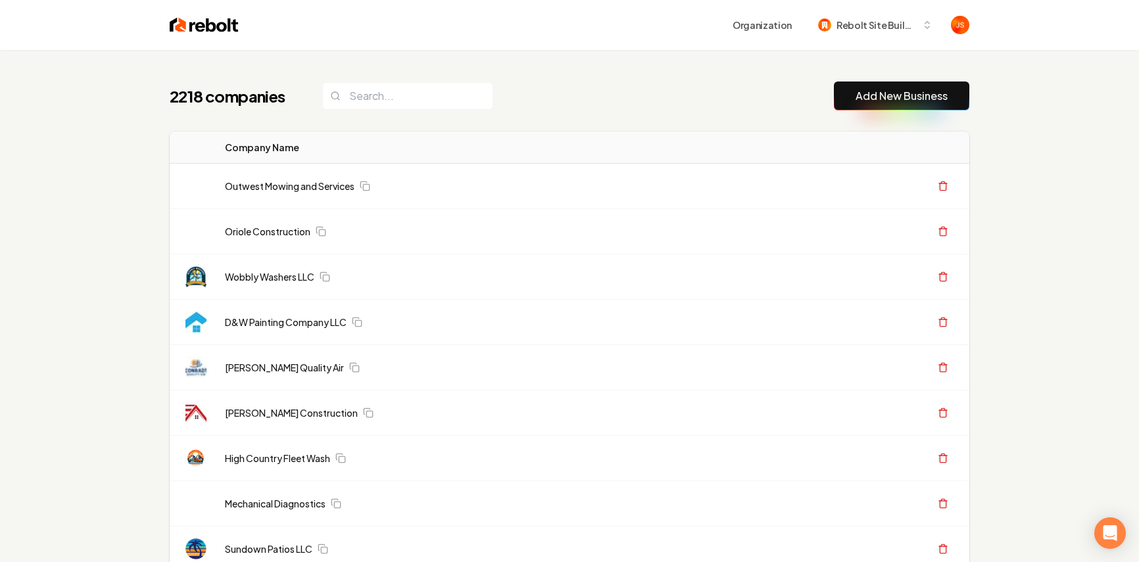
click at [402, 97] on input "search" at bounding box center [407, 96] width 171 height 28
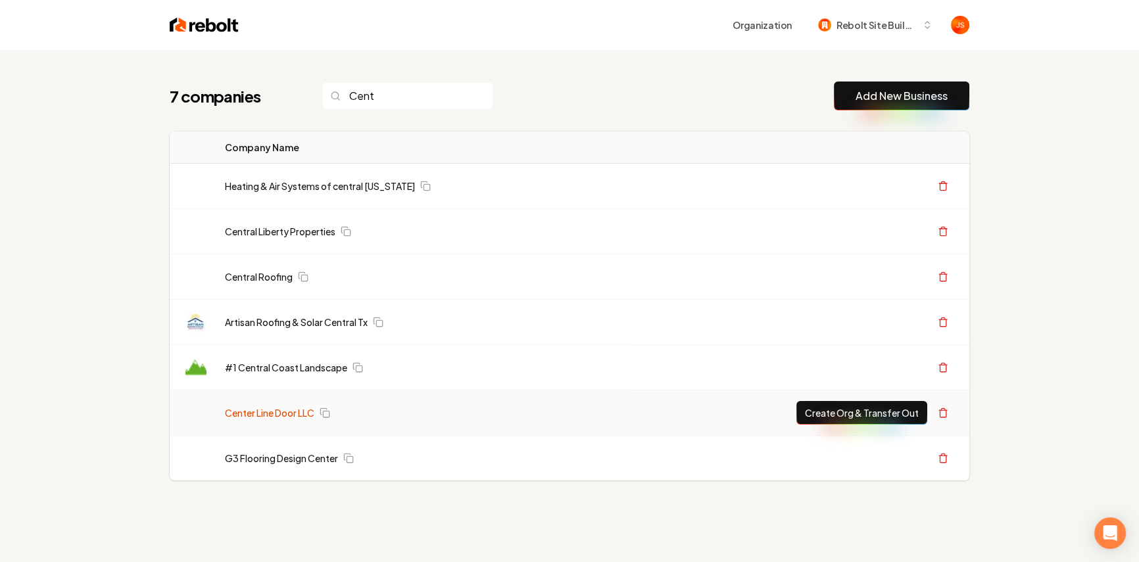
type input "Cent"
click at [298, 415] on link "Center Line Door LLC" at bounding box center [269, 412] width 89 height 13
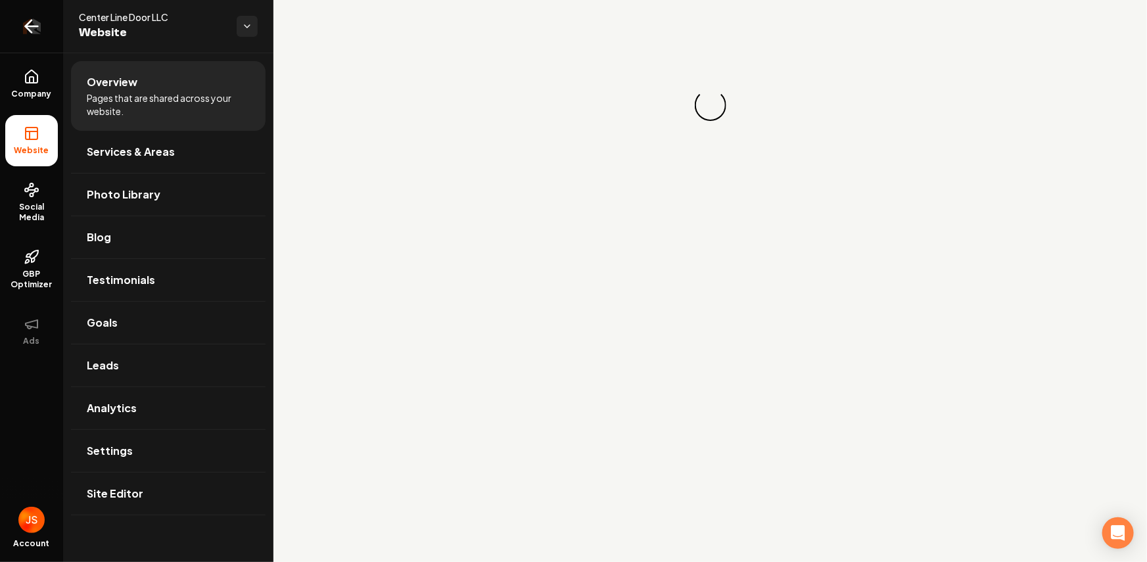
click at [15, 12] on link "Return to dashboard" at bounding box center [31, 26] width 63 height 53
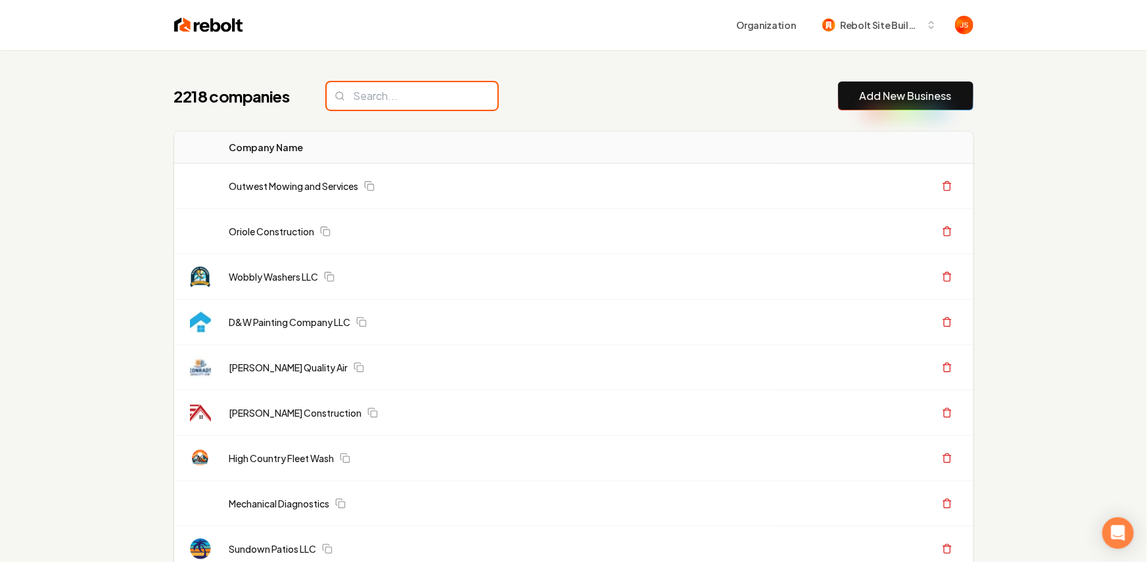
click at [400, 96] on input "search" at bounding box center [412, 96] width 171 height 28
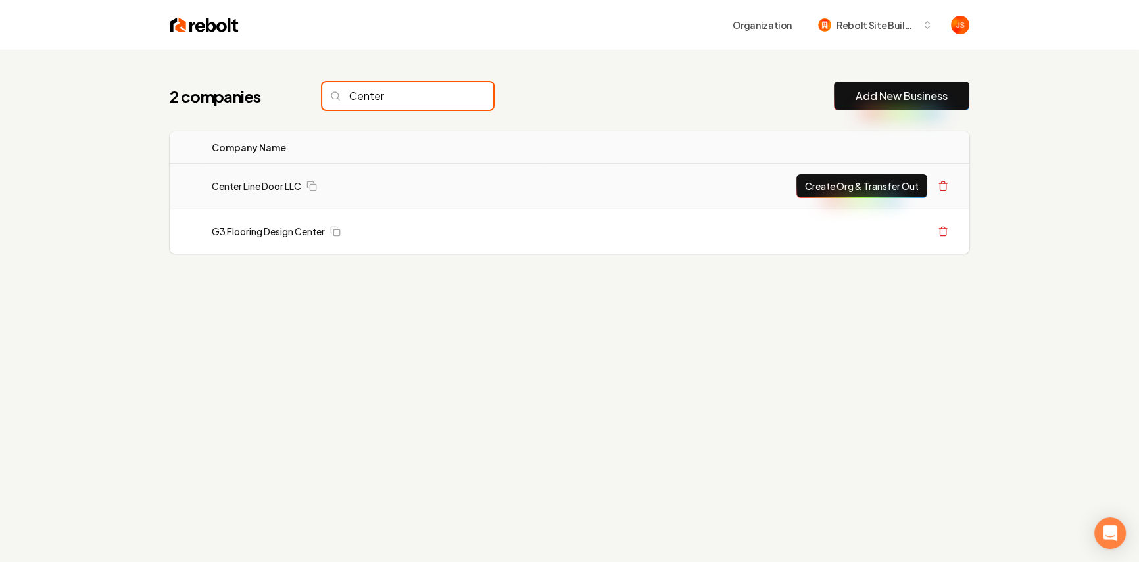
type input "Center"
click at [886, 190] on button "Create Org & Transfer Out" at bounding box center [861, 186] width 131 height 24
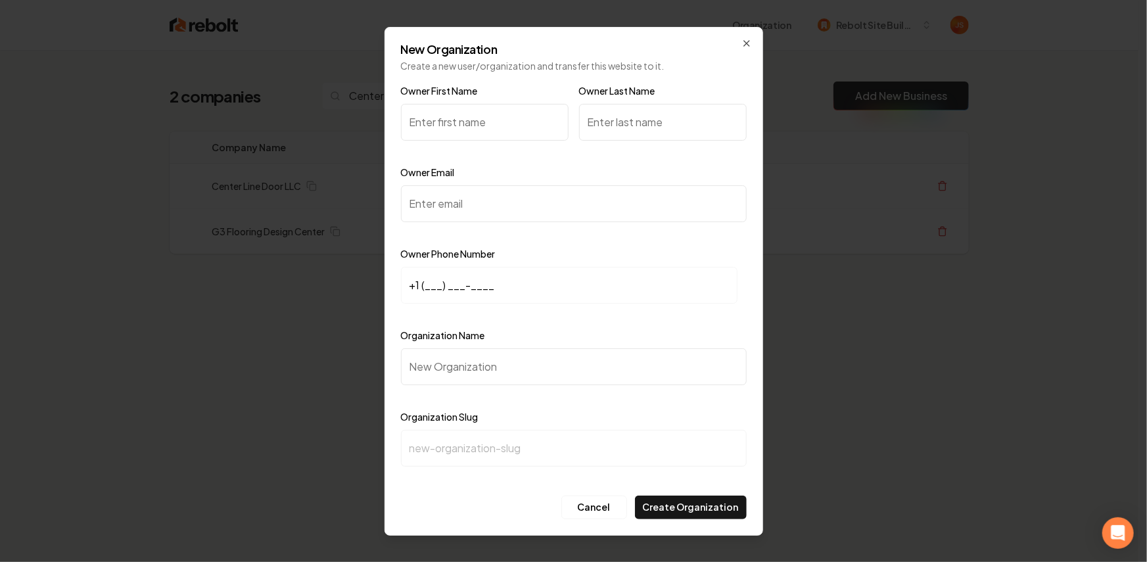
click at [459, 212] on input "Owner Email" at bounding box center [574, 203] width 346 height 37
paste input "centerlinedoor@yahoo.com"
type input "centerlinedoor@yahoo.com"
drag, startPoint x: 443, startPoint y: 268, endPoint x: 429, endPoint y: 277, distance: 17.5
click at [443, 268] on input "+1 (___) ___-____" at bounding box center [569, 285] width 337 height 37
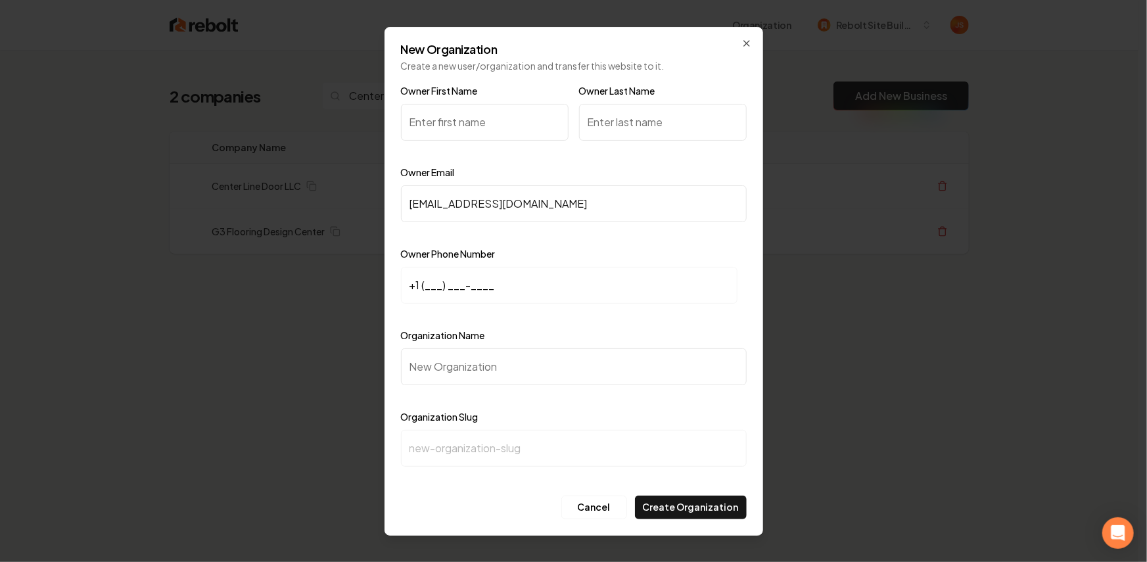
click at [429, 277] on input "+1 (___) ___-____" at bounding box center [569, 285] width 337 height 37
click at [428, 281] on input "+1 (___) ___-____" at bounding box center [569, 285] width 337 height 37
click at [426, 282] on input "+1 (___) ___-____" at bounding box center [569, 285] width 337 height 37
paste input "248) 635-2993"
type input "+1 (248) 635-2993"
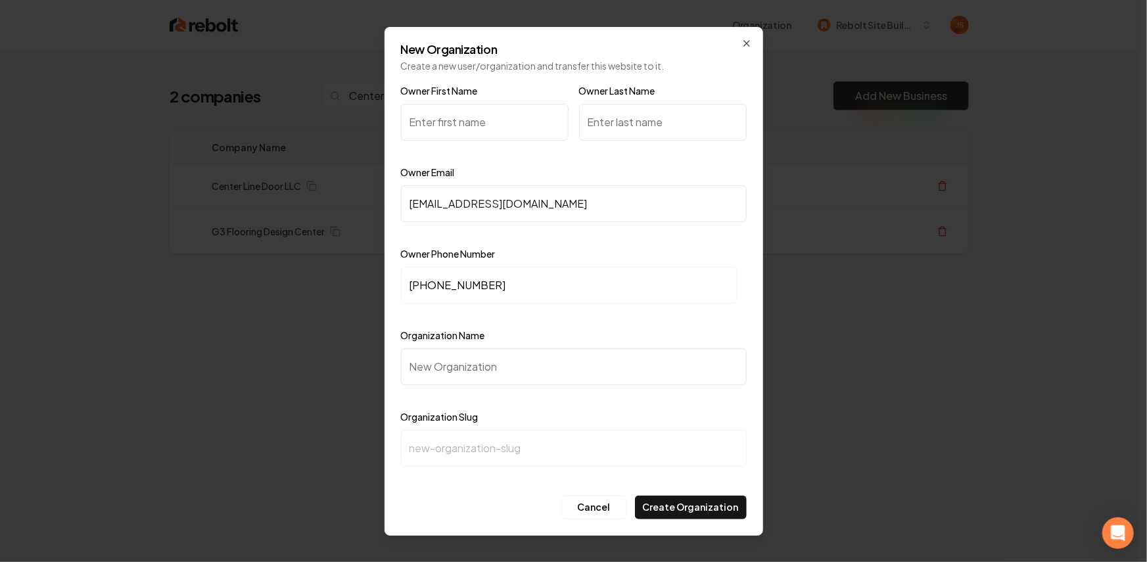
click at [481, 346] on div "Organization Name" at bounding box center [574, 365] width 346 height 76
click at [477, 357] on input "Organization Name" at bounding box center [574, 366] width 346 height 37
type input "C"
type input "c"
type input "Ce"
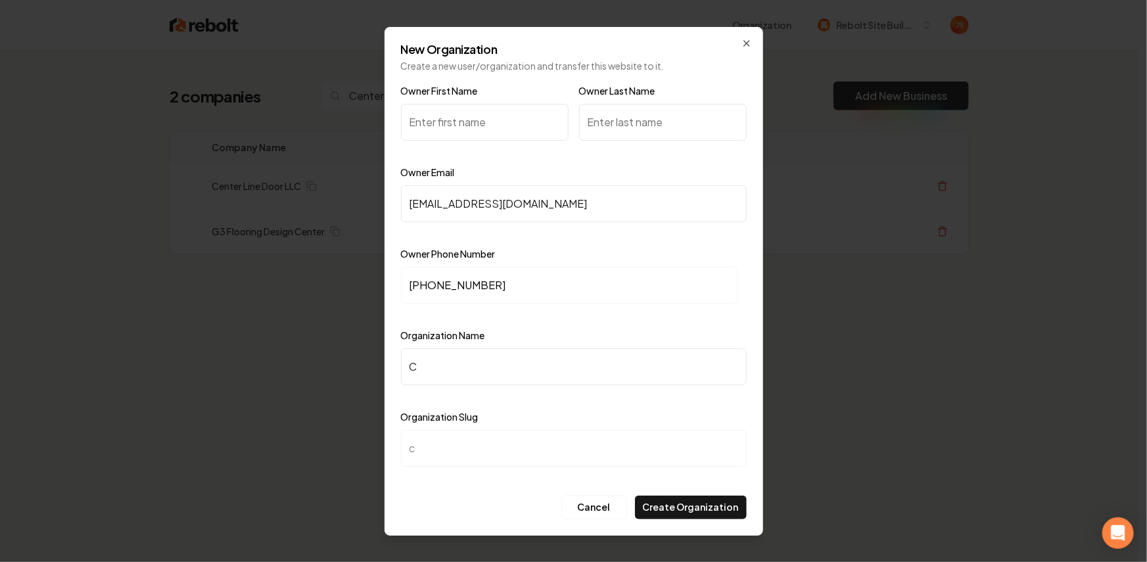
type input "ce"
type input "Cen"
type input "cen"
type input "Cent"
type input "cent"
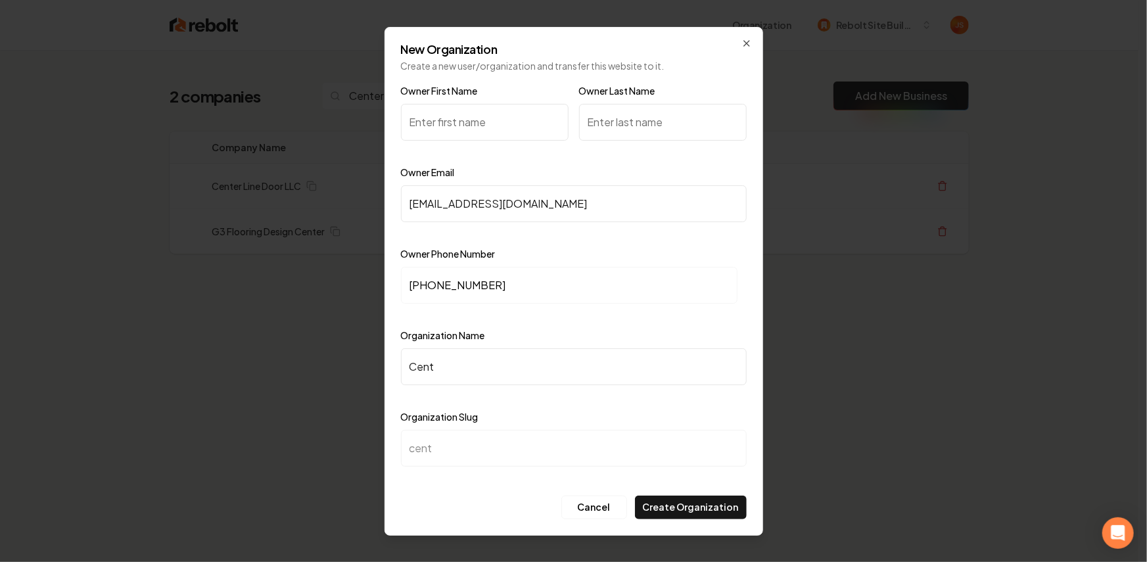
type input "Cente"
type input "cente"
type input "Center"
type input "center"
type input "Centerl"
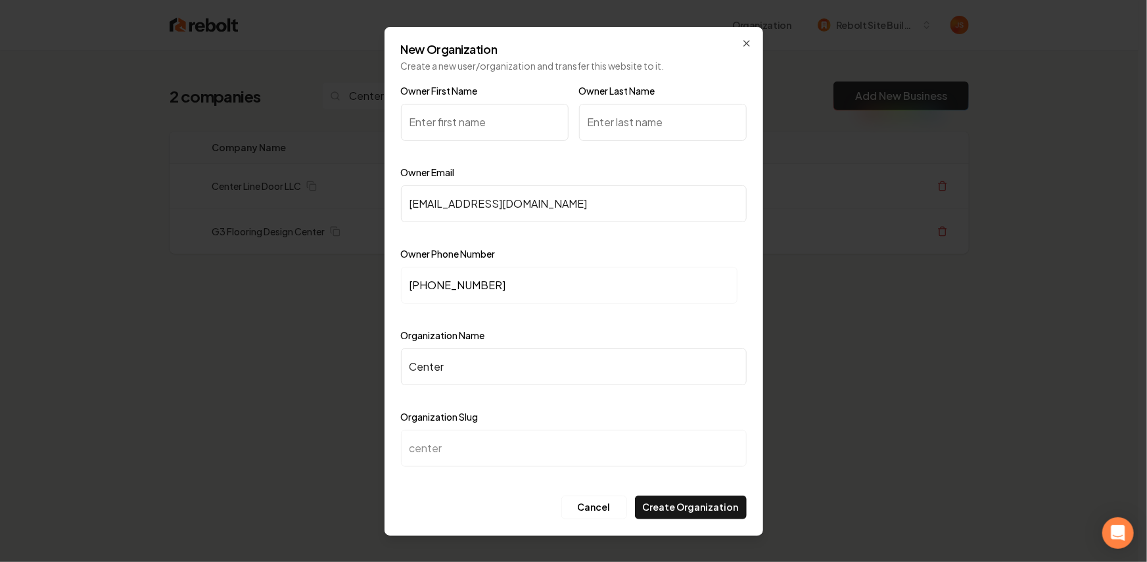
type input "centerl"
type input "Center"
type input "center"
type input "Center L"
type input "center-l"
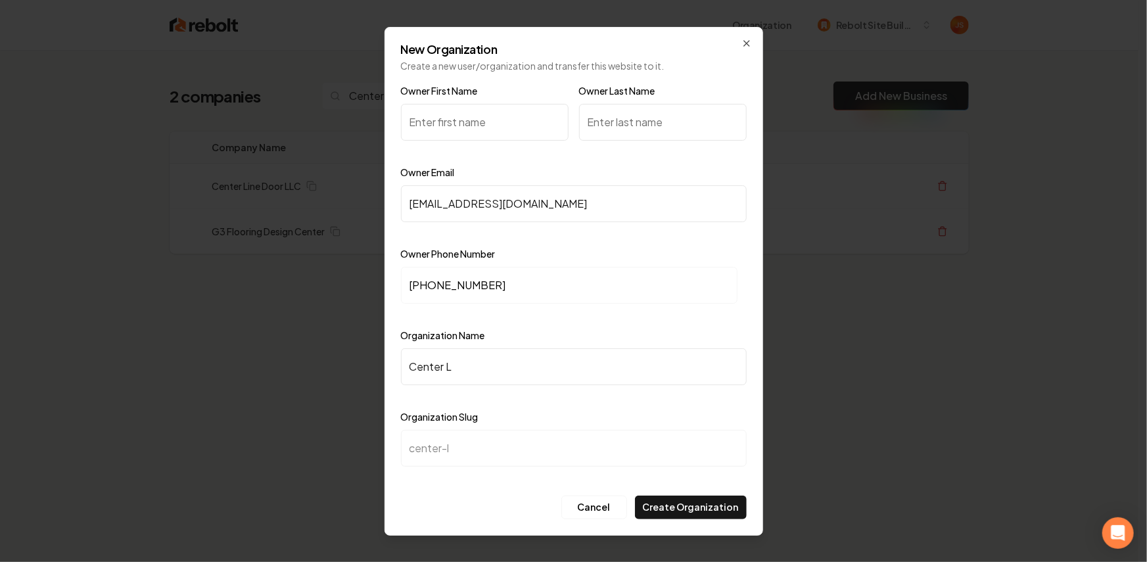
type input "Center Li"
type input "center-li"
type input "Center Lin"
type input "center-lin"
type input "Center Line"
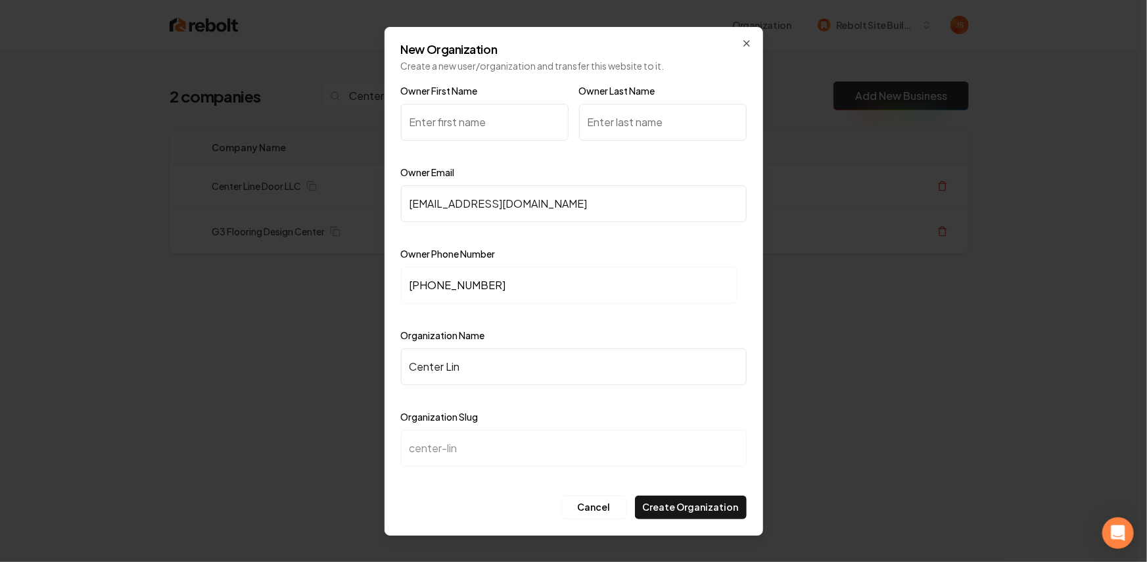
type input "center-line"
type input "Center Line D"
type input "center-line-d"
type input "Center Line Do"
type input "center-line-do"
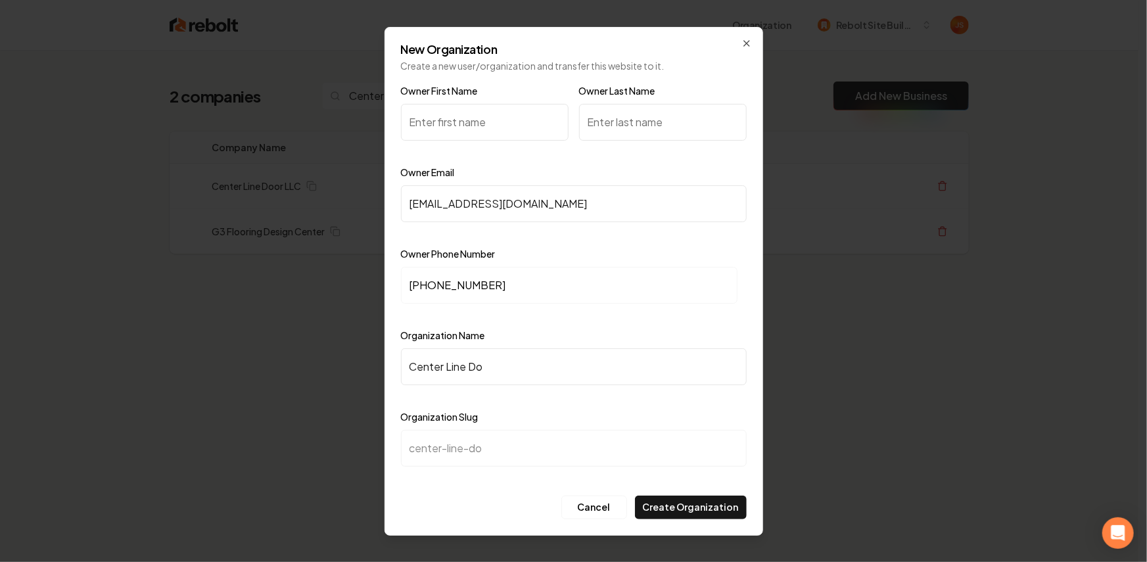
type input "Center Line Doo"
type input "center-line-doo"
type input "Center Line Door"
type input "center-line-door"
type input "Center Line Door"
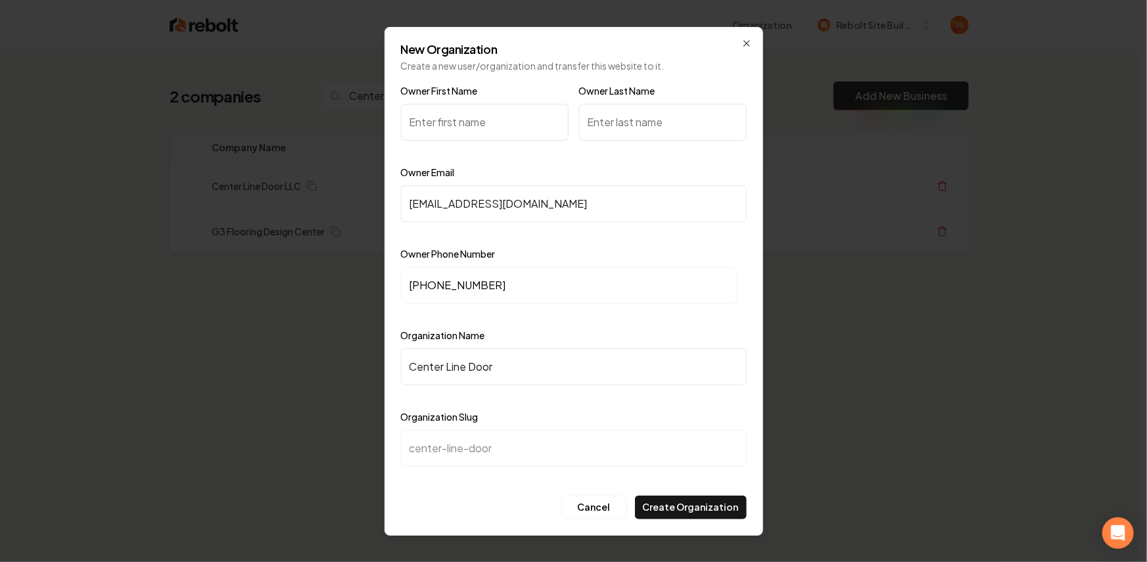
click at [464, 122] on input "Owner First Name" at bounding box center [485, 122] width 168 height 37
type input "Mike"
click at [625, 119] on input "Owner Last Name" at bounding box center [663, 122] width 168 height 37
type input "1"
click at [699, 505] on button "Create Organization" at bounding box center [691, 508] width 112 height 24
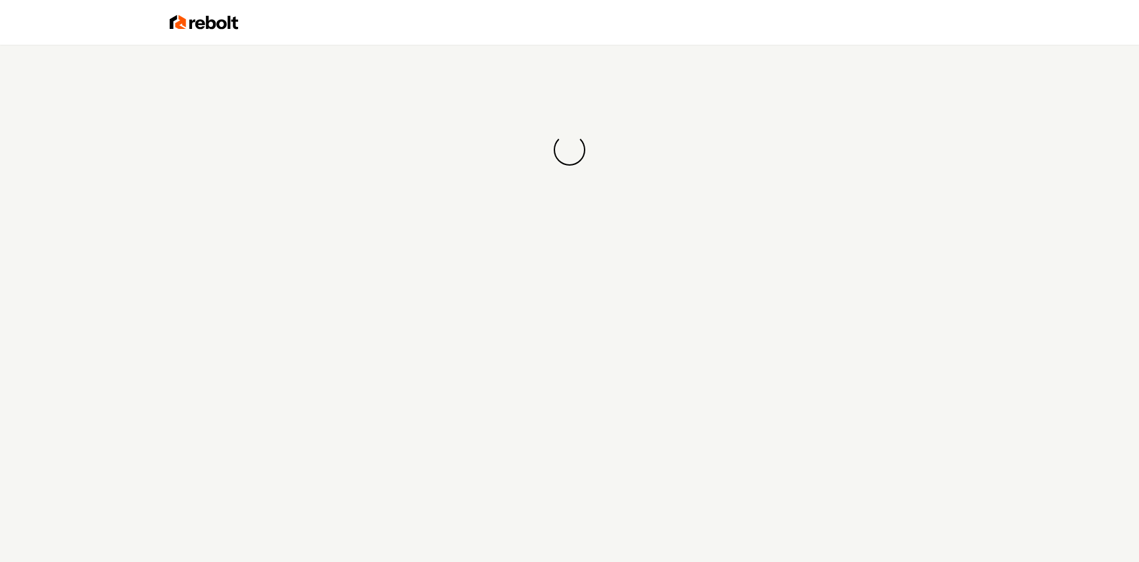
click at [588, 191] on div "Loading... Loading..." at bounding box center [569, 150] width 1139 height 210
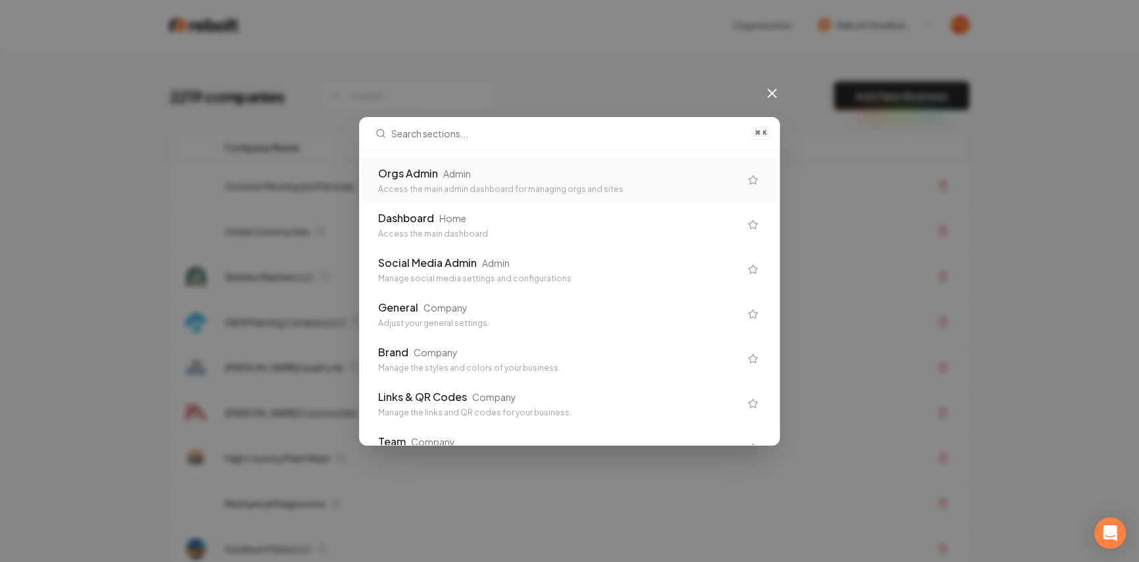
click at [522, 158] on div "Orgs Admin Admin Access the main admin dashboard for managing orgs and sites" at bounding box center [569, 180] width 414 height 45
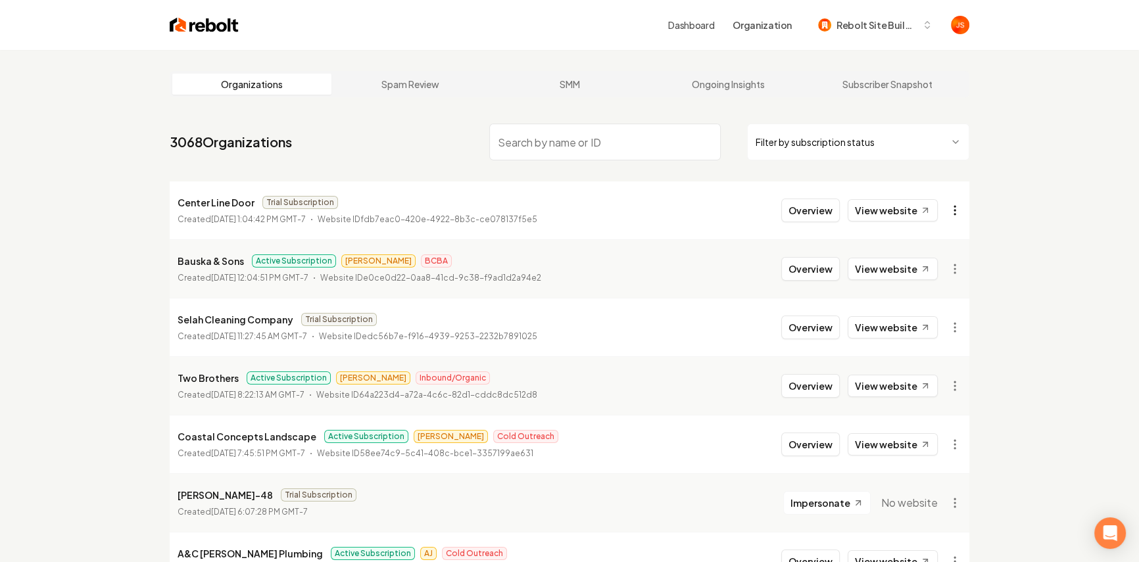
click at [952, 206] on html "Dashboard Organization Rebolt Site Builder Organizations Spam Review SMM Ongoin…" at bounding box center [569, 281] width 1139 height 562
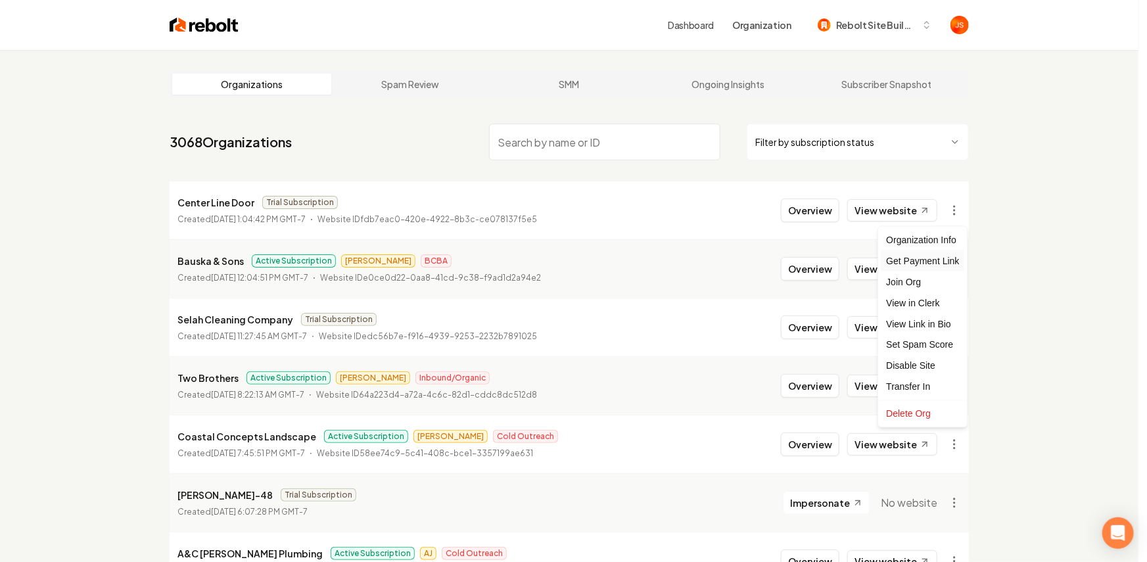
click at [905, 260] on div "Get Payment Link" at bounding box center [922, 260] width 83 height 21
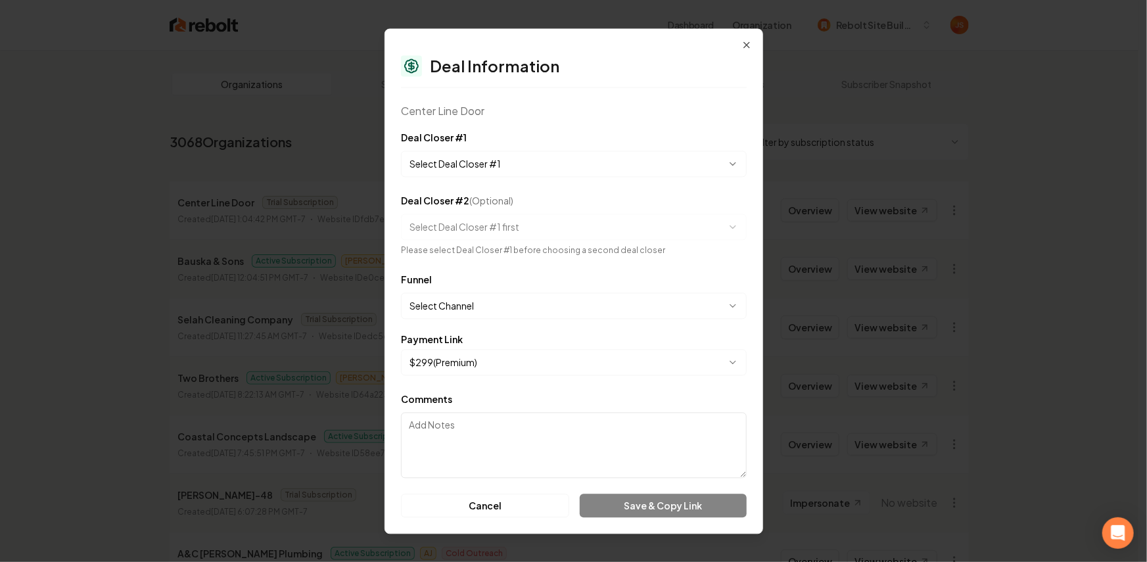
click at [492, 152] on body "Dashboard Organization Rebolt Site Builder Organizations Spam Review SMM Ongoin…" at bounding box center [569, 281] width 1139 height 562
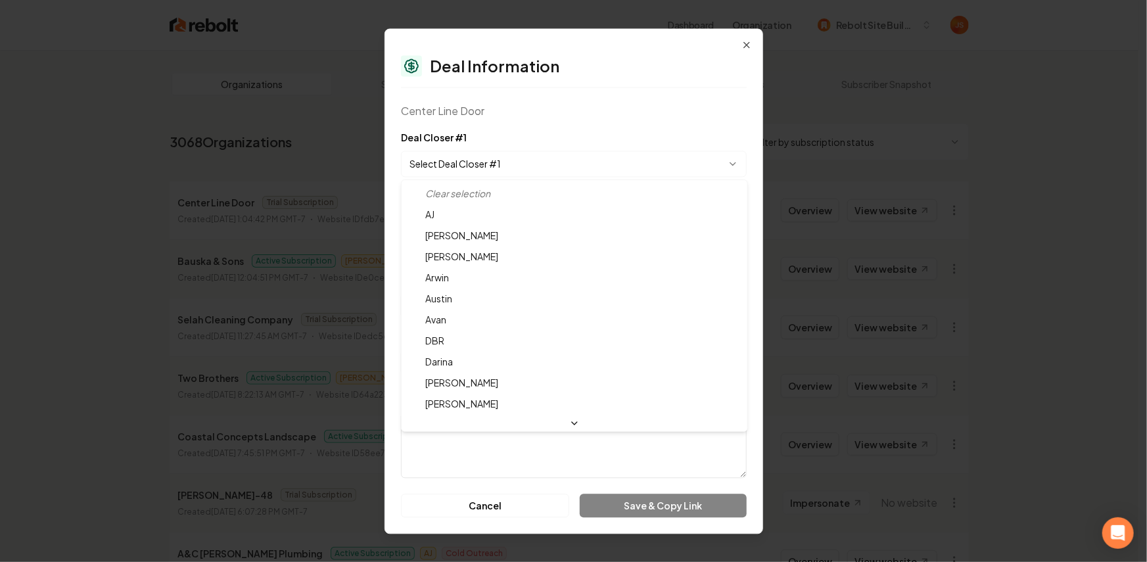
select select "**********"
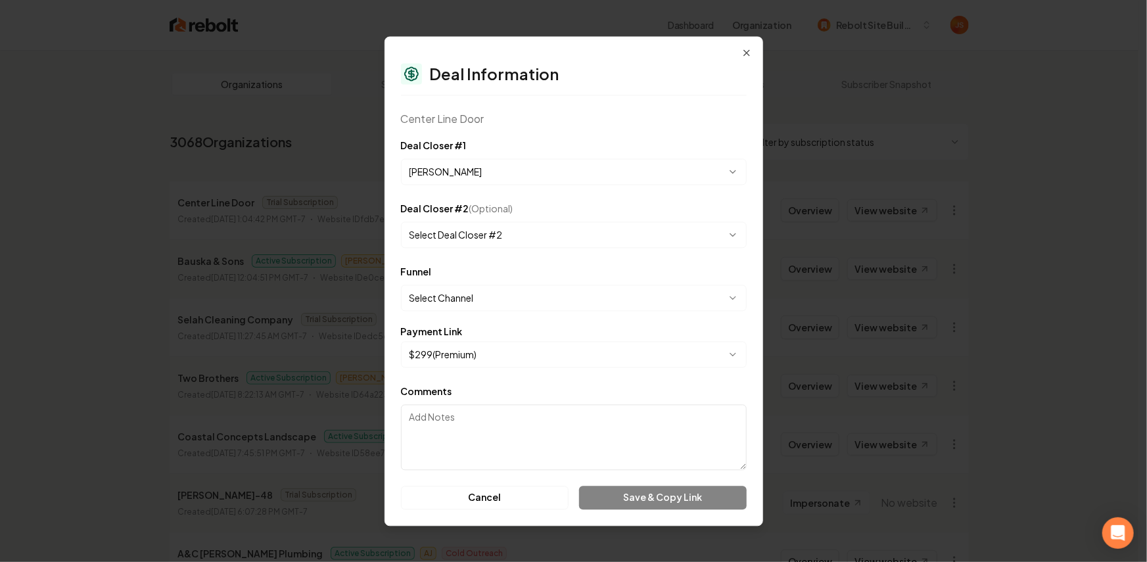
click at [485, 289] on body "Dashboard Organization Rebolt Site Builder Organizations Spam Review SMM Ongoin…" at bounding box center [569, 281] width 1139 height 562
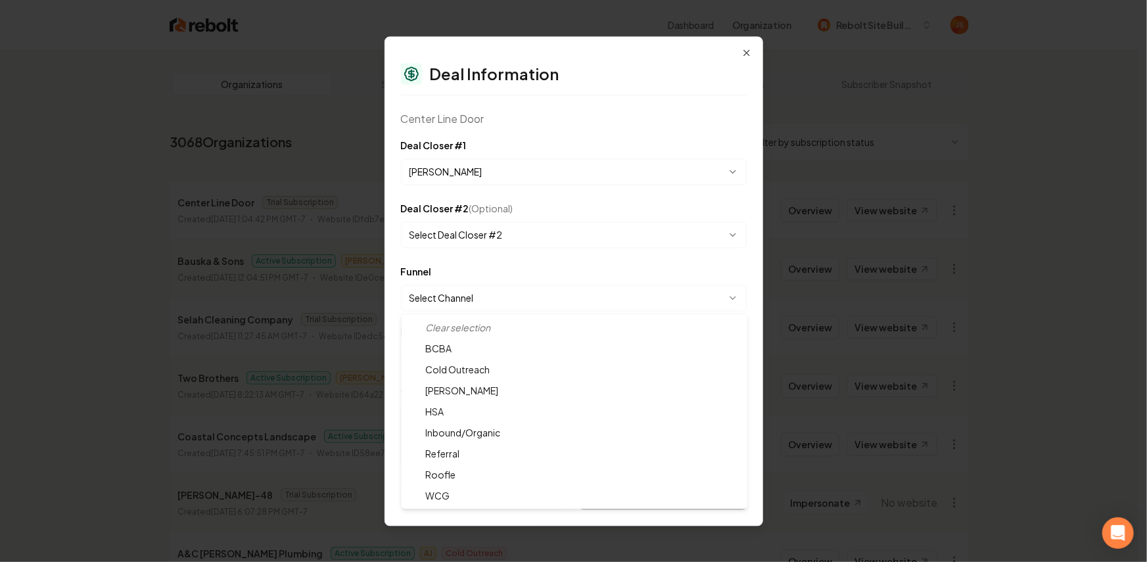
select select "**********"
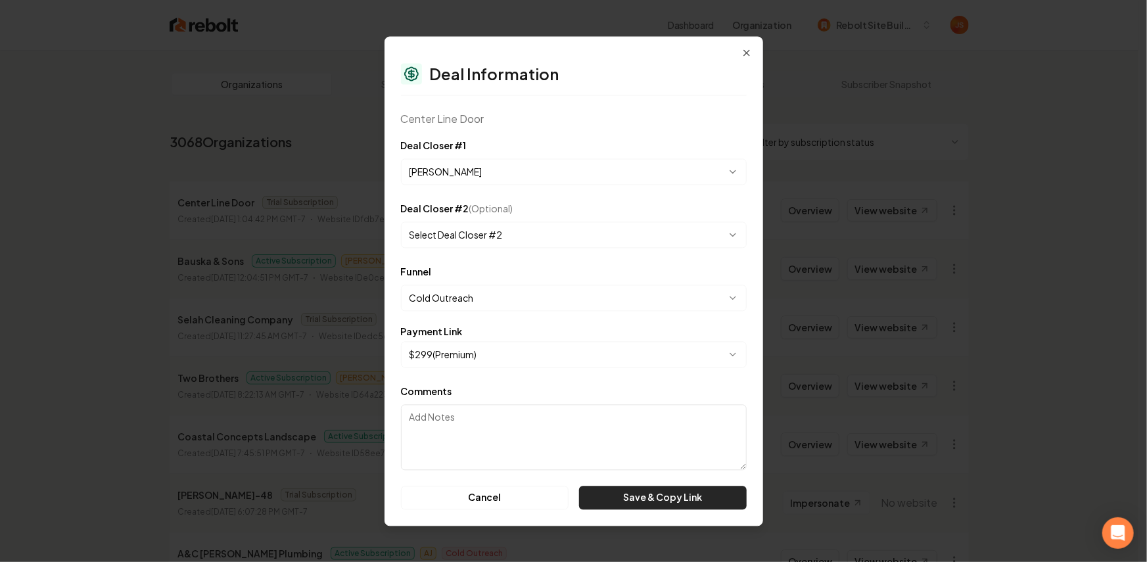
click at [662, 502] on button "Save & Copy Link" at bounding box center [662, 498] width 167 height 24
